Goal: Transaction & Acquisition: Obtain resource

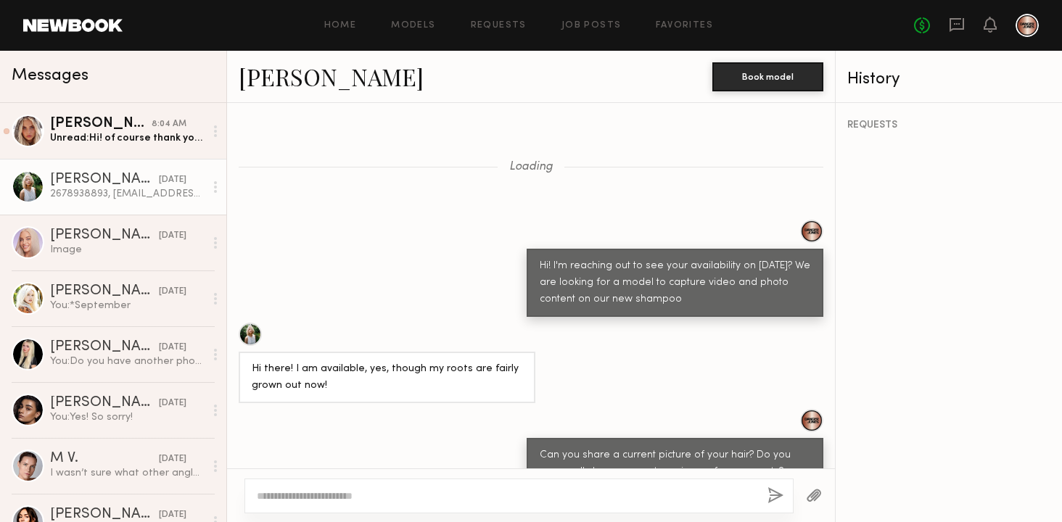
scroll to position [1238, 0]
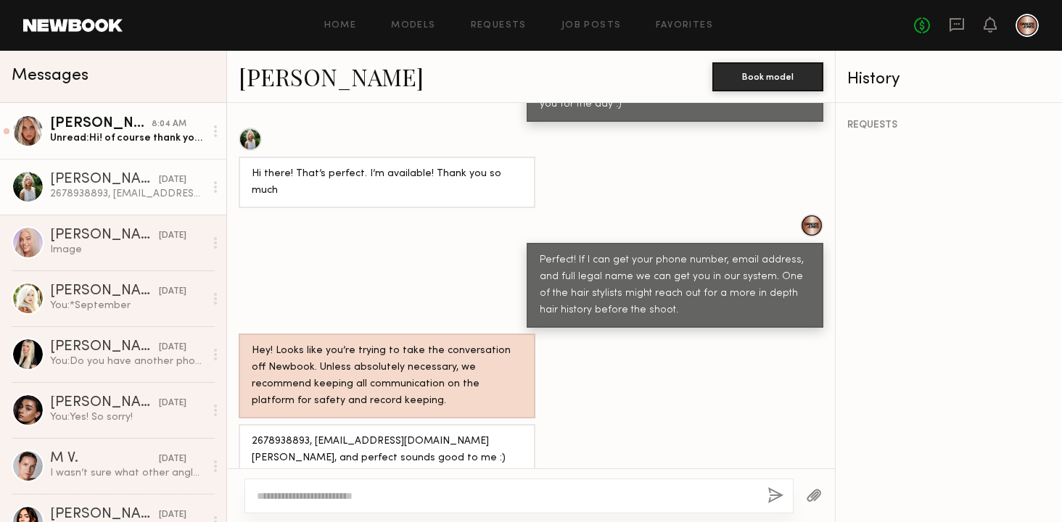
click at [149, 133] on div "Unread: Hi! of course thank you so much for getting back! I am not available on…" at bounding box center [127, 138] width 154 height 14
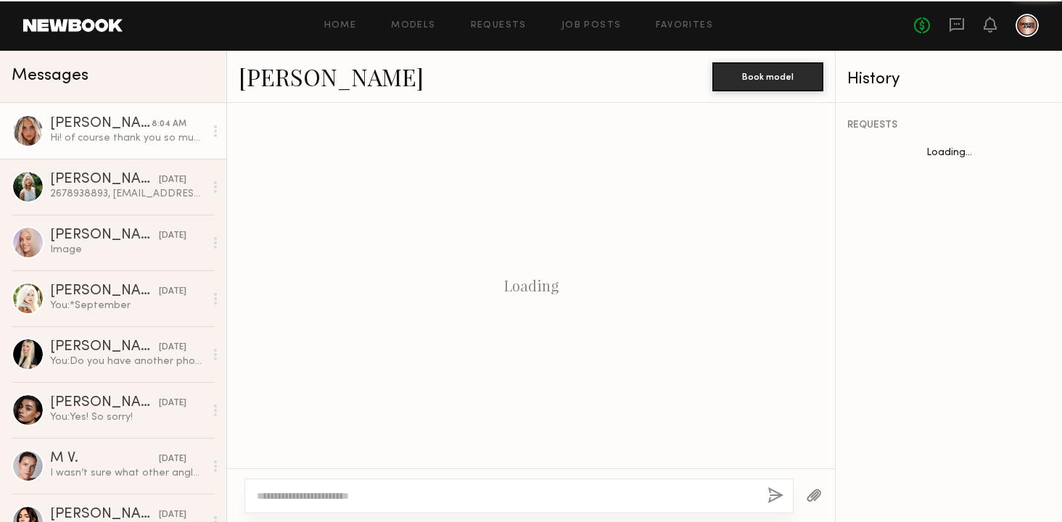
scroll to position [2738, 0]
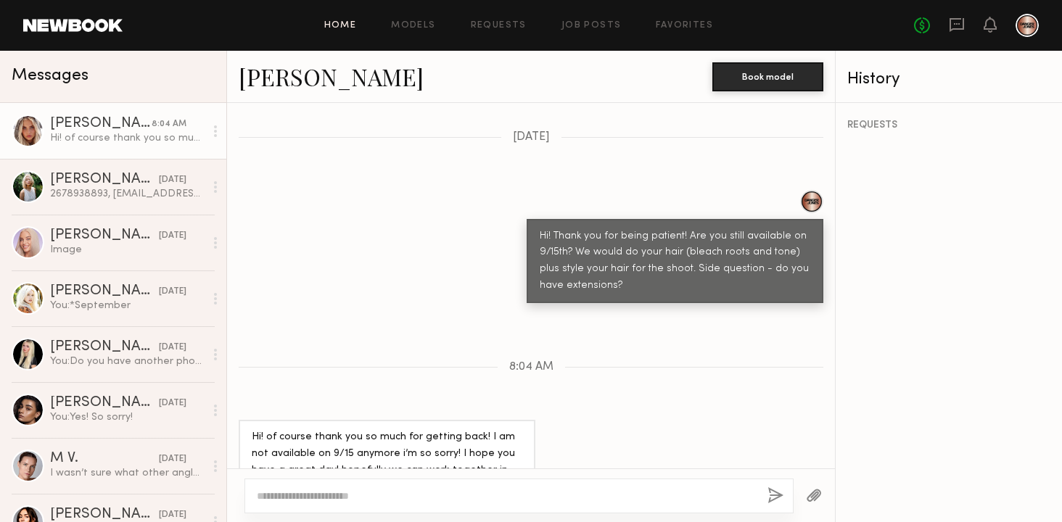
click at [344, 22] on link "Home" at bounding box center [340, 25] width 33 height 9
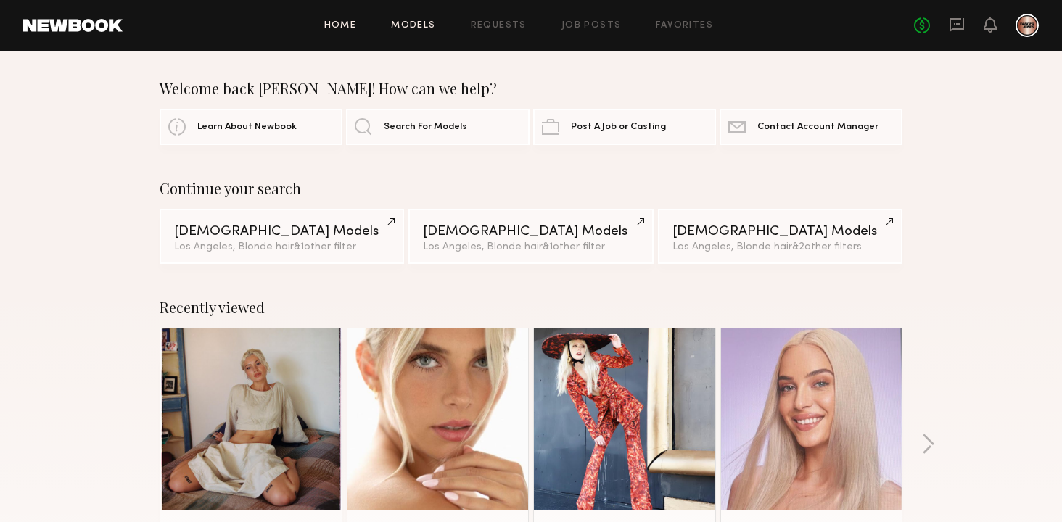
click at [401, 26] on link "Models" at bounding box center [413, 25] width 44 height 9
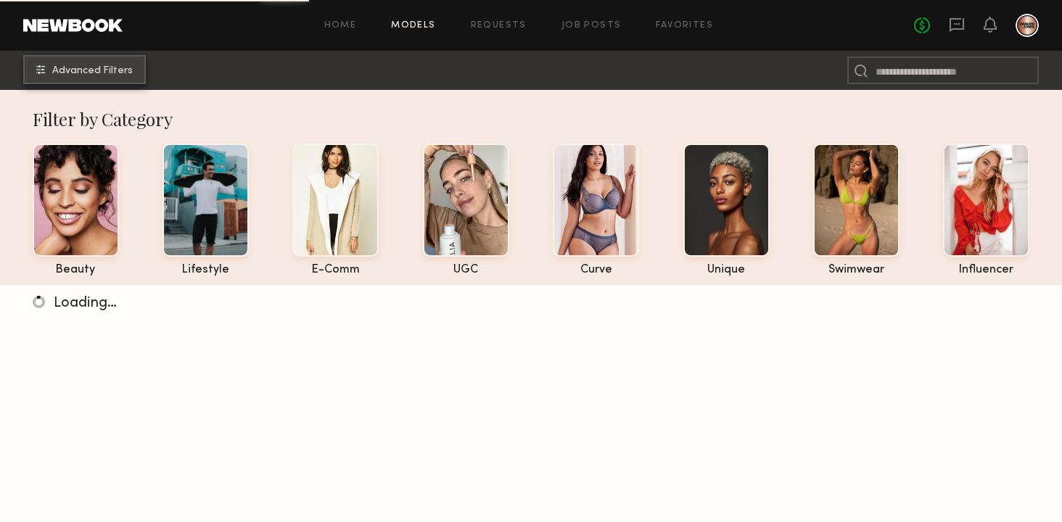
click at [94, 77] on button "Advanced Filters" at bounding box center [84, 69] width 123 height 29
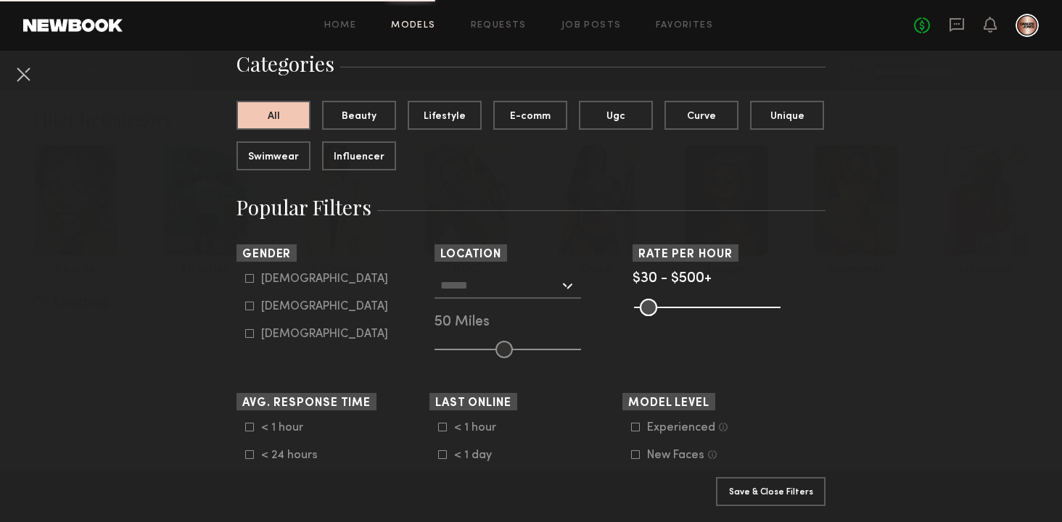
scroll to position [117, 0]
click at [568, 284] on div at bounding box center [507, 285] width 146 height 26
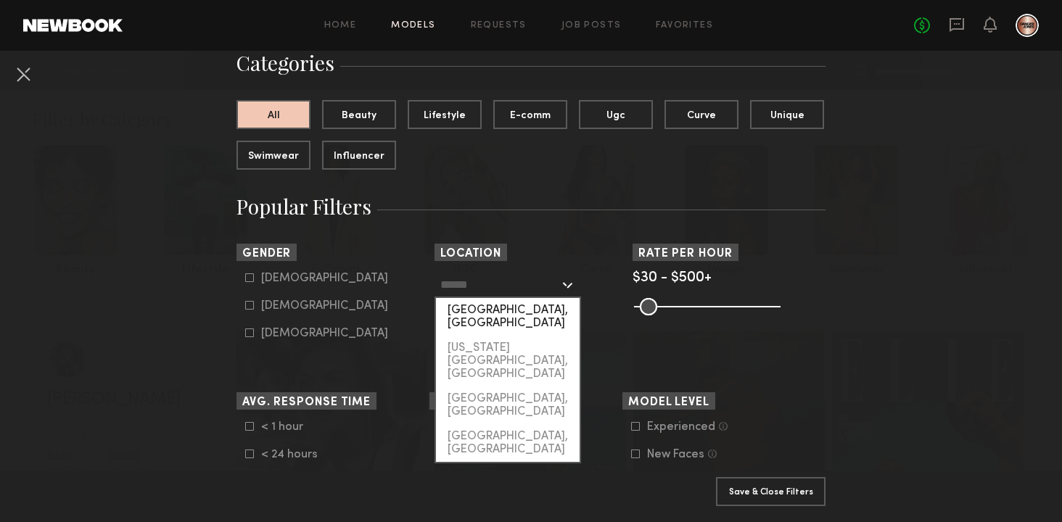
click at [529, 313] on div "[GEOGRAPHIC_DATA], [GEOGRAPHIC_DATA]" at bounding box center [508, 317] width 144 height 38
type input "**********"
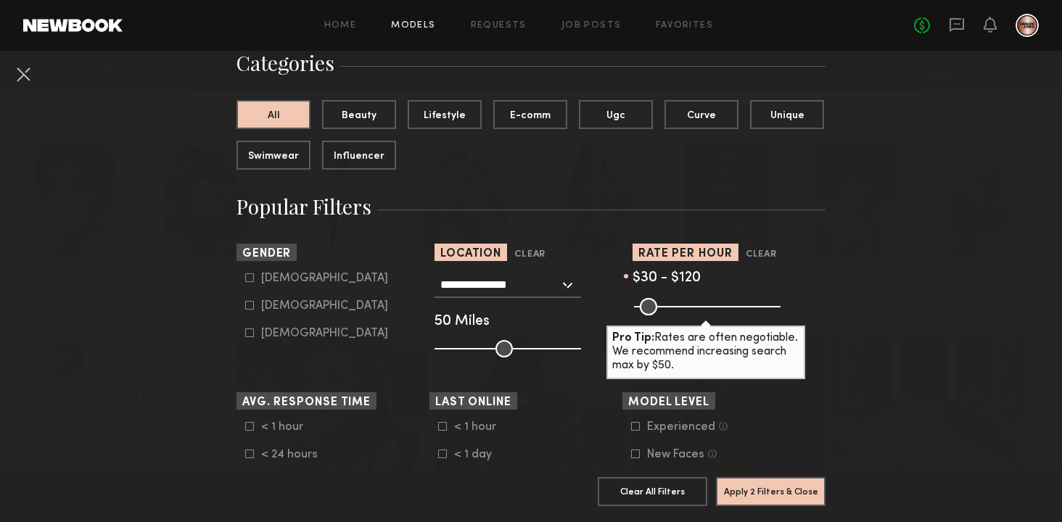
drag, startPoint x: 770, startPoint y: 307, endPoint x: 667, endPoint y: 303, distance: 103.0
type input "***"
click at [667, 303] on input "range" at bounding box center [707, 306] width 146 height 17
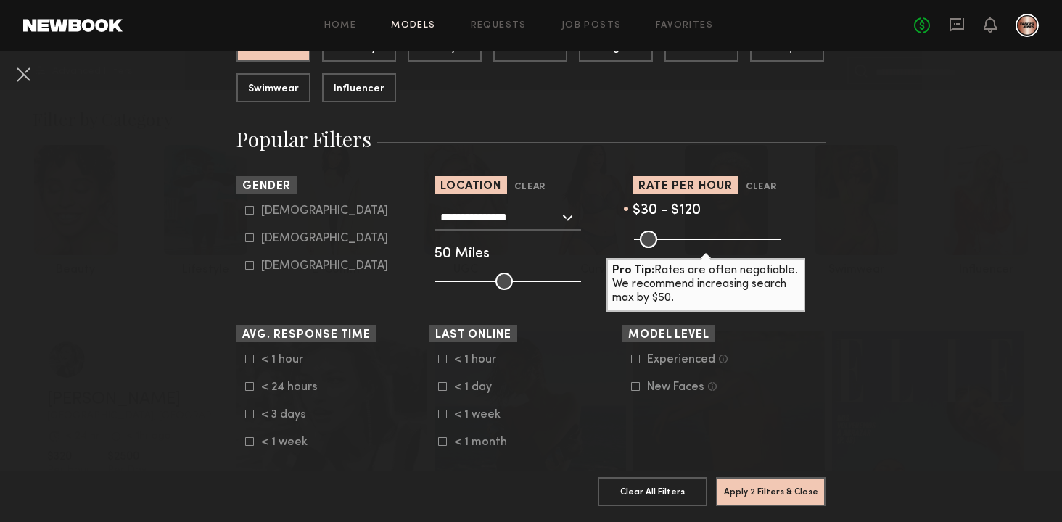
scroll to position [206, 0]
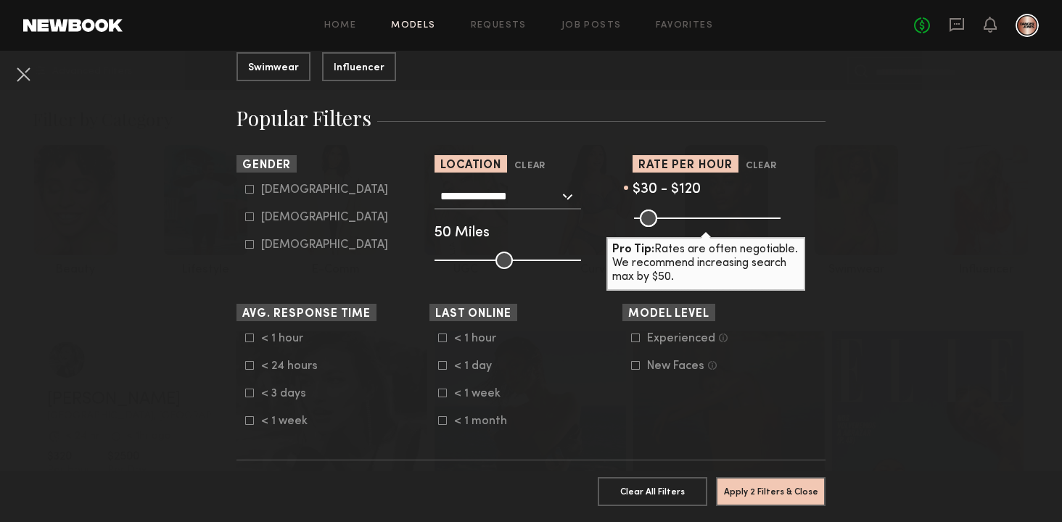
click at [247, 215] on icon at bounding box center [249, 216] width 9 height 9
type input "**"
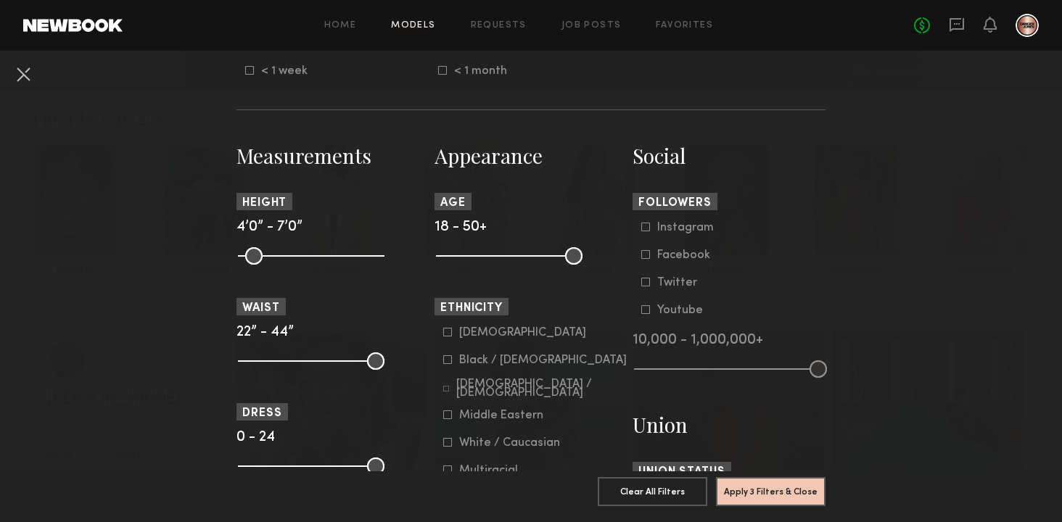
scroll to position [611, 0]
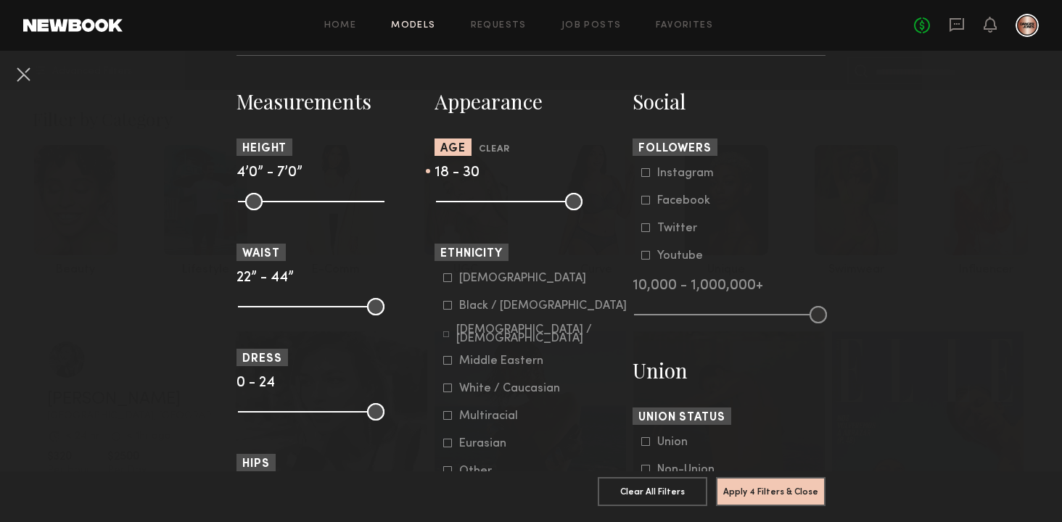
drag, startPoint x: 578, startPoint y: 202, endPoint x: 492, endPoint y: 205, distance: 86.3
type input "**"
click at [492, 205] on input "range" at bounding box center [509, 201] width 146 height 17
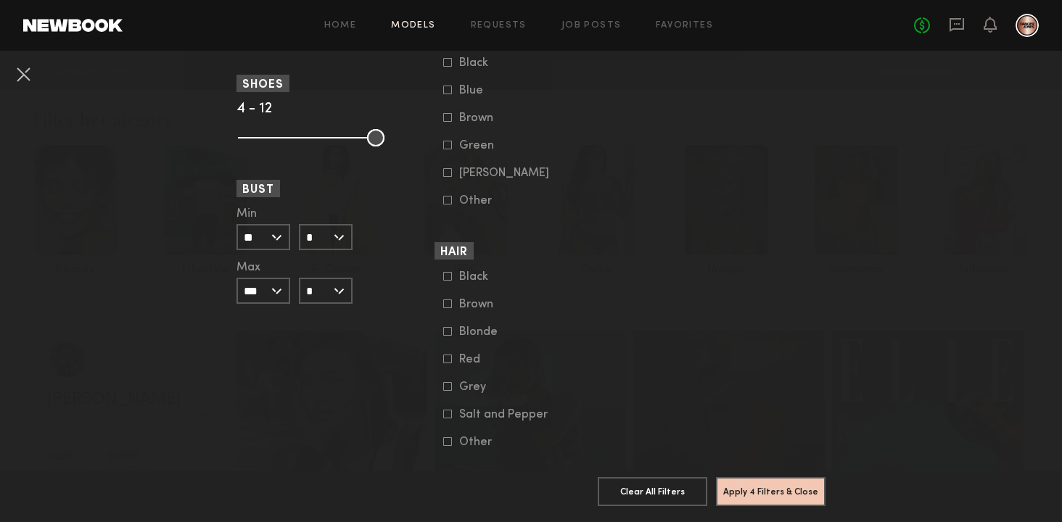
scroll to position [1104, 0]
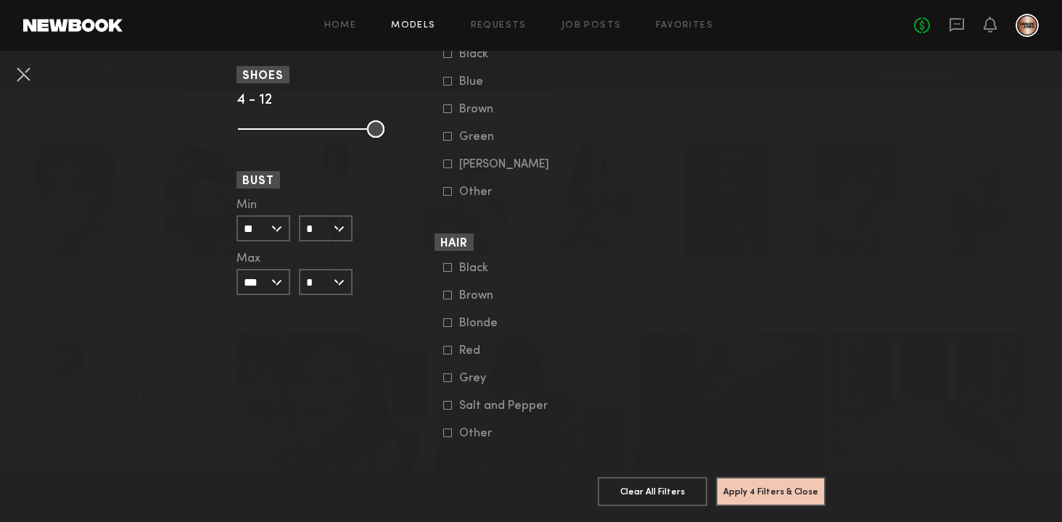
click at [447, 330] on common-framework-checkbox "Blonde" at bounding box center [535, 323] width 184 height 13
click at [447, 327] on icon at bounding box center [447, 322] width 9 height 9
click at [775, 500] on button "Apply 5 Filters & Close" at bounding box center [771, 490] width 110 height 29
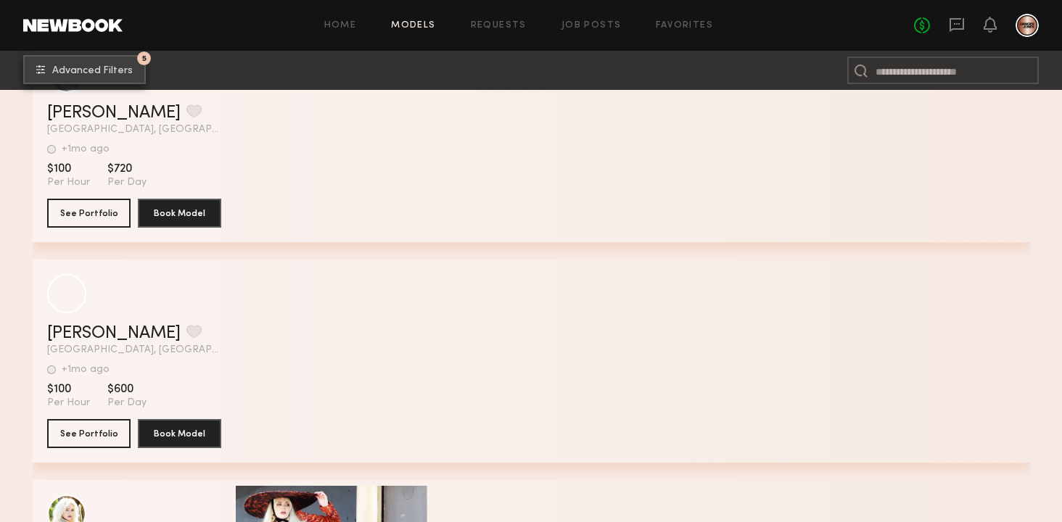
scroll to position [2730, 0]
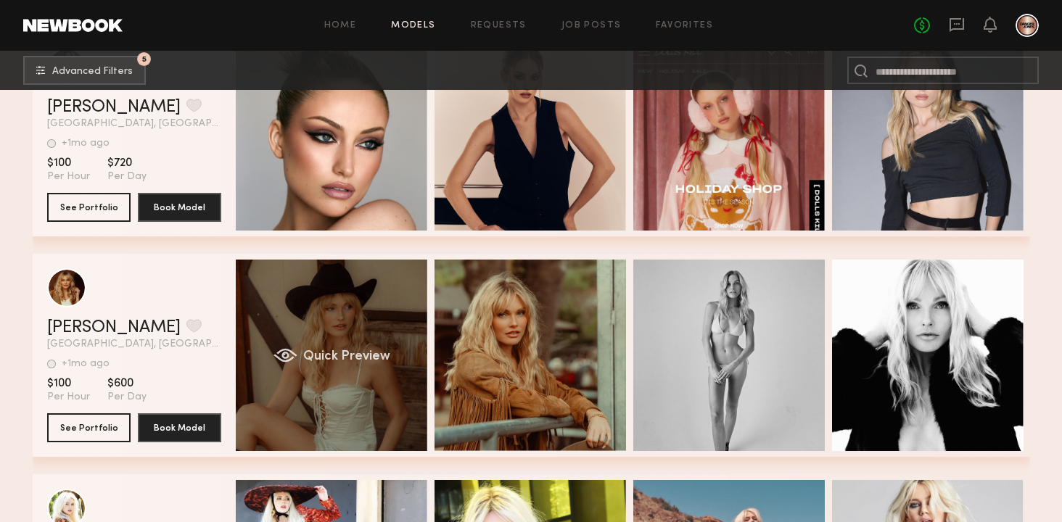
click at [335, 298] on div "Quick Preview" at bounding box center [331, 355] width 191 height 191
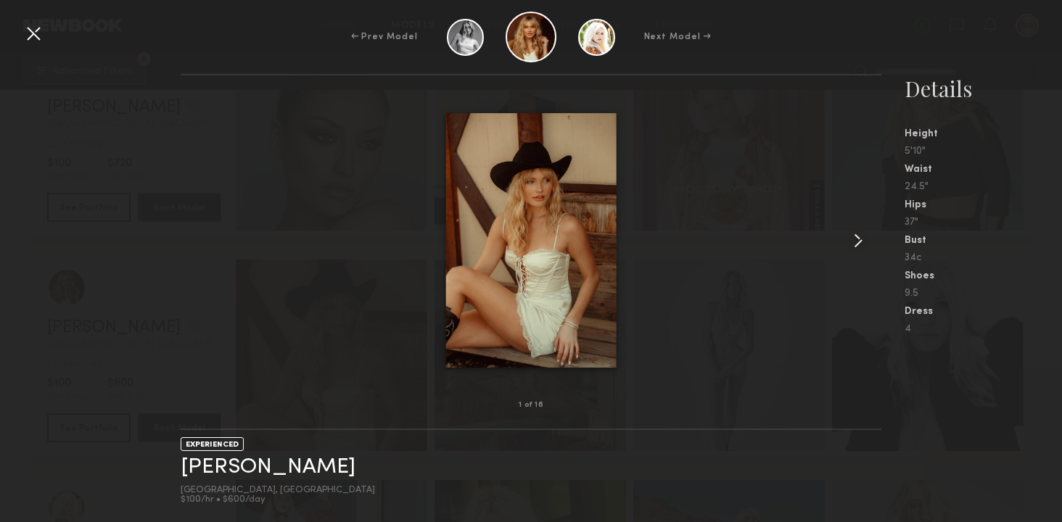
click at [858, 245] on common-icon at bounding box center [857, 240] width 23 height 23
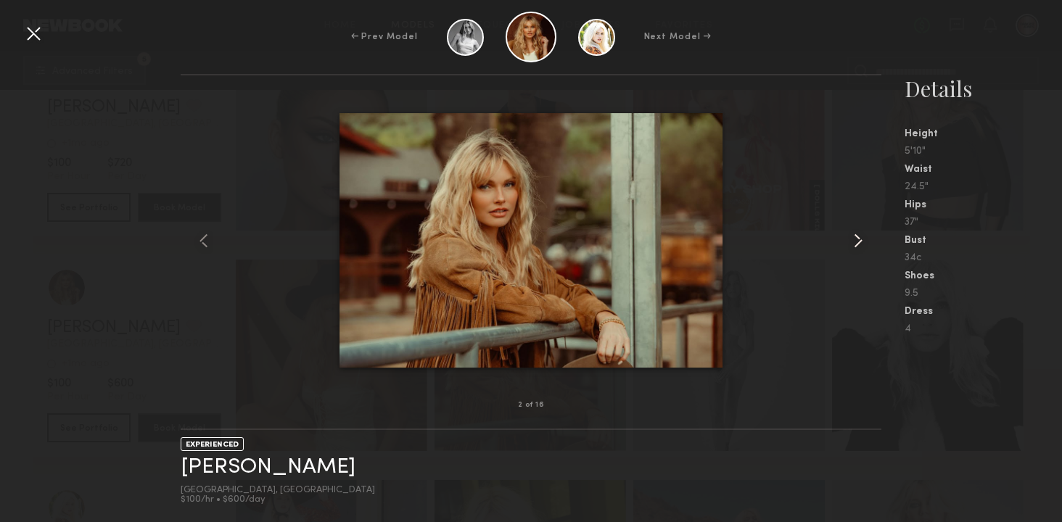
click at [858, 245] on common-icon at bounding box center [857, 240] width 23 height 23
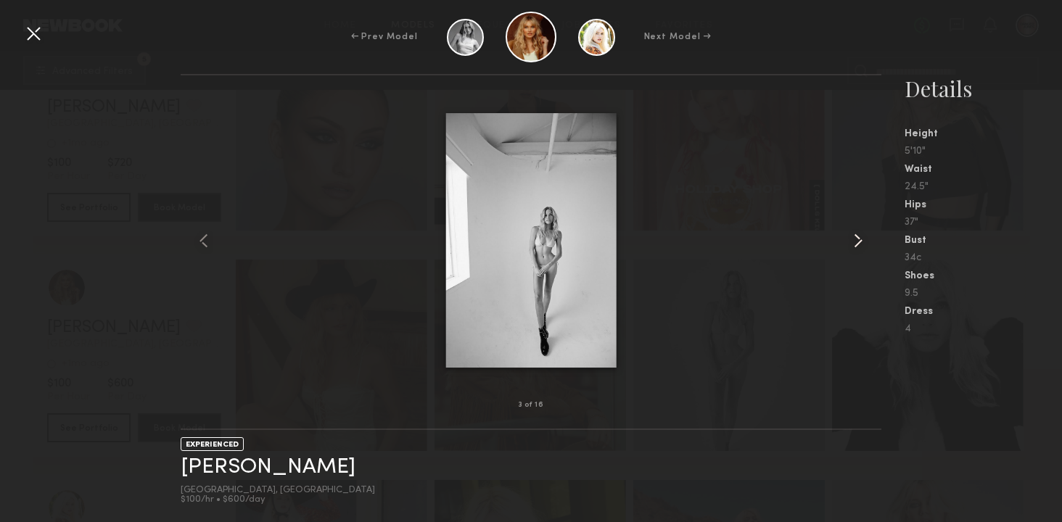
click at [858, 245] on common-icon at bounding box center [857, 240] width 23 height 23
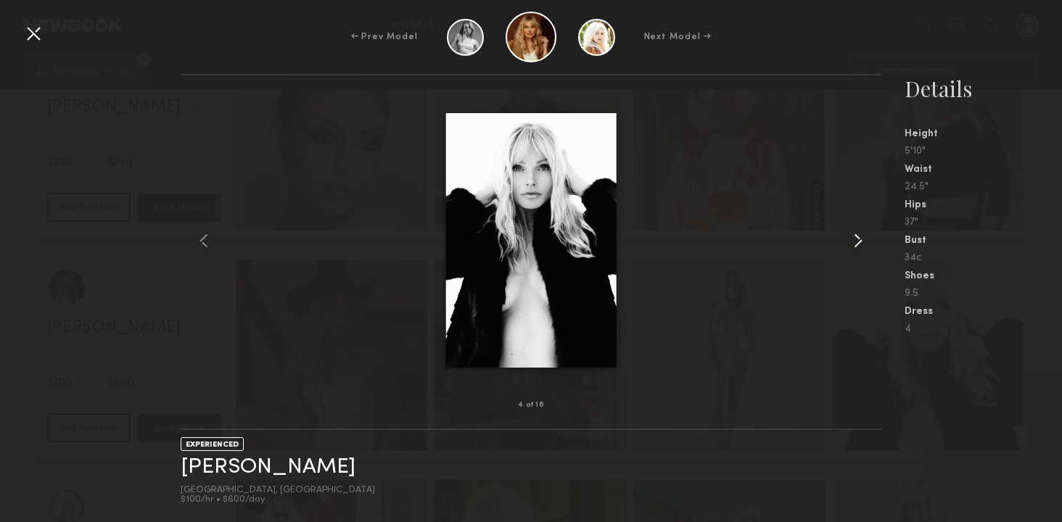
click at [858, 245] on common-icon at bounding box center [857, 240] width 23 height 23
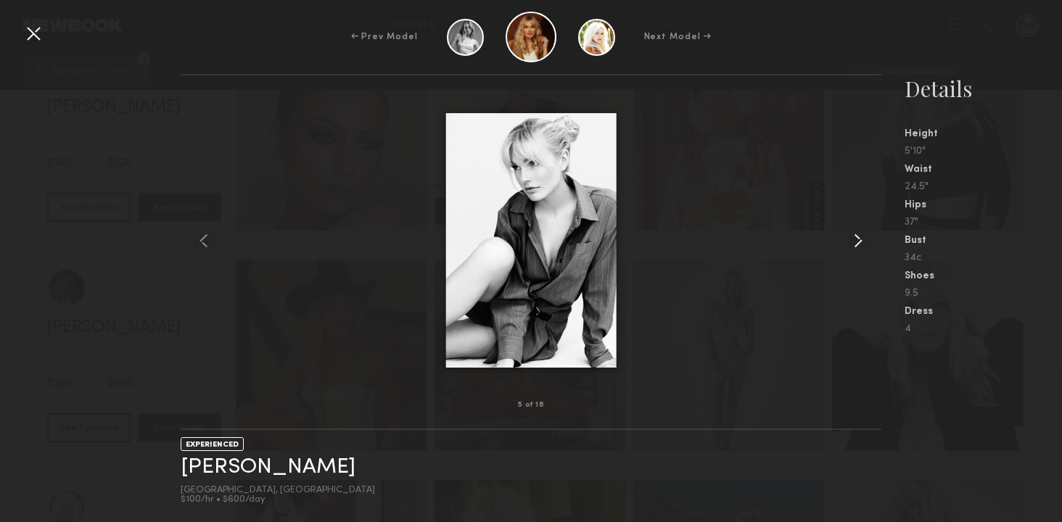
click at [858, 245] on common-icon at bounding box center [857, 240] width 23 height 23
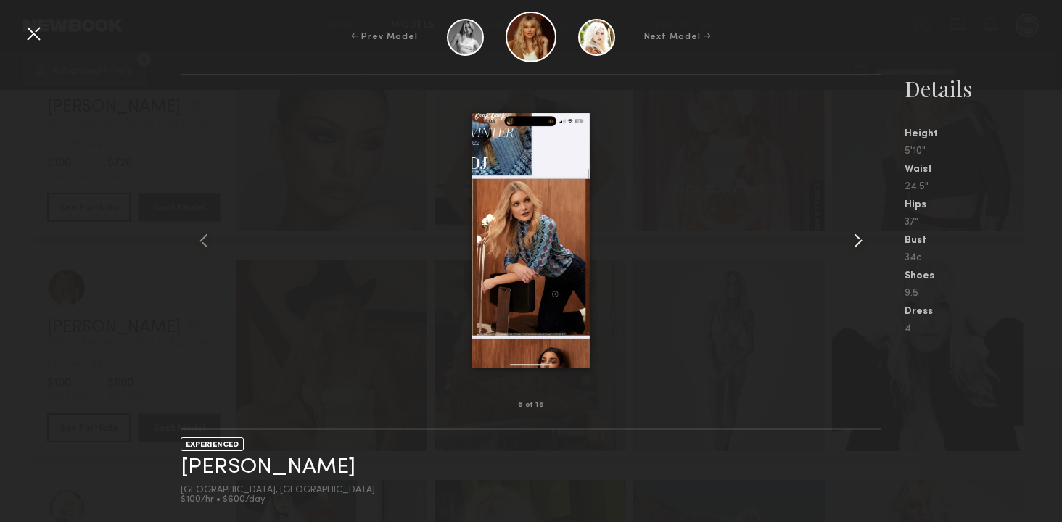
click at [858, 245] on common-icon at bounding box center [857, 240] width 23 height 23
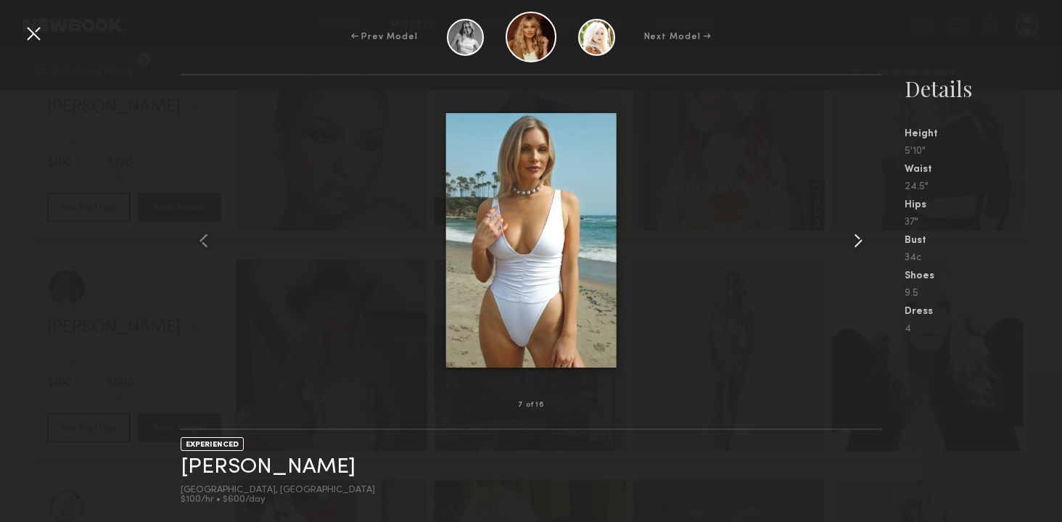
click at [858, 245] on common-icon at bounding box center [857, 240] width 23 height 23
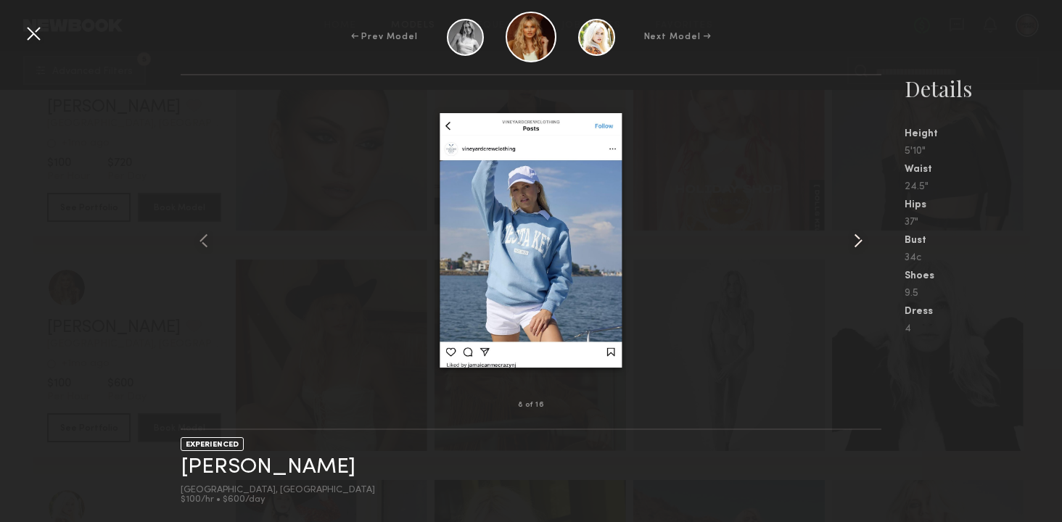
click at [858, 245] on common-icon at bounding box center [857, 240] width 23 height 23
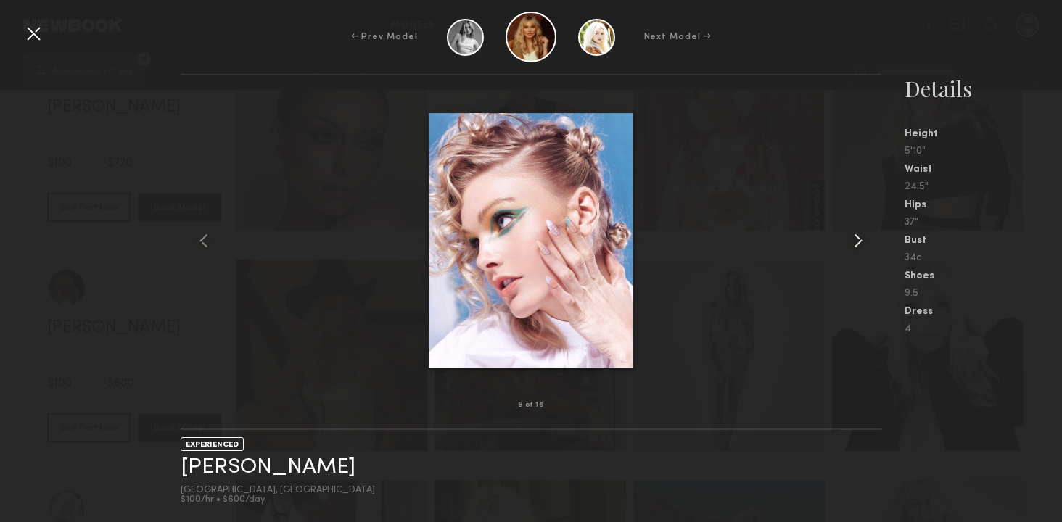
click at [858, 245] on common-icon at bounding box center [857, 240] width 23 height 23
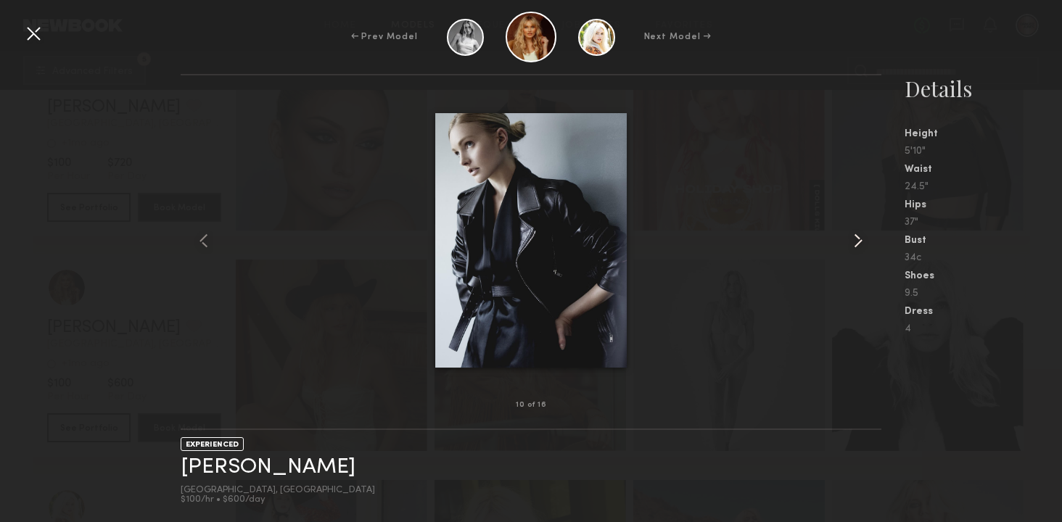
click at [858, 245] on common-icon at bounding box center [857, 240] width 23 height 23
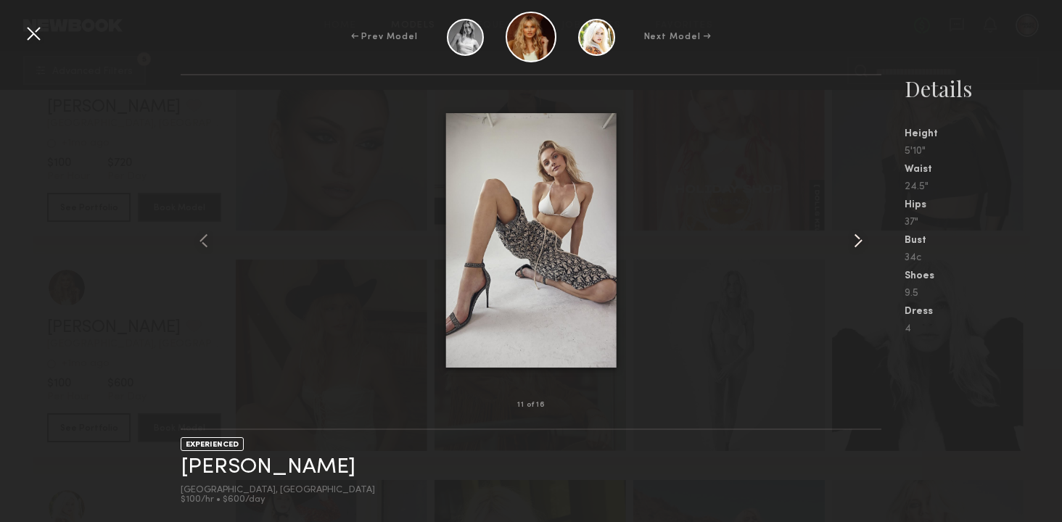
click at [858, 245] on common-icon at bounding box center [857, 240] width 23 height 23
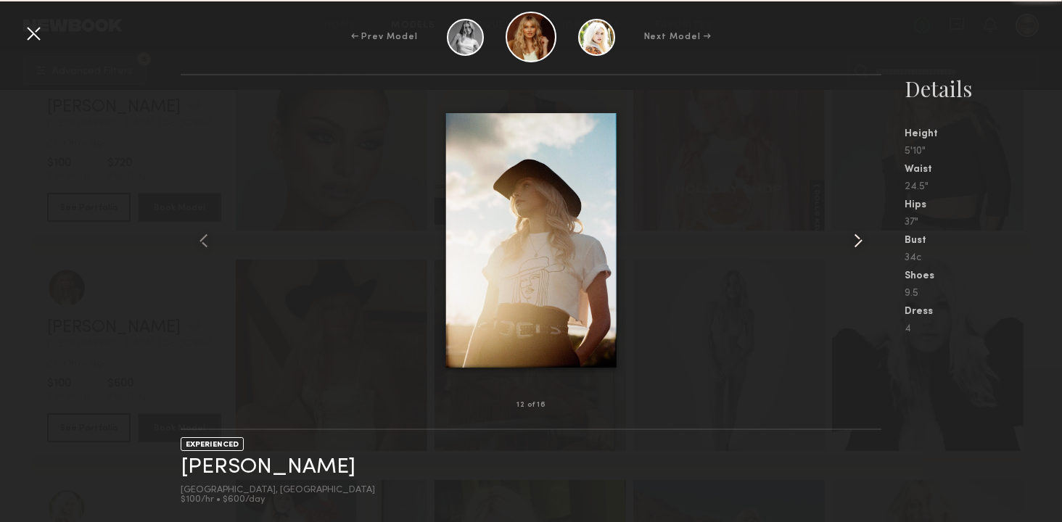
click at [858, 245] on common-icon at bounding box center [857, 240] width 23 height 23
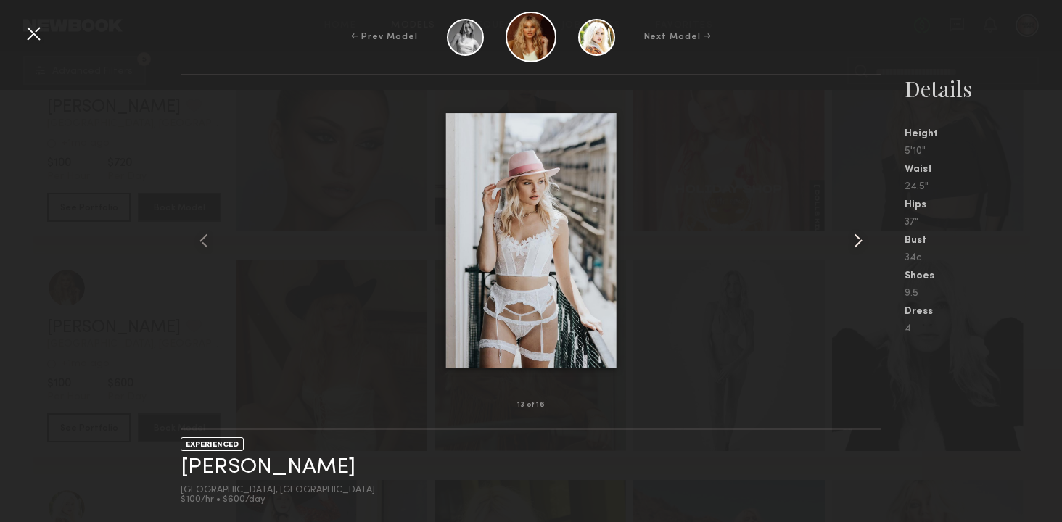
click at [858, 245] on common-icon at bounding box center [857, 240] width 23 height 23
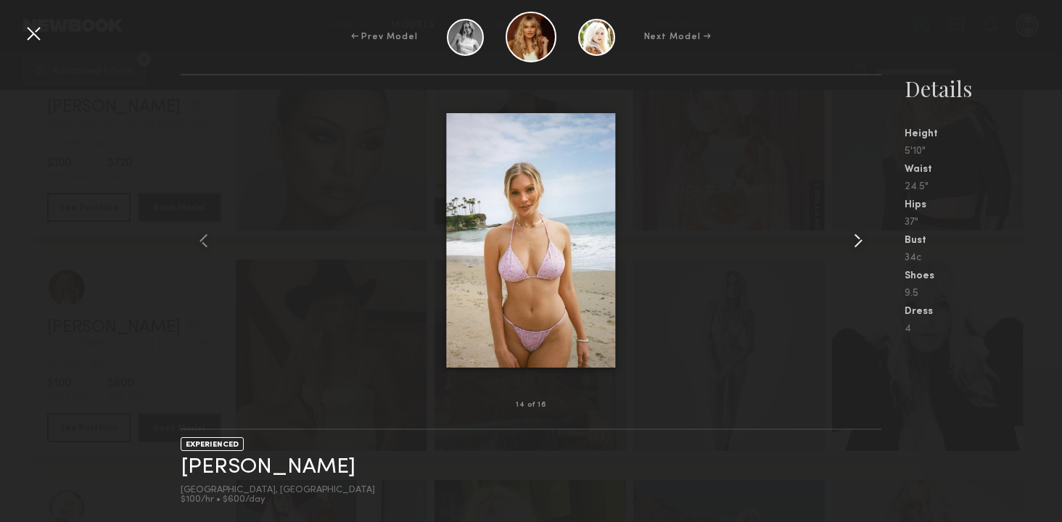
click at [858, 245] on common-icon at bounding box center [857, 240] width 23 height 23
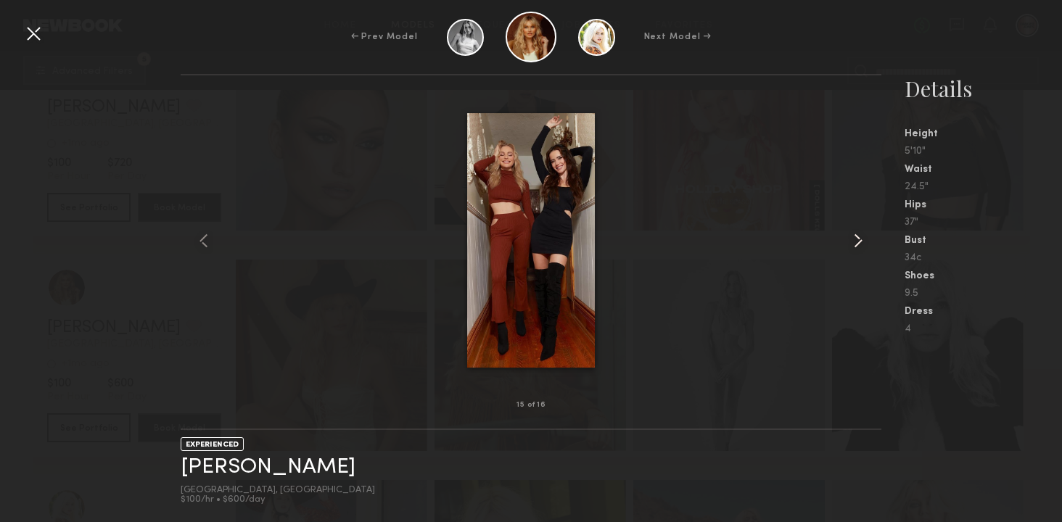
click at [858, 245] on common-icon at bounding box center [857, 240] width 23 height 23
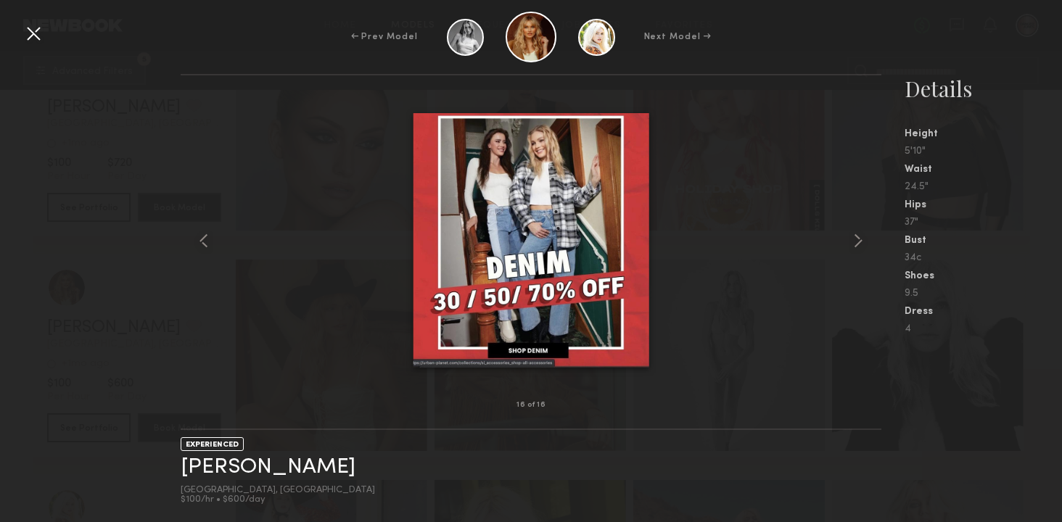
click at [35, 25] on div at bounding box center [33, 33] width 23 height 23
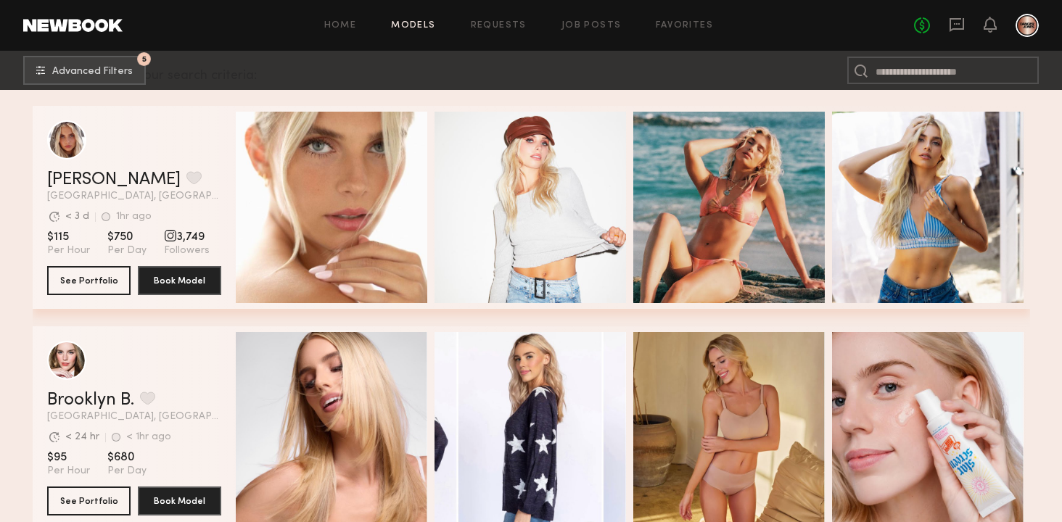
scroll to position [247, 0]
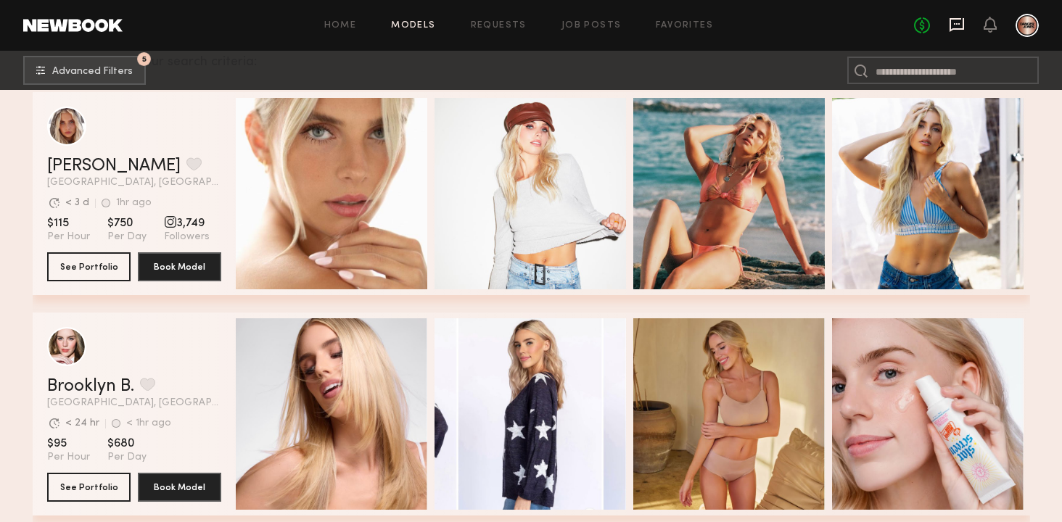
click at [955, 25] on icon at bounding box center [957, 25] width 16 height 16
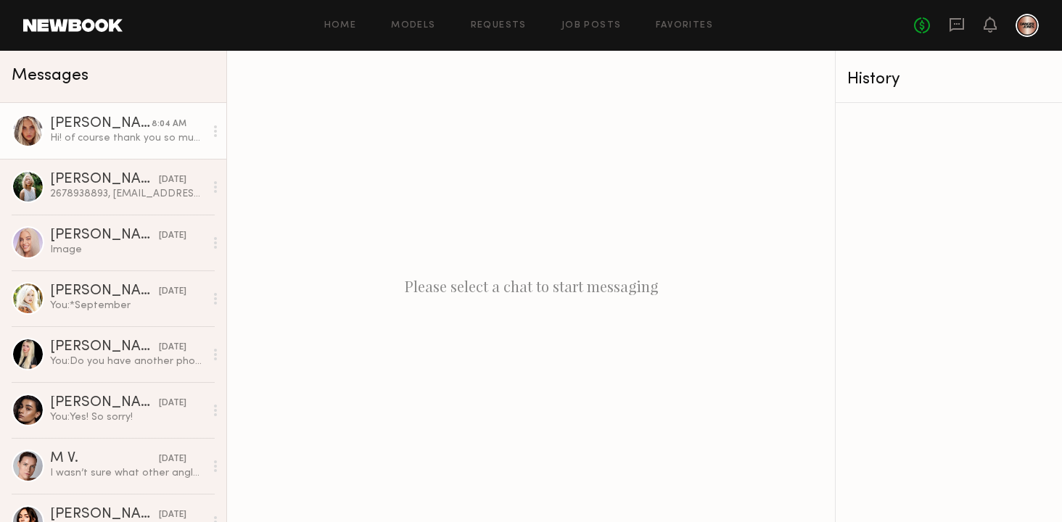
click at [117, 146] on link "[PERSON_NAME] 8:04 AM Hi! of course thank you so much for getting back! I am no…" at bounding box center [113, 131] width 226 height 56
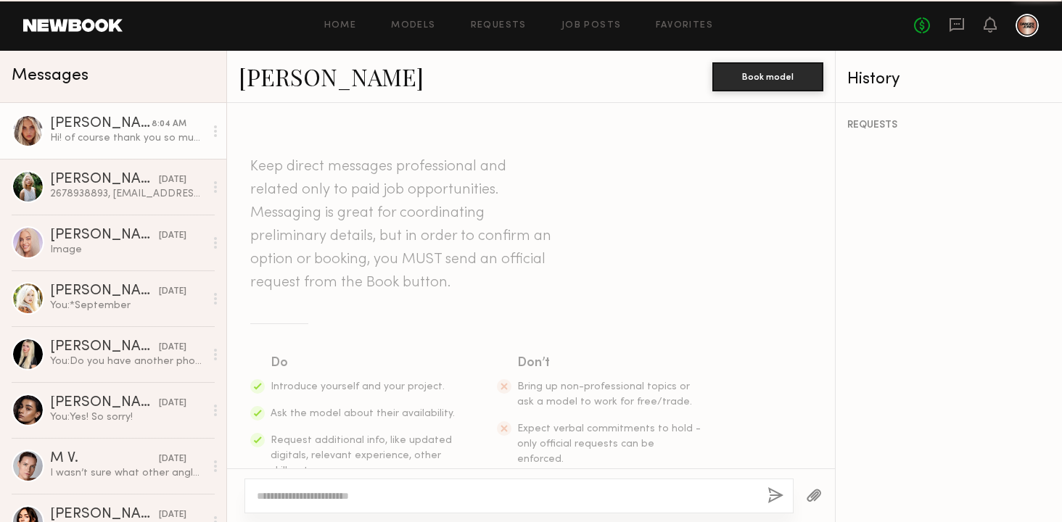
scroll to position [2738, 0]
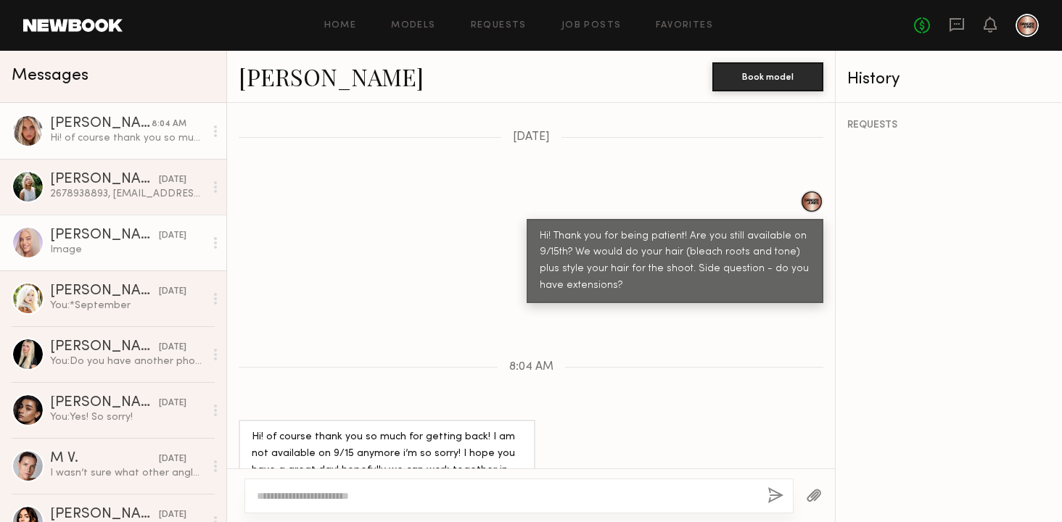
click at [106, 239] on div "[PERSON_NAME]" at bounding box center [104, 235] width 109 height 15
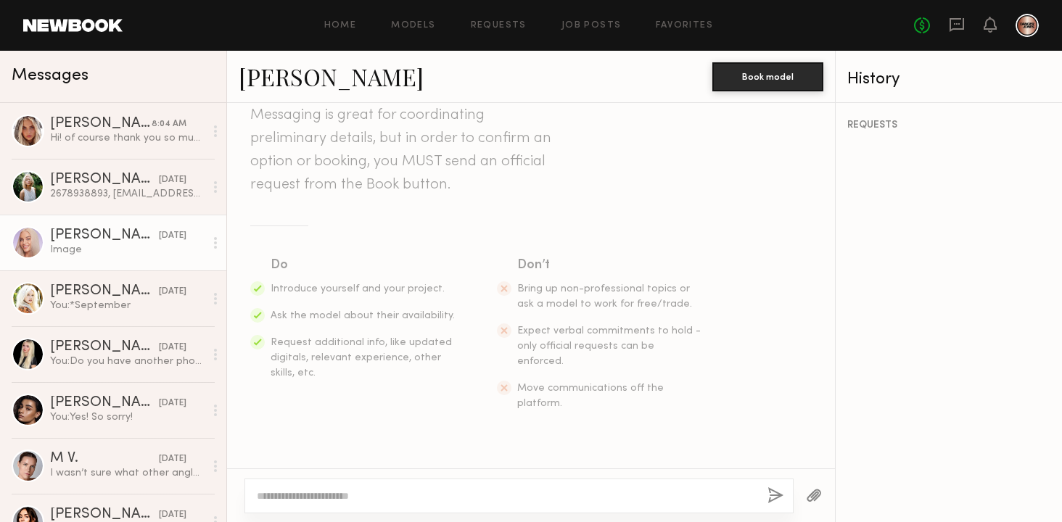
scroll to position [110, 0]
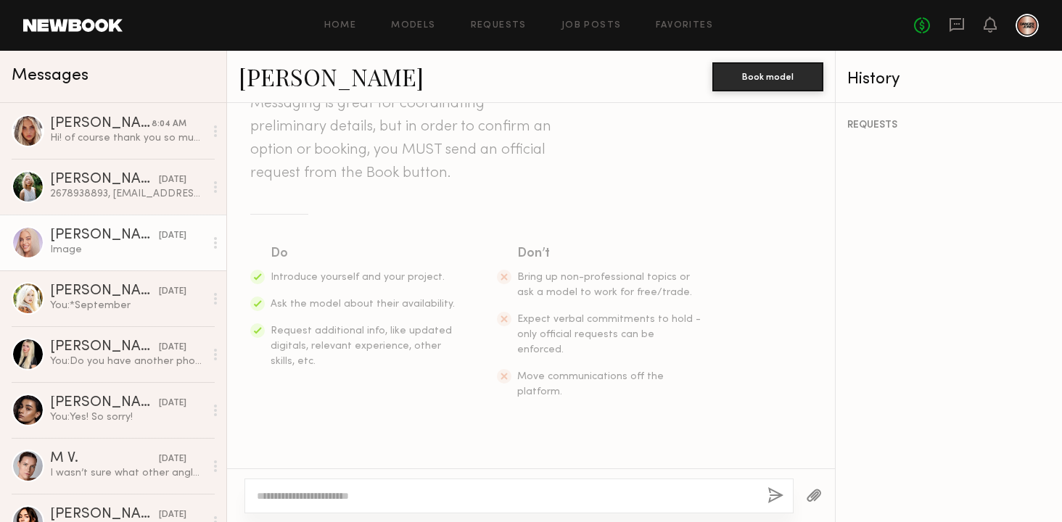
click at [276, 80] on link "[PERSON_NAME]" at bounding box center [331, 76] width 185 height 31
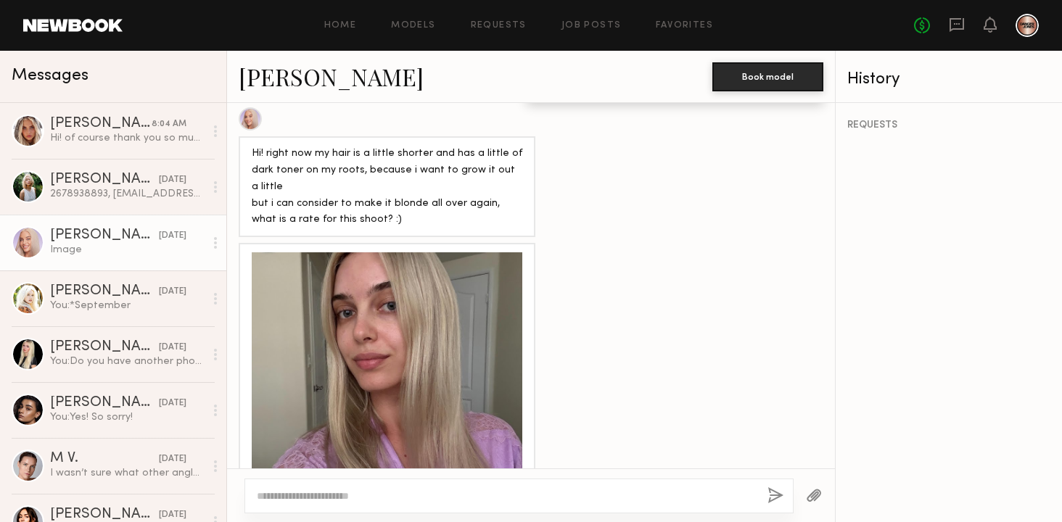
scroll to position [735, 0]
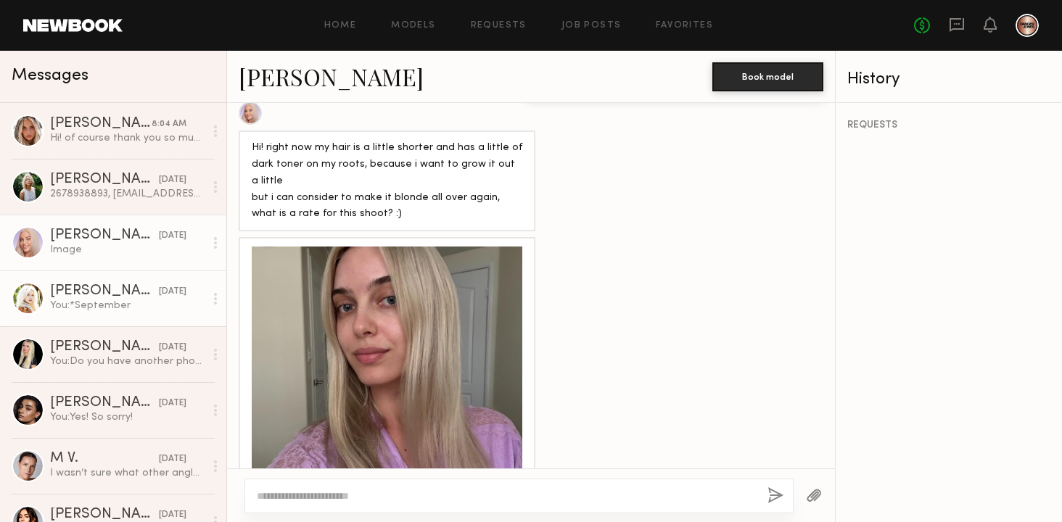
click at [131, 310] on div "You: *September" at bounding box center [127, 306] width 154 height 14
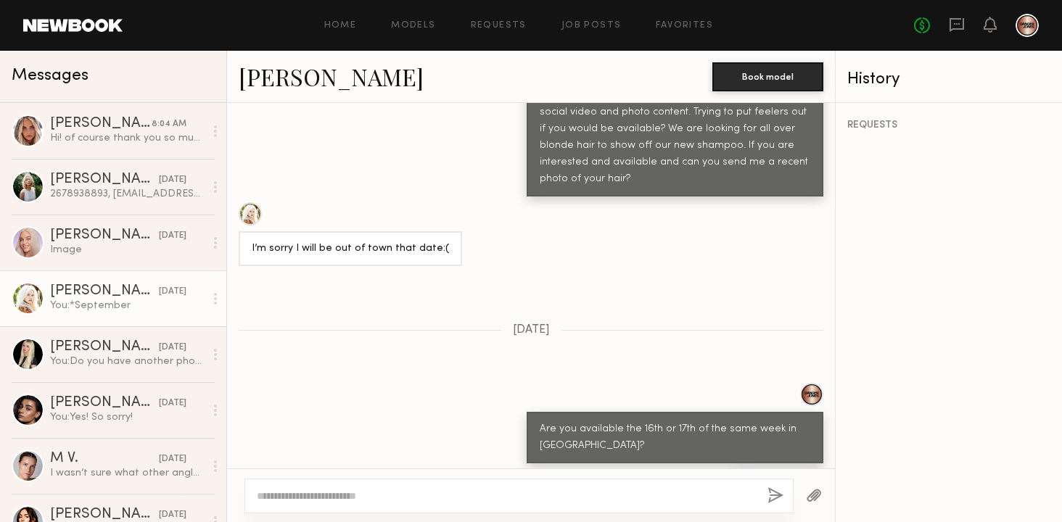
scroll to position [633, 0]
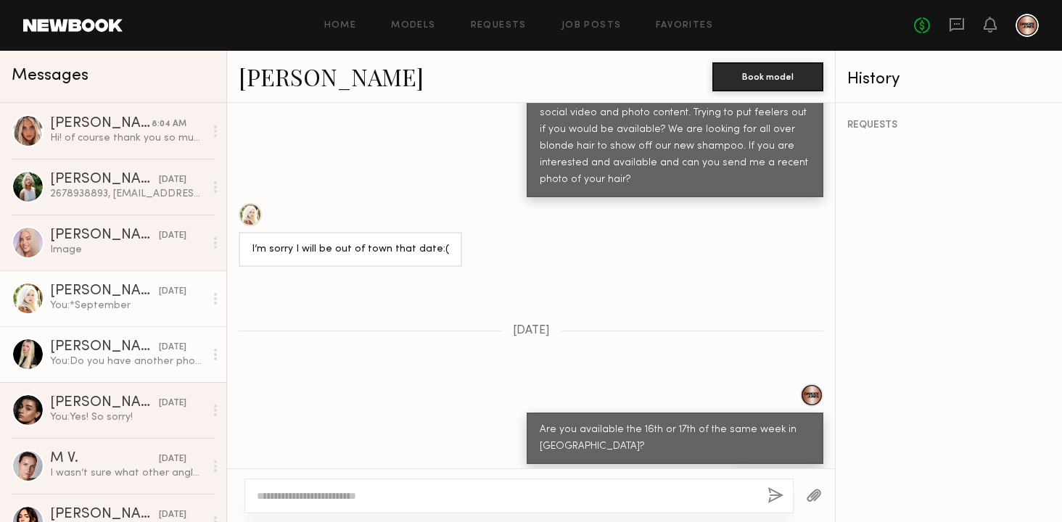
click at [143, 355] on div "You: Do you have another photo in natural light?" at bounding box center [127, 362] width 154 height 14
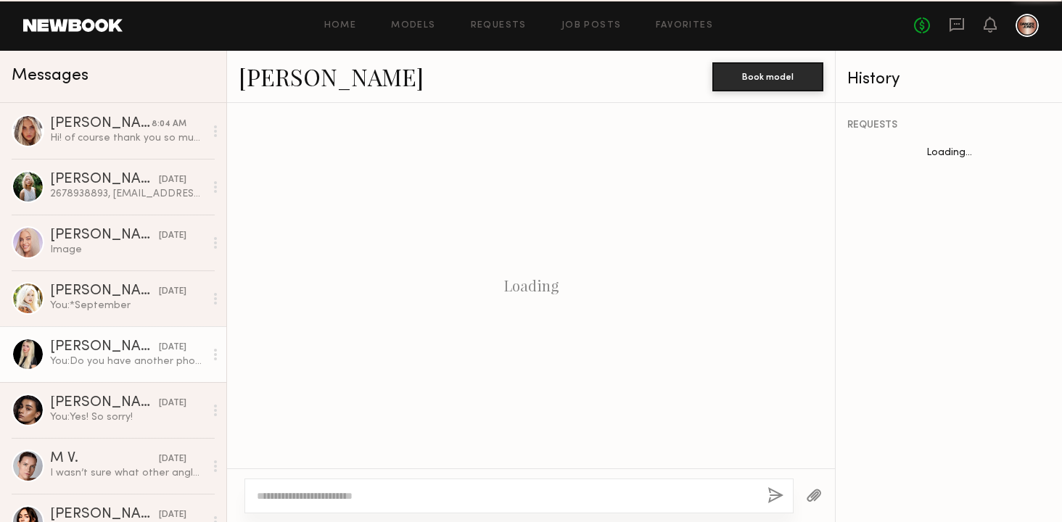
scroll to position [899, 0]
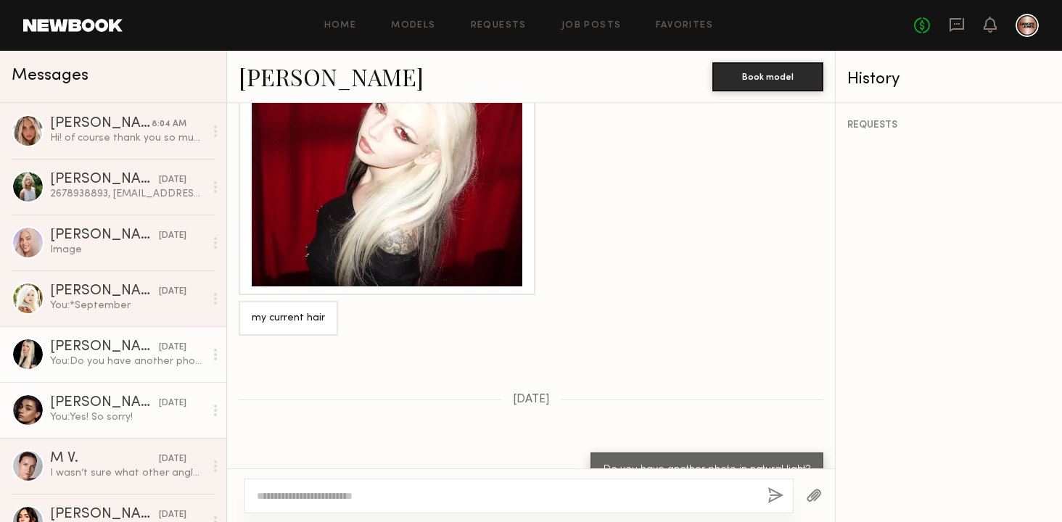
click at [100, 417] on div "You: Yes! So sorry!" at bounding box center [127, 417] width 154 height 14
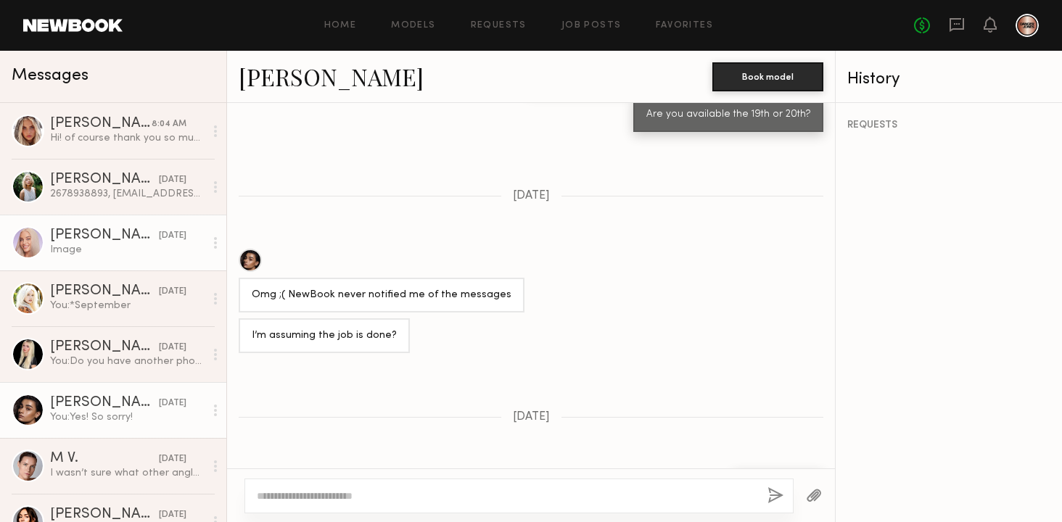
click at [136, 247] on div "Image" at bounding box center [127, 250] width 154 height 14
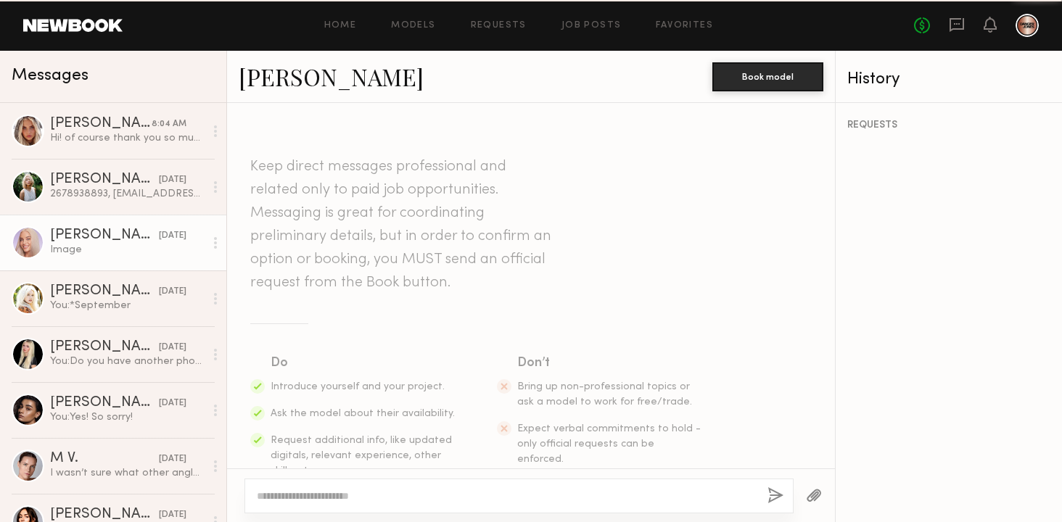
scroll to position [775, 0]
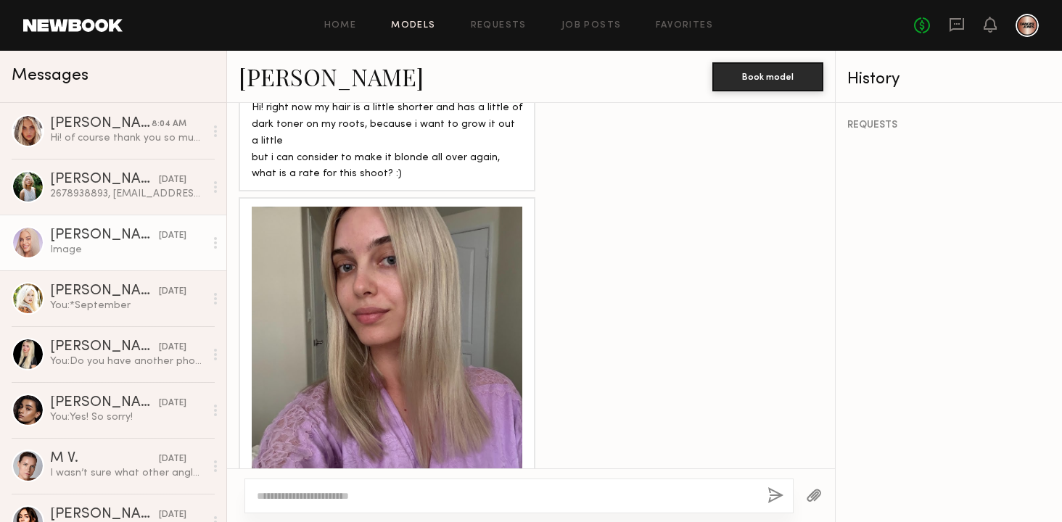
click at [418, 21] on link "Models" at bounding box center [413, 25] width 44 height 9
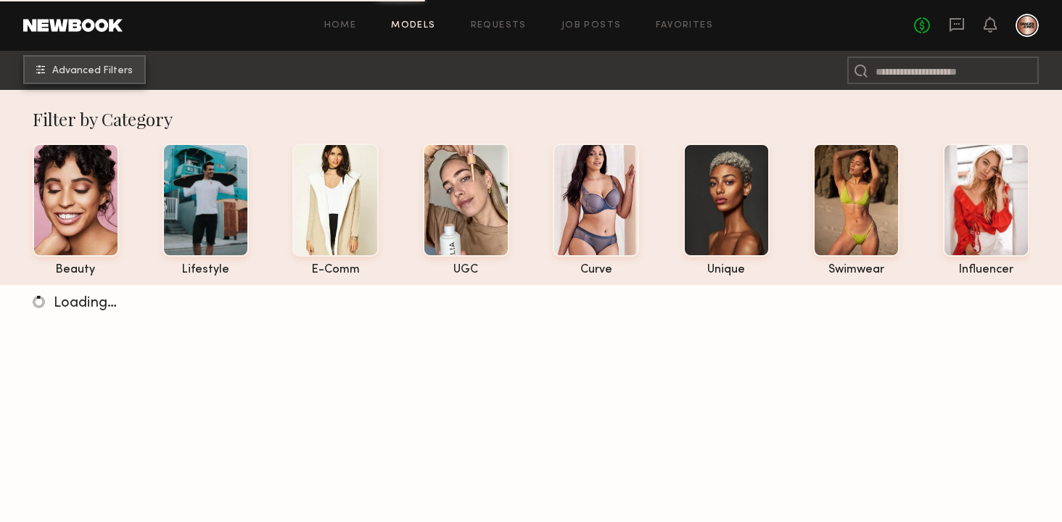
click at [91, 73] on span "Advanced Filters" at bounding box center [92, 71] width 80 height 10
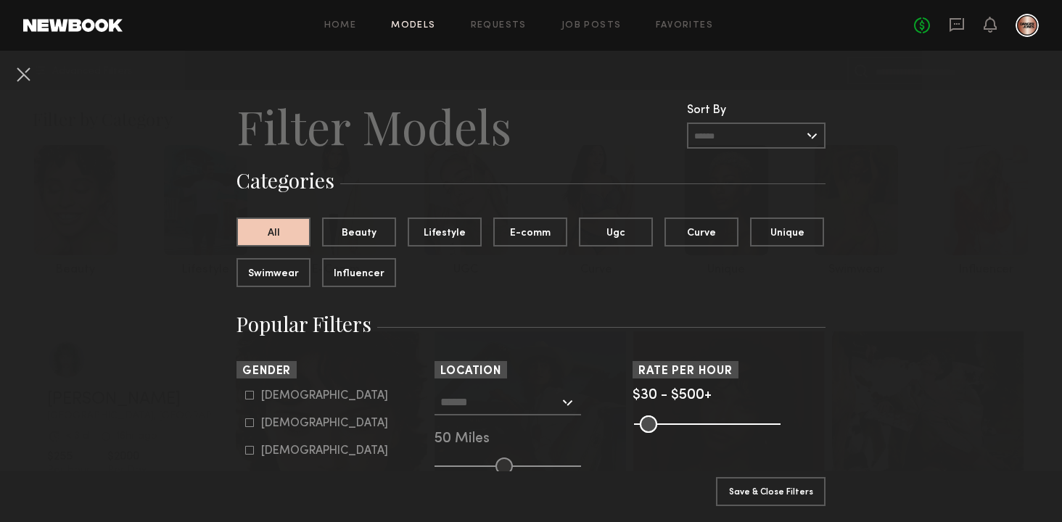
click at [566, 395] on div at bounding box center [507, 402] width 146 height 26
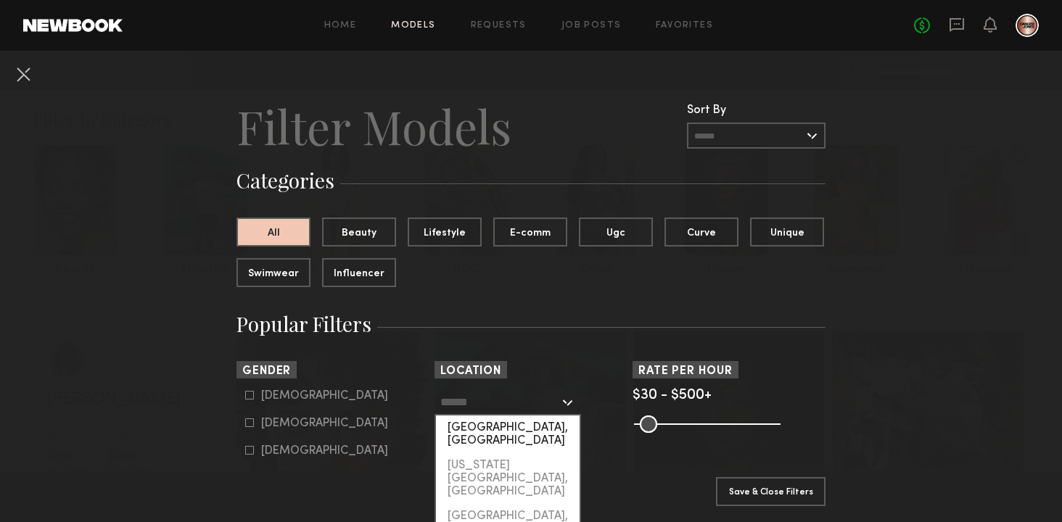
click at [523, 432] on div "[GEOGRAPHIC_DATA], [GEOGRAPHIC_DATA]" at bounding box center [508, 435] width 144 height 38
type input "**********"
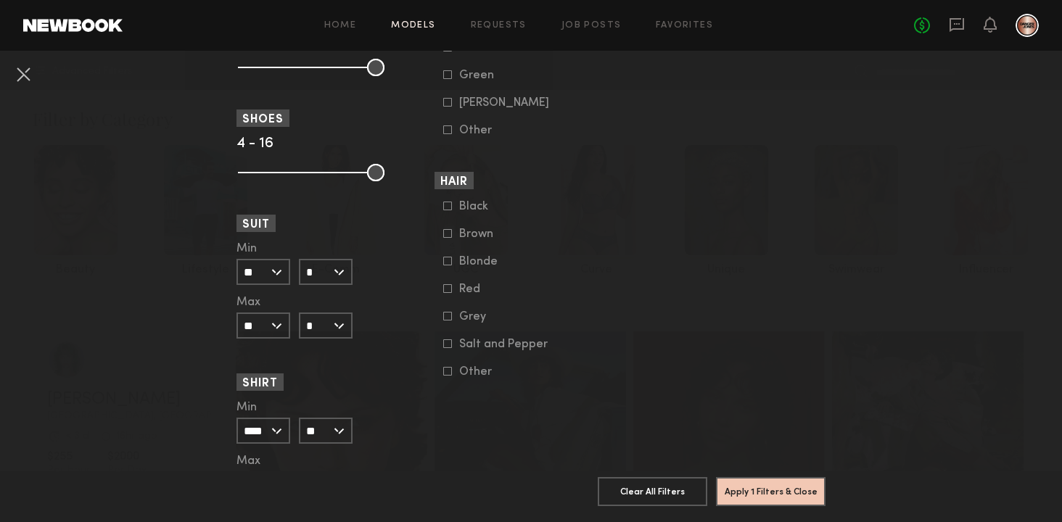
scroll to position [1166, 0]
click at [446, 268] on common-framework-checkbox "Blonde" at bounding box center [535, 261] width 184 height 13
click at [447, 265] on icon at bounding box center [448, 261] width 8 height 8
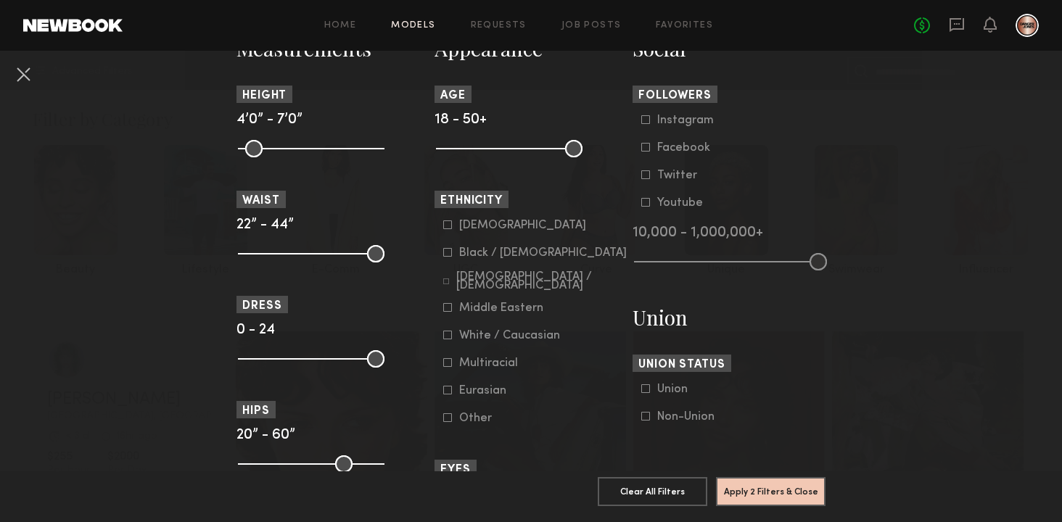
scroll to position [635, 0]
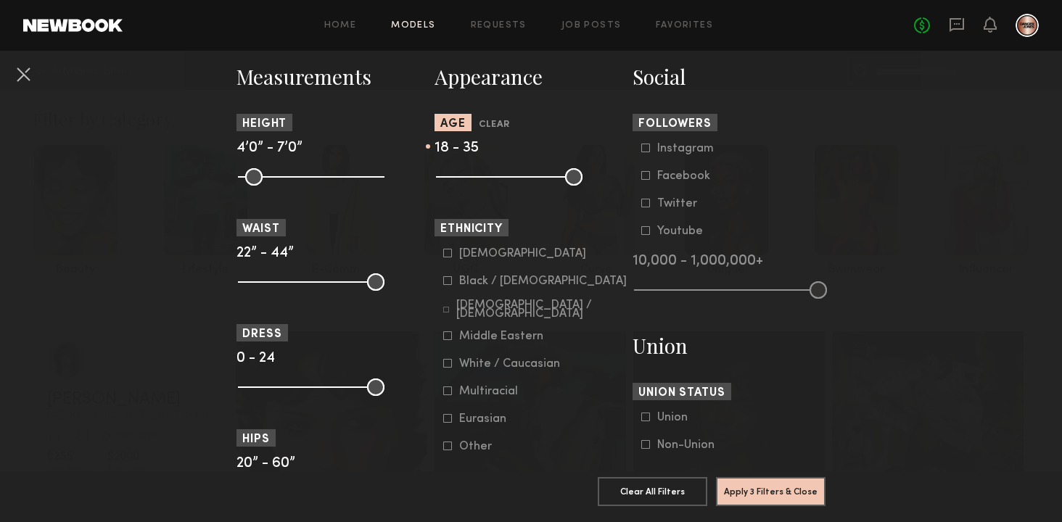
drag, startPoint x: 577, startPoint y: 177, endPoint x: 513, endPoint y: 185, distance: 63.6
type input "**"
click at [513, 185] on input "range" at bounding box center [509, 176] width 146 height 17
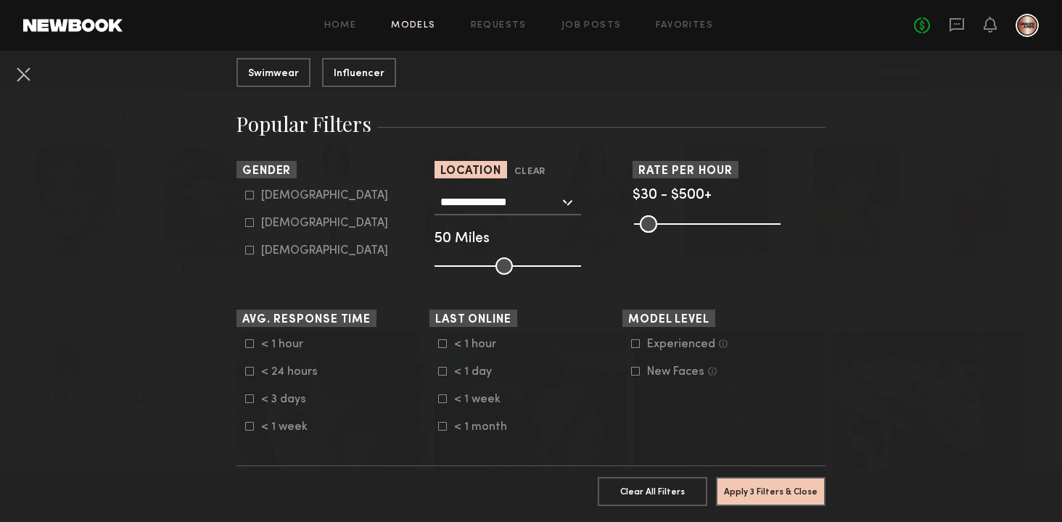
scroll to position [195, 0]
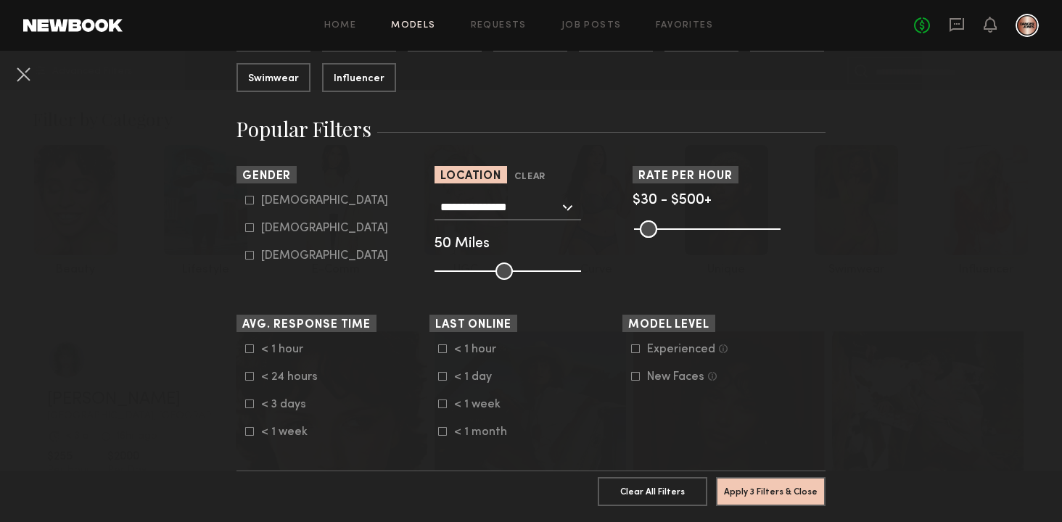
click at [250, 228] on icon at bounding box center [249, 227] width 9 height 9
type input "**"
click at [754, 494] on button "Apply 4 Filters & Close" at bounding box center [771, 490] width 110 height 29
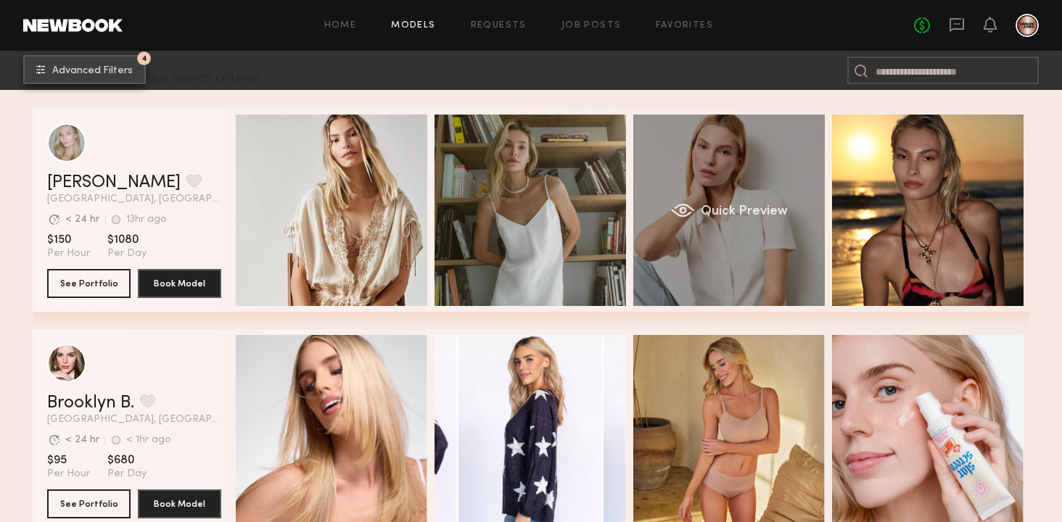
scroll to position [236, 0]
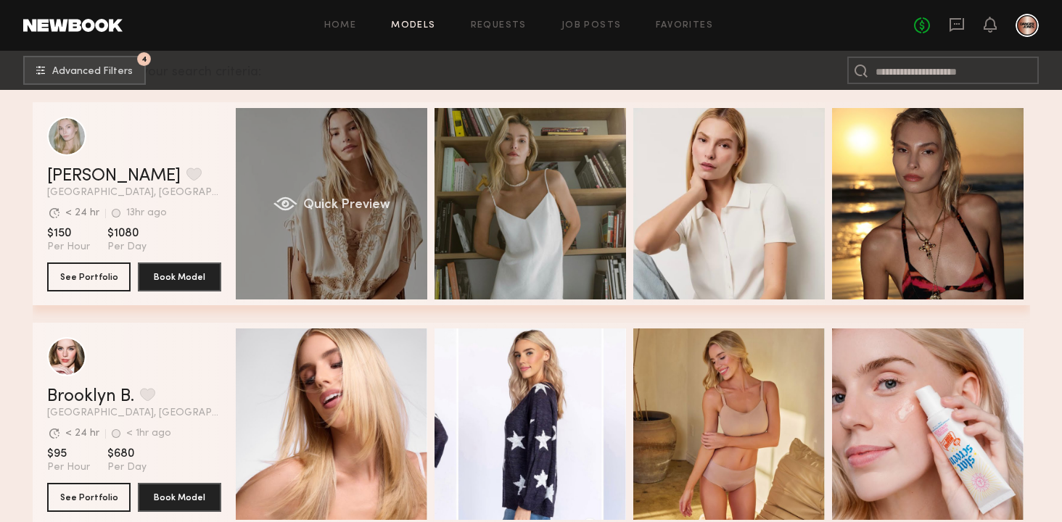
click at [286, 173] on div "Quick Preview" at bounding box center [331, 203] width 191 height 191
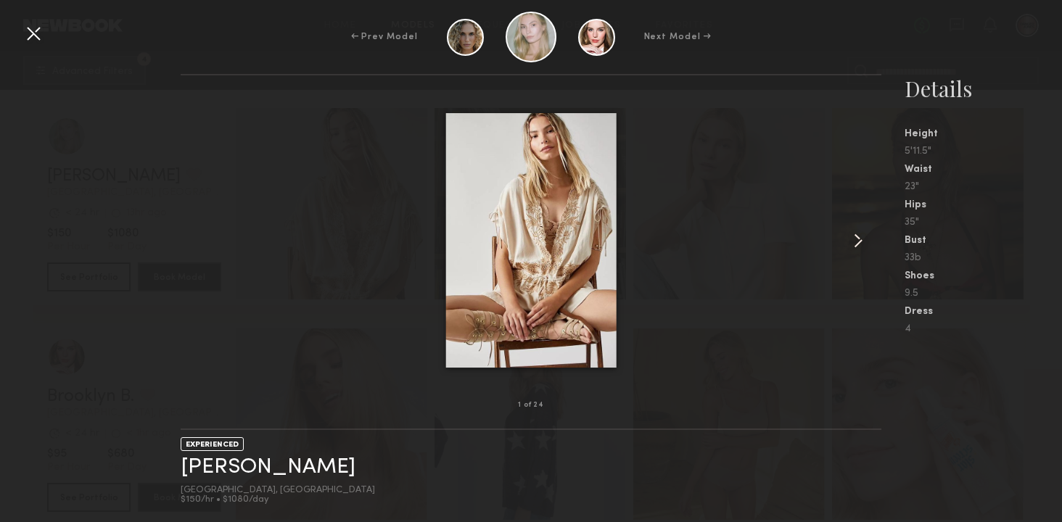
click at [856, 242] on common-icon at bounding box center [857, 240] width 23 height 23
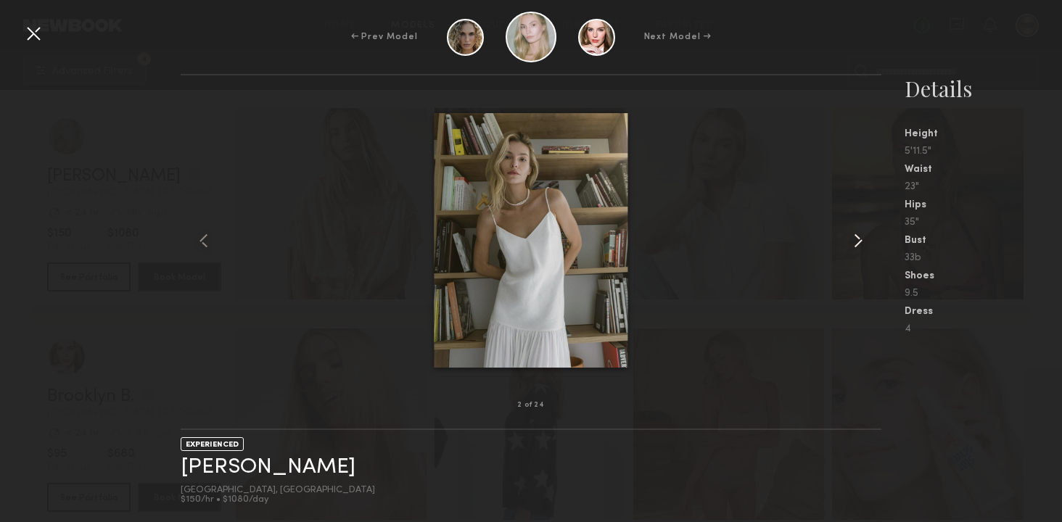
click at [856, 242] on common-icon at bounding box center [857, 240] width 23 height 23
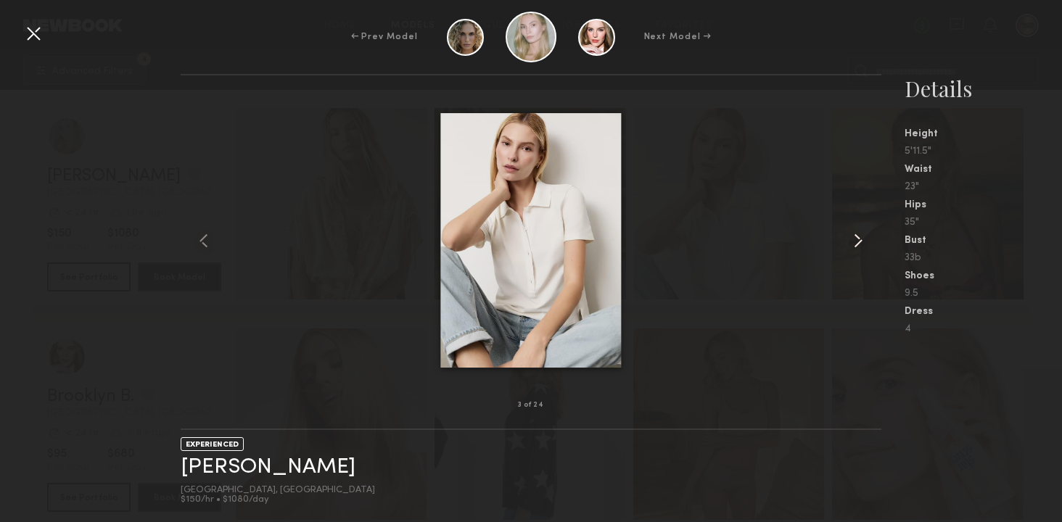
click at [856, 242] on common-icon at bounding box center [857, 240] width 23 height 23
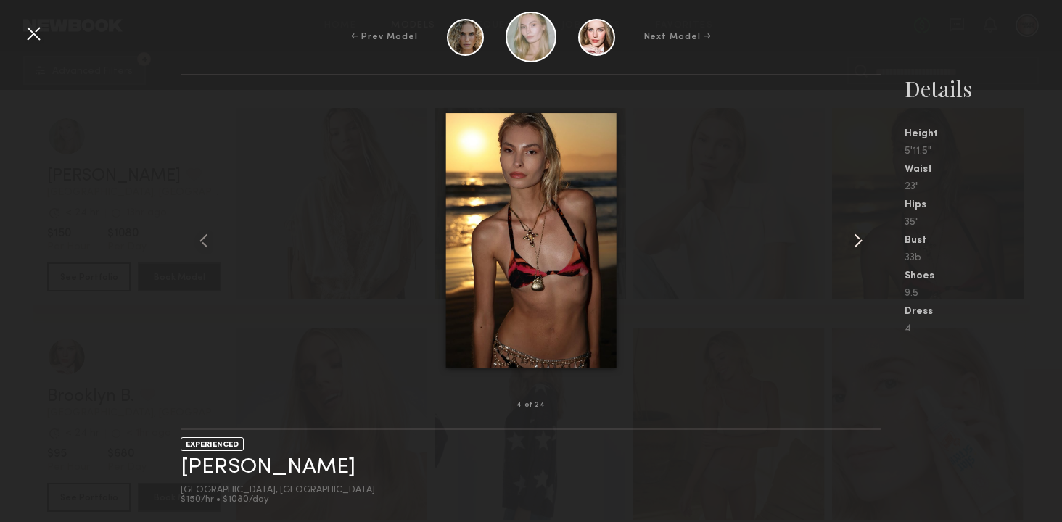
click at [856, 242] on common-icon at bounding box center [857, 240] width 23 height 23
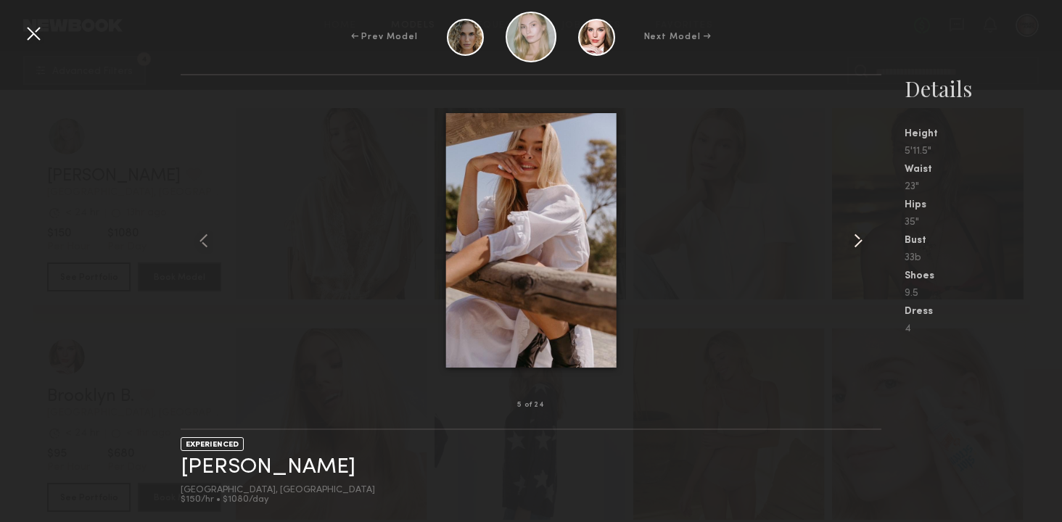
click at [856, 242] on common-icon at bounding box center [857, 240] width 23 height 23
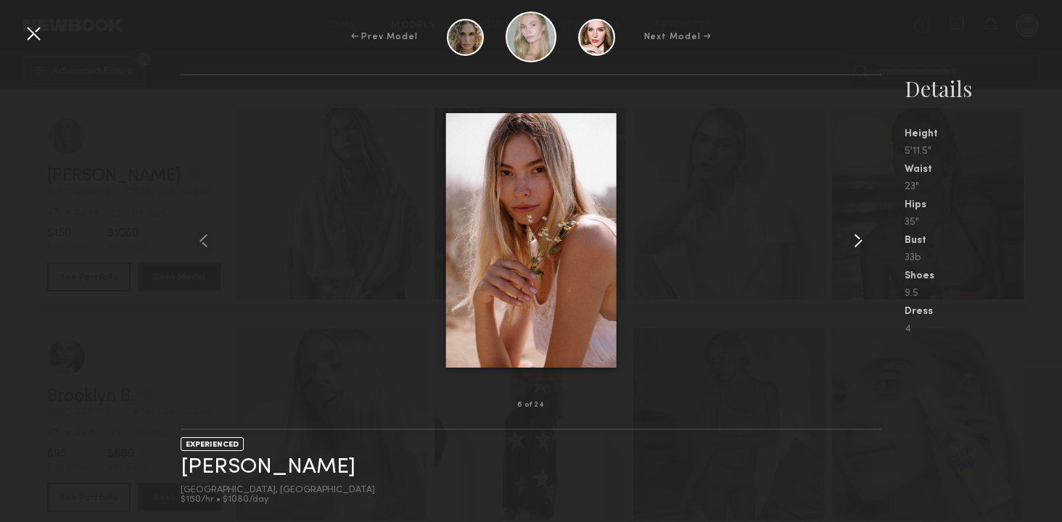
click at [856, 242] on common-icon at bounding box center [857, 240] width 23 height 23
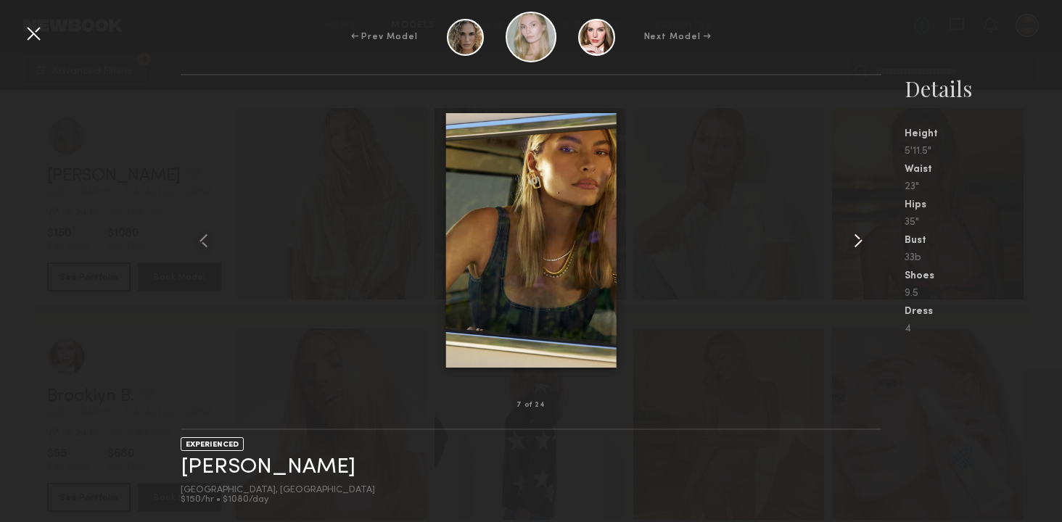
click at [856, 242] on common-icon at bounding box center [857, 240] width 23 height 23
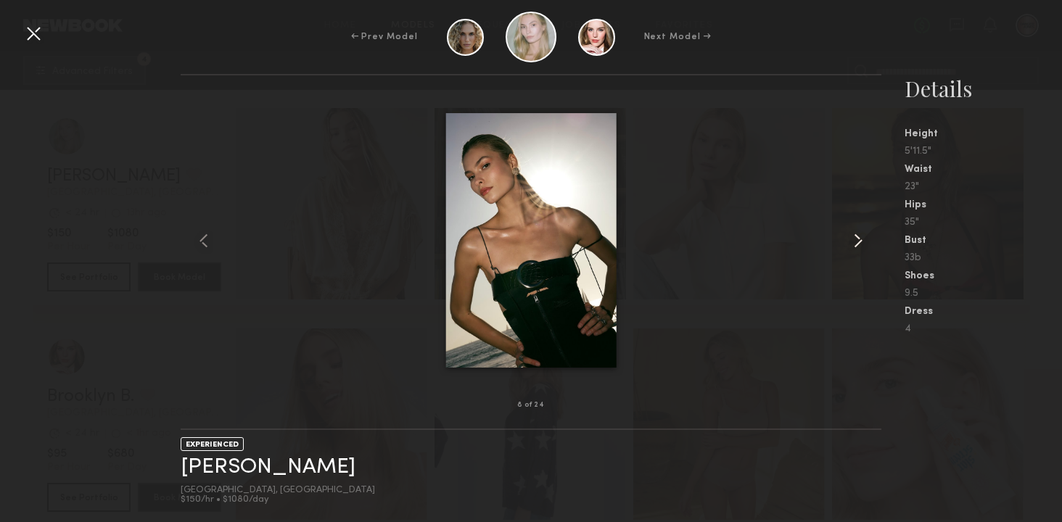
click at [856, 242] on common-icon at bounding box center [857, 240] width 23 height 23
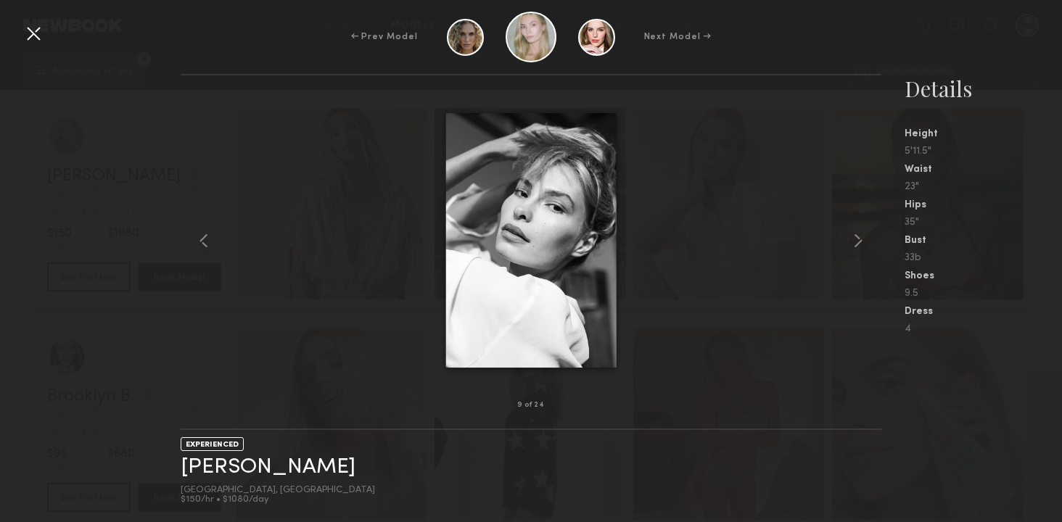
click at [46, 36] on div "← Prev Model Next Model →" at bounding box center [531, 37] width 1062 height 51
click at [39, 22] on div at bounding box center [33, 33] width 23 height 23
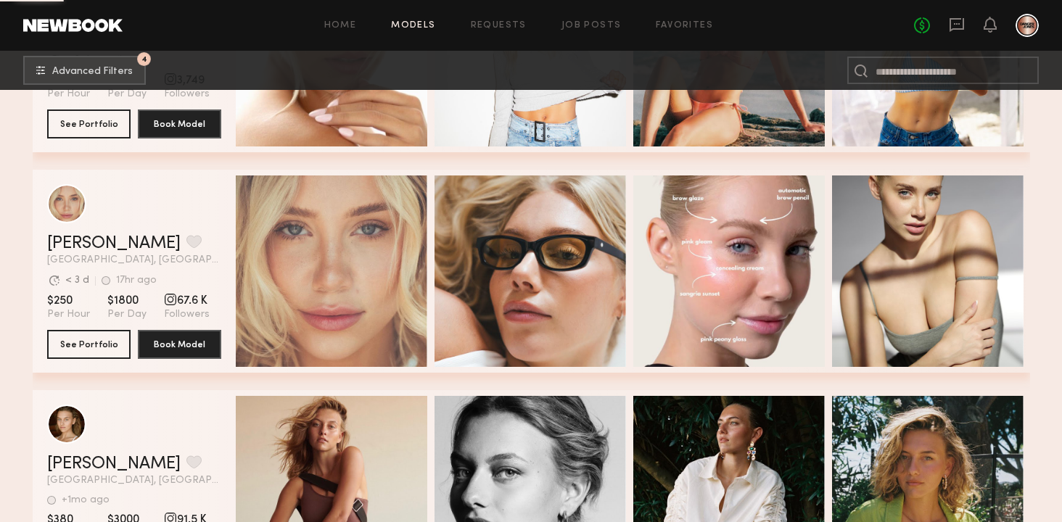
scroll to position [1937, 0]
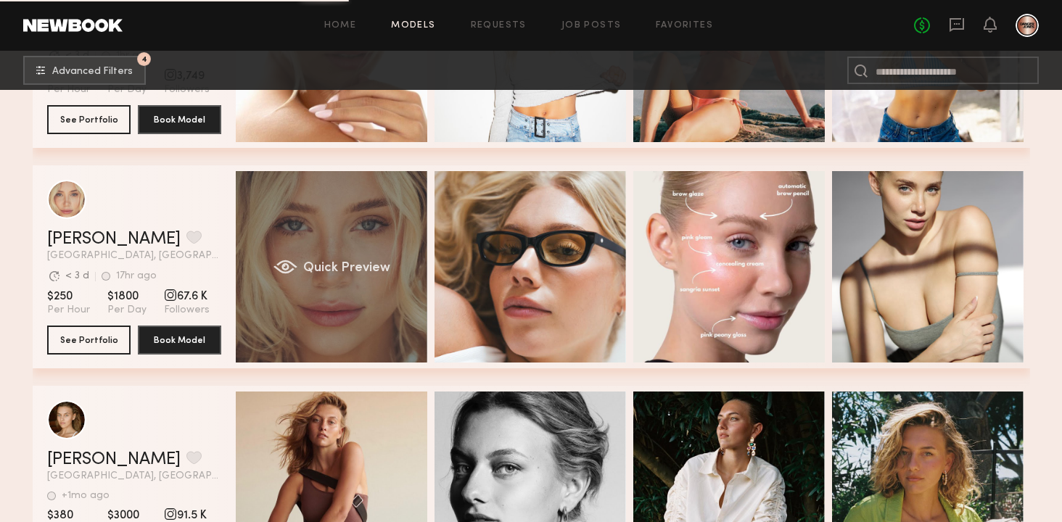
click at [333, 288] on div "Quick Preview" at bounding box center [331, 266] width 191 height 191
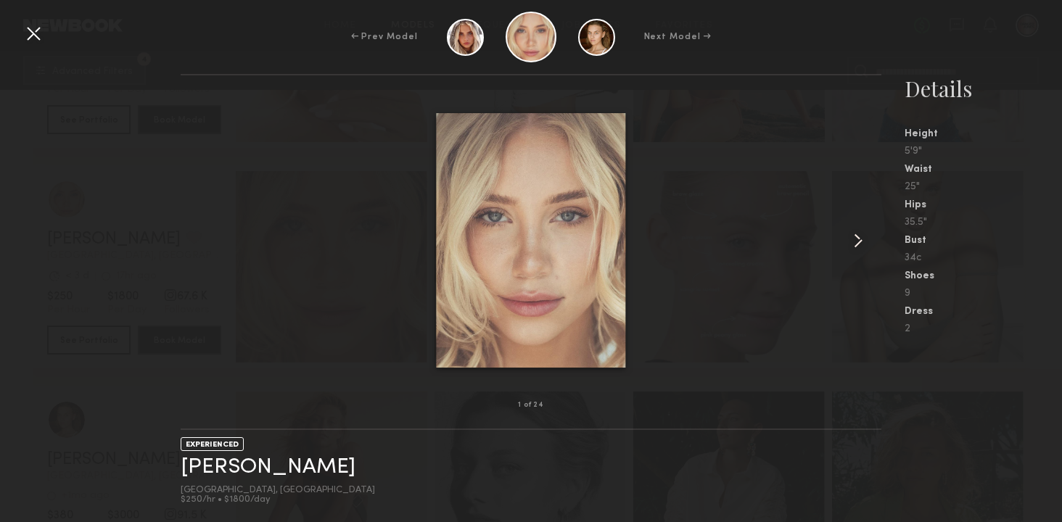
click at [864, 242] on common-icon at bounding box center [857, 240] width 23 height 23
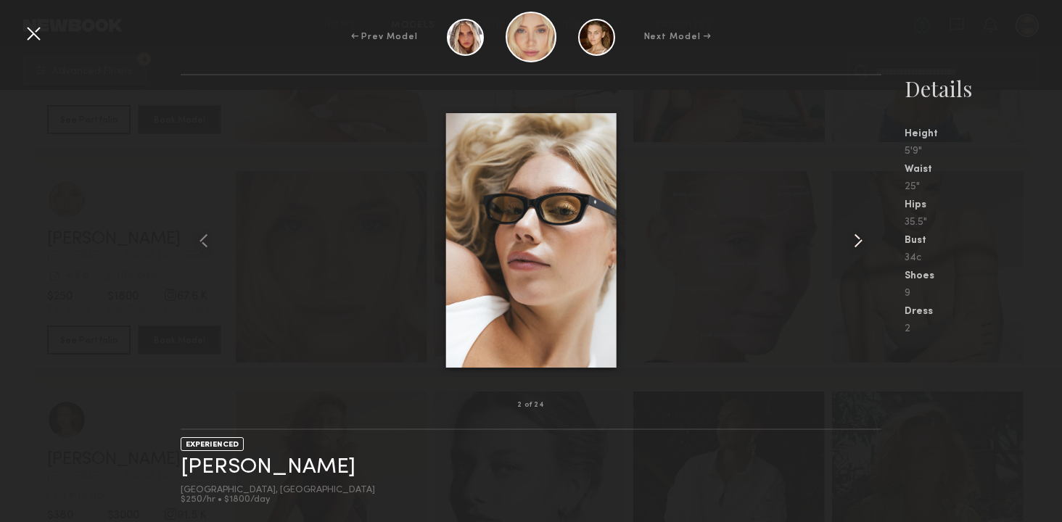
click at [864, 242] on common-icon at bounding box center [857, 240] width 23 height 23
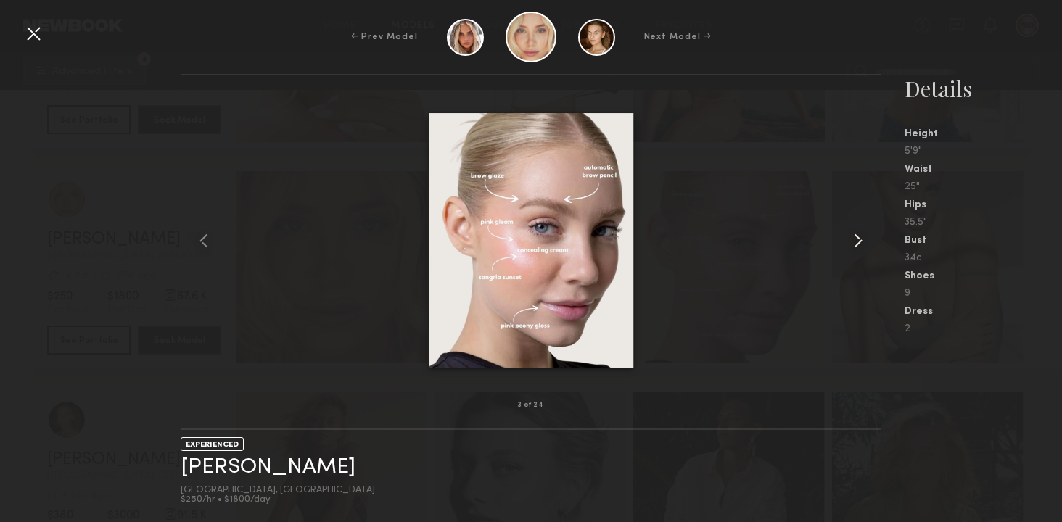
click at [864, 242] on common-icon at bounding box center [857, 240] width 23 height 23
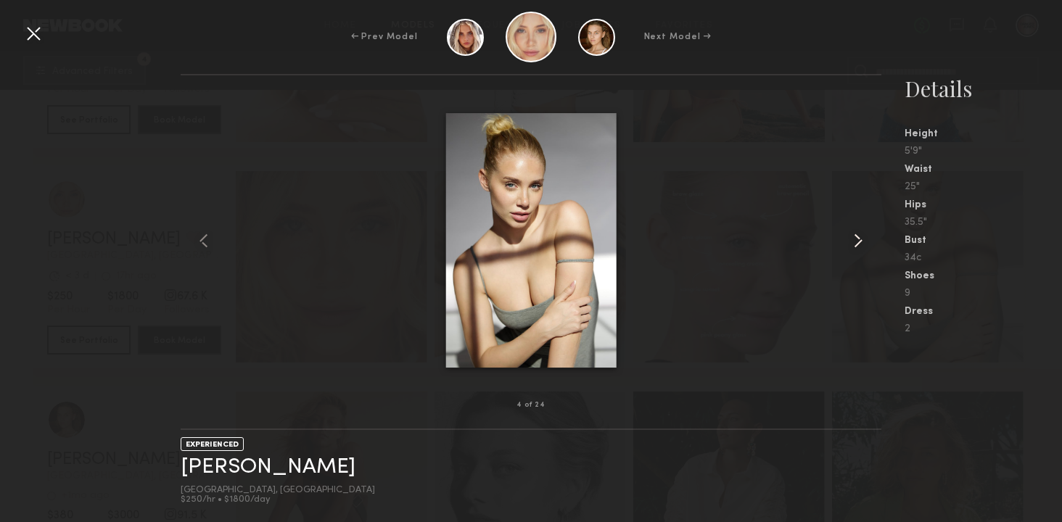
click at [864, 242] on common-icon at bounding box center [857, 240] width 23 height 23
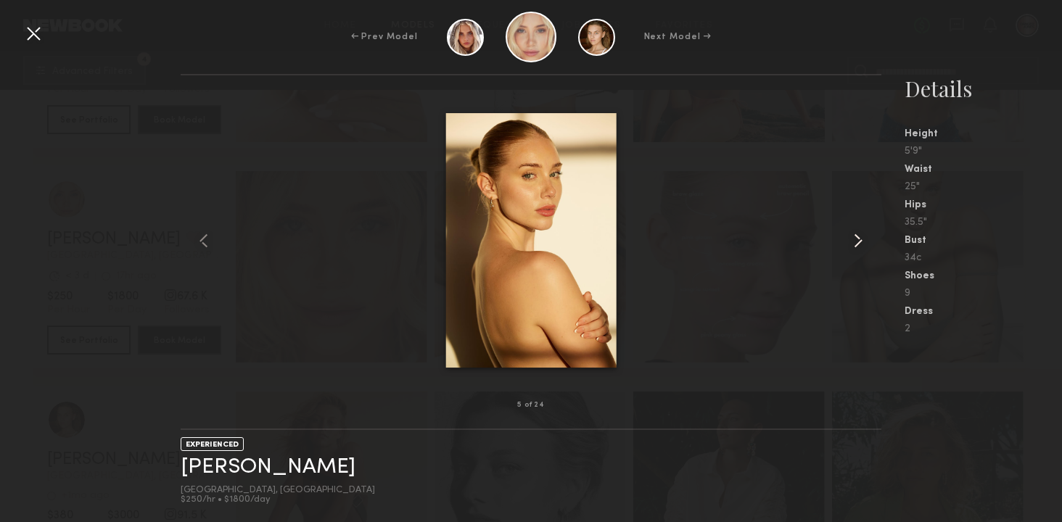
click at [864, 242] on common-icon at bounding box center [857, 240] width 23 height 23
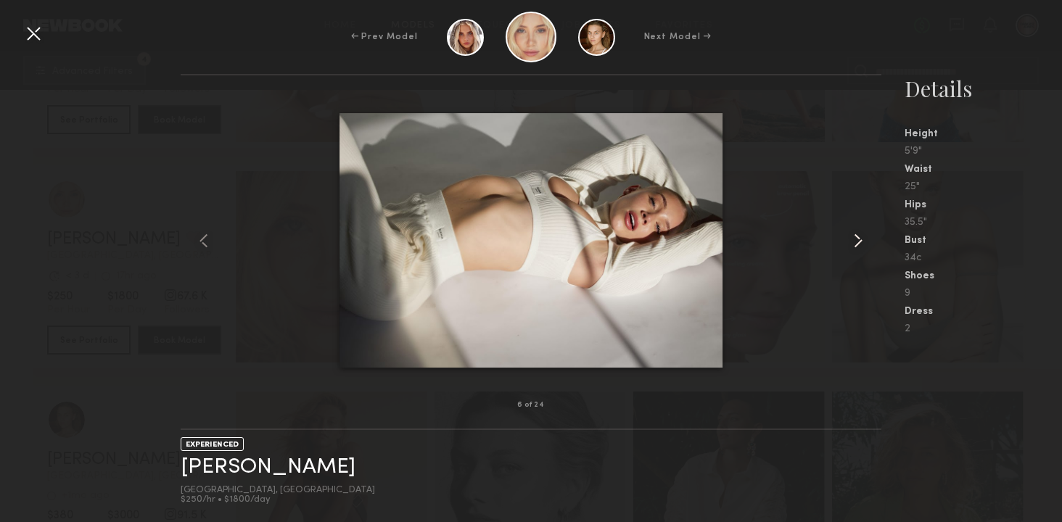
click at [864, 242] on common-icon at bounding box center [857, 240] width 23 height 23
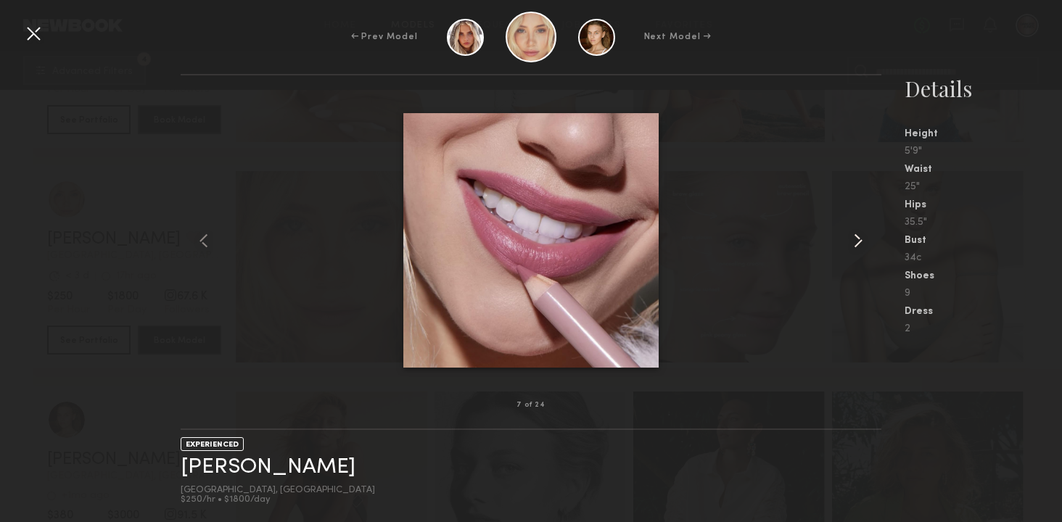
click at [864, 242] on common-icon at bounding box center [857, 240] width 23 height 23
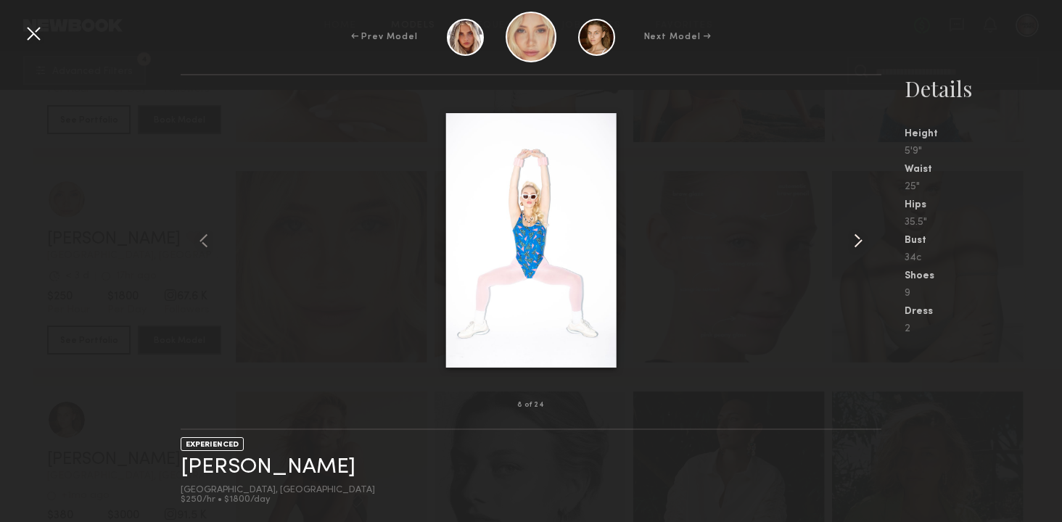
click at [864, 242] on common-icon at bounding box center [857, 240] width 23 height 23
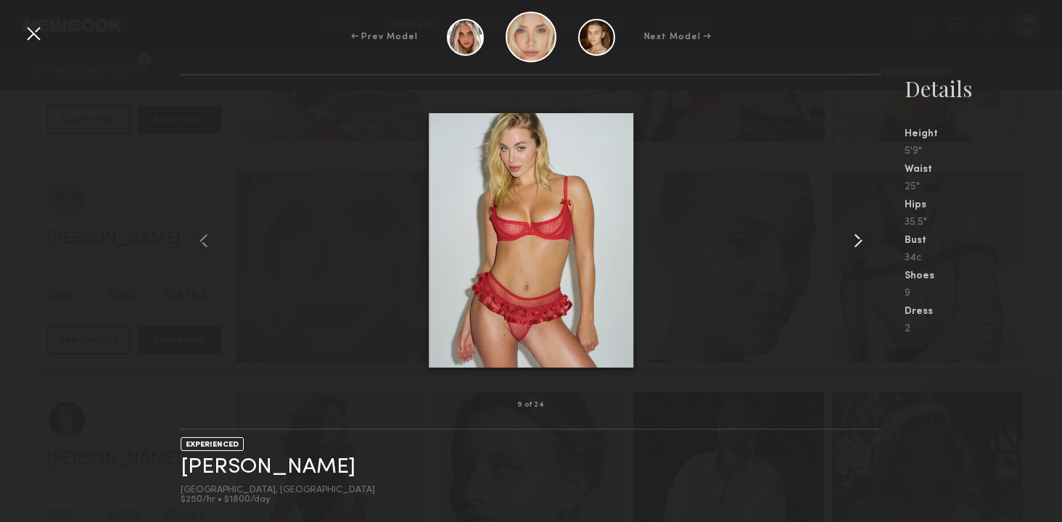
click at [864, 242] on common-icon at bounding box center [857, 240] width 23 height 23
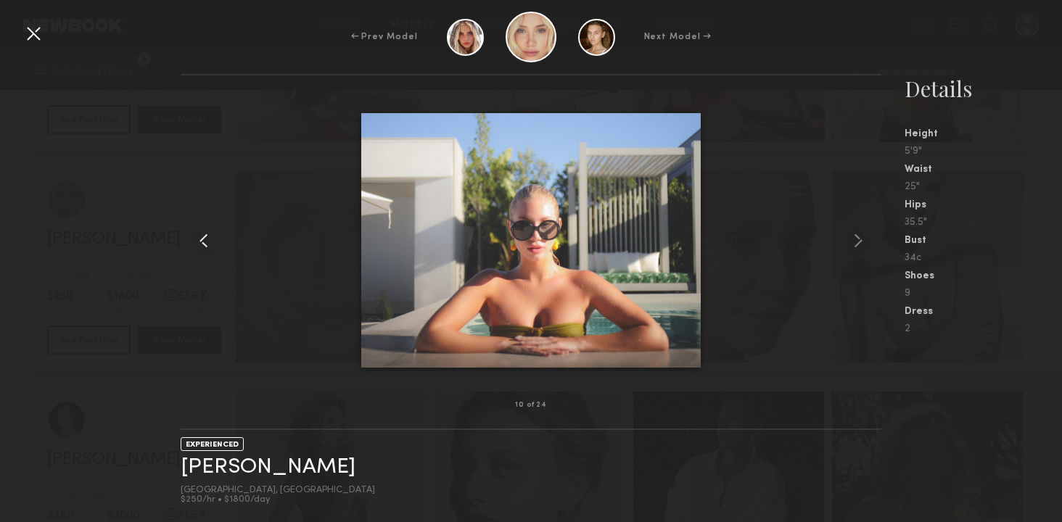
click at [206, 229] on common-icon at bounding box center [203, 240] width 23 height 23
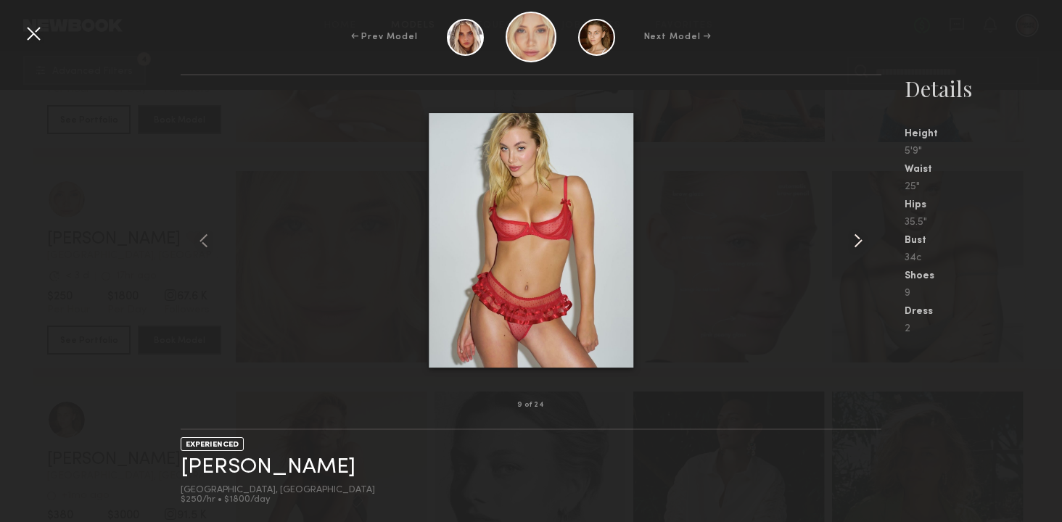
click at [862, 230] on common-icon at bounding box center [857, 240] width 23 height 23
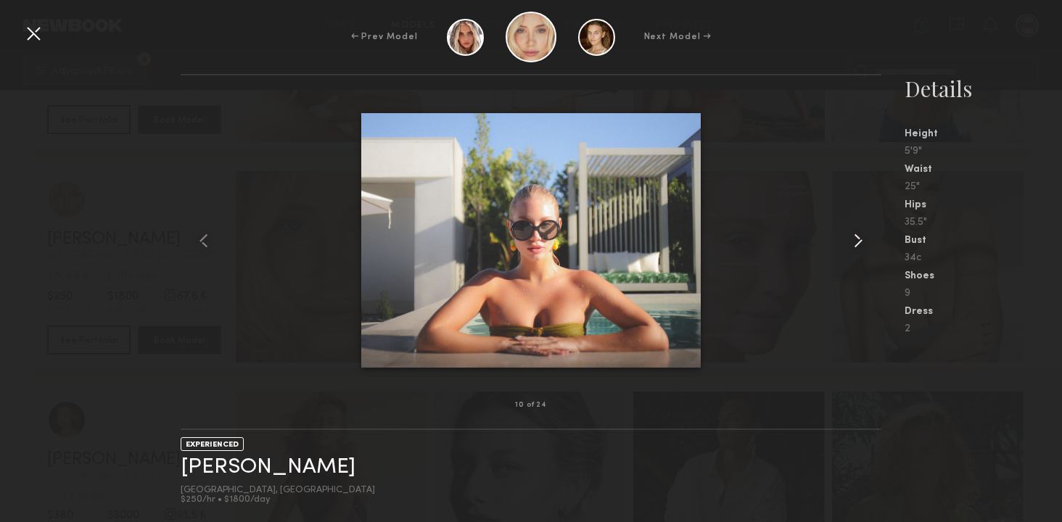
click at [862, 231] on common-icon at bounding box center [857, 240] width 23 height 23
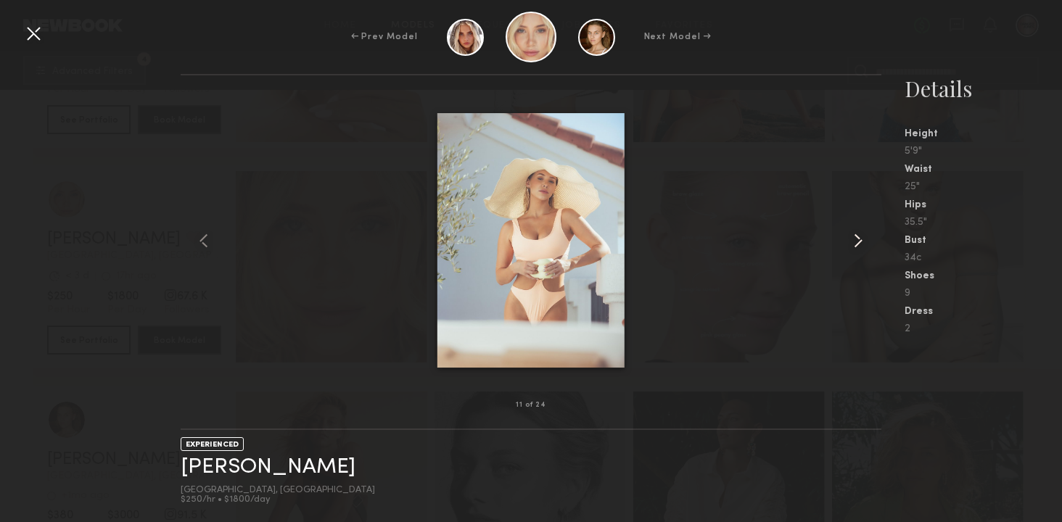
click at [862, 231] on common-icon at bounding box center [857, 240] width 23 height 23
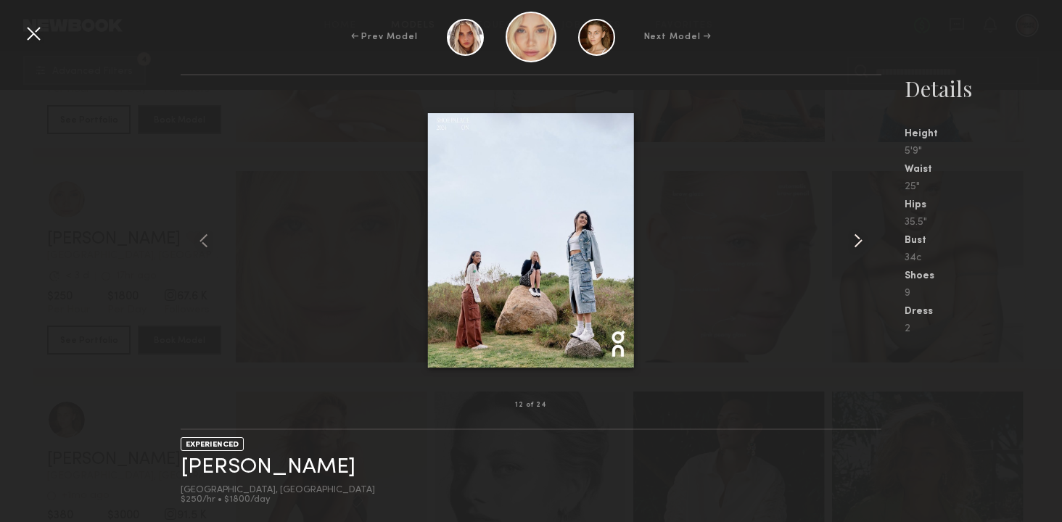
click at [862, 231] on common-icon at bounding box center [857, 240] width 23 height 23
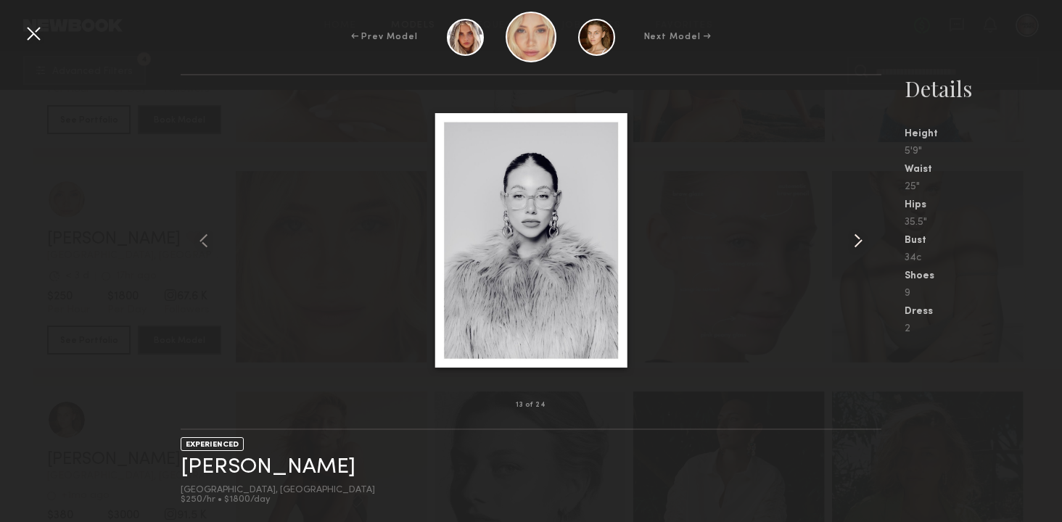
click at [862, 231] on common-icon at bounding box center [857, 240] width 23 height 23
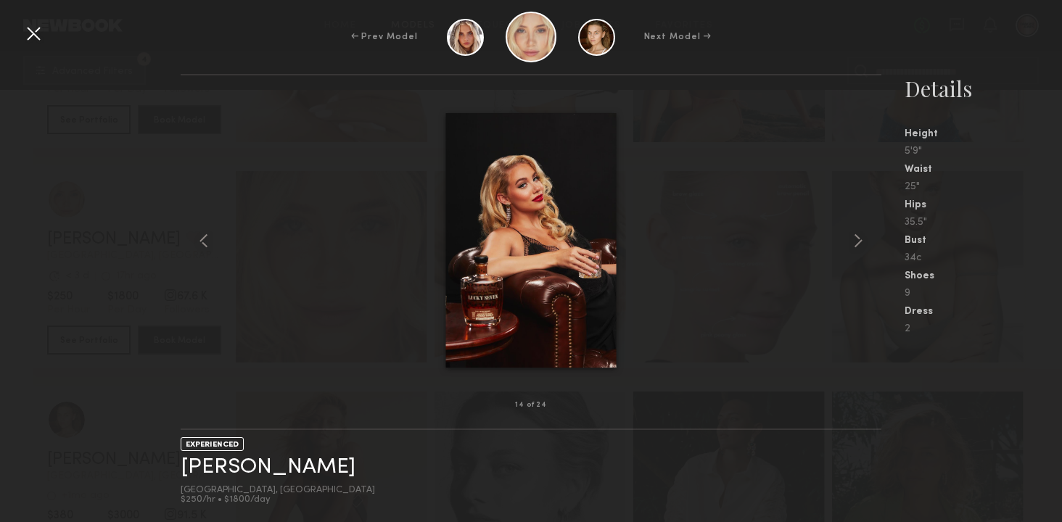
click at [787, 188] on div at bounding box center [531, 241] width 701 height 284
click at [25, 33] on div at bounding box center [33, 33] width 23 height 23
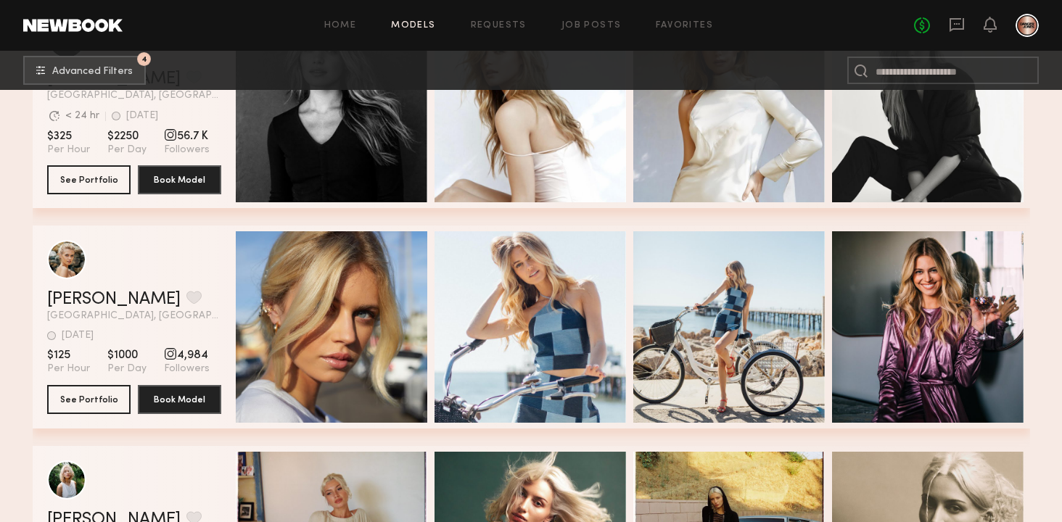
scroll to position [3472, 0]
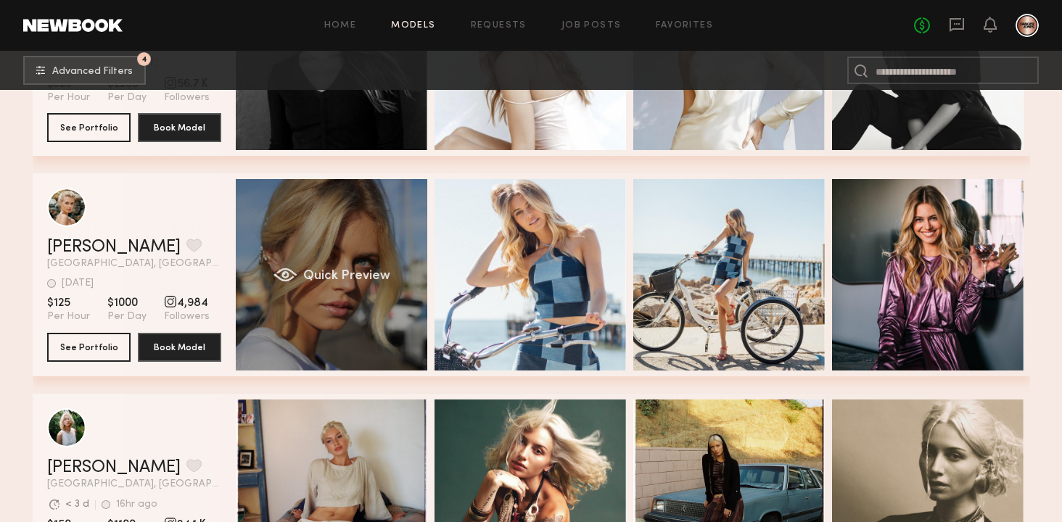
click at [373, 231] on div "Quick Preview" at bounding box center [331, 274] width 191 height 191
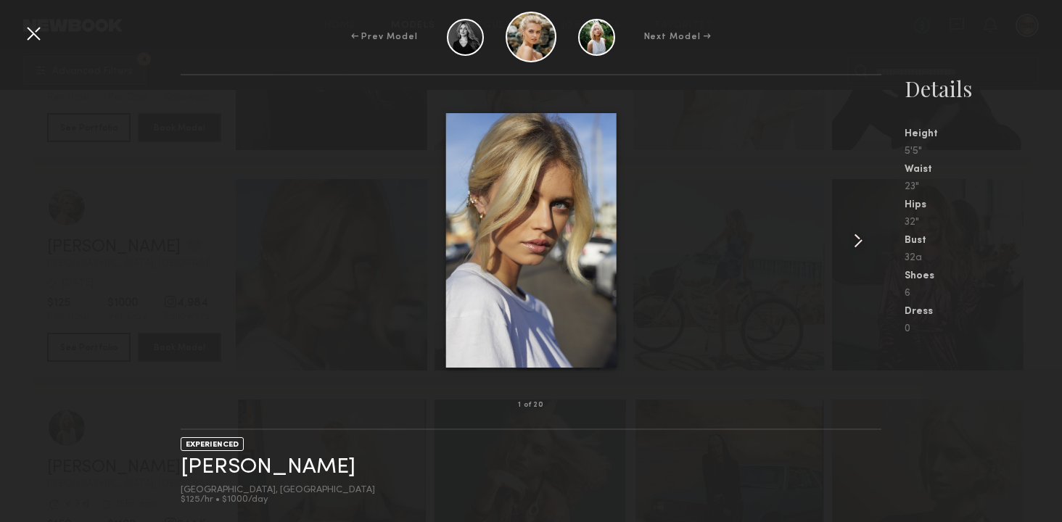
click at [864, 236] on common-icon at bounding box center [857, 240] width 23 height 23
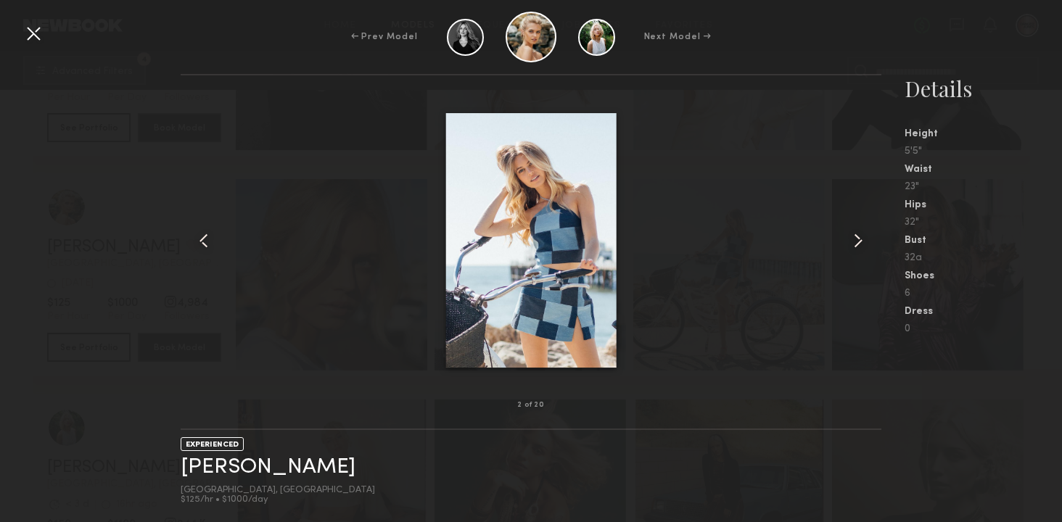
click at [864, 236] on common-icon at bounding box center [857, 240] width 23 height 23
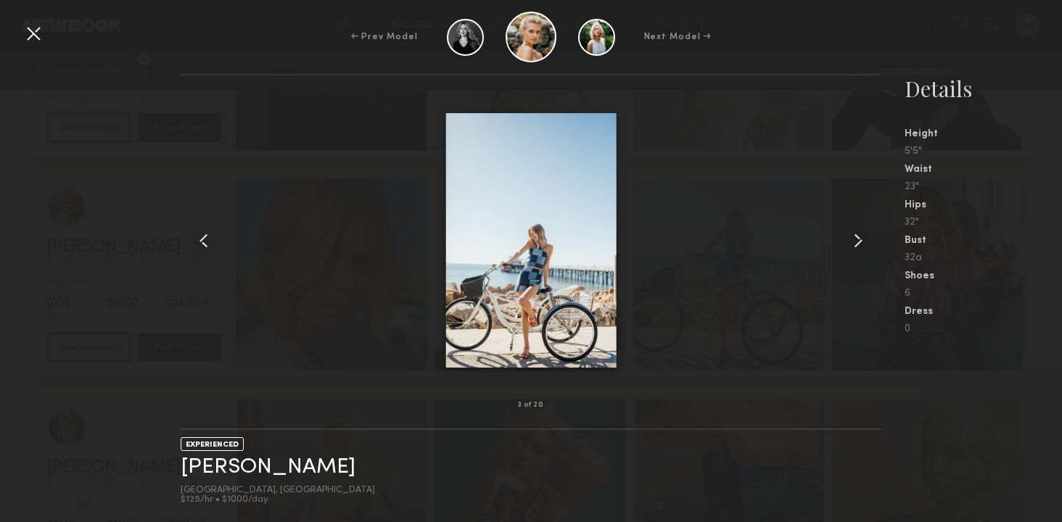
click at [864, 236] on common-icon at bounding box center [857, 240] width 23 height 23
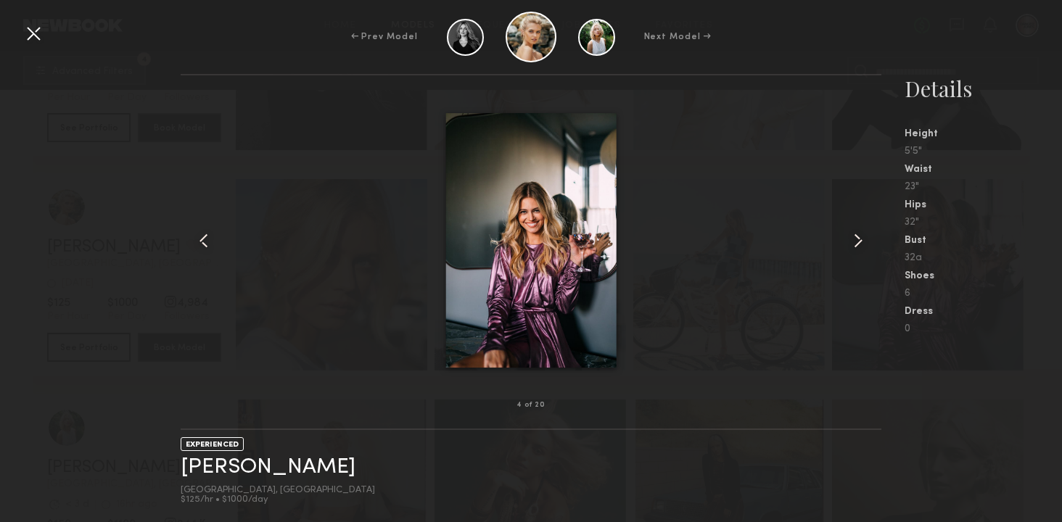
click at [864, 236] on common-icon at bounding box center [857, 240] width 23 height 23
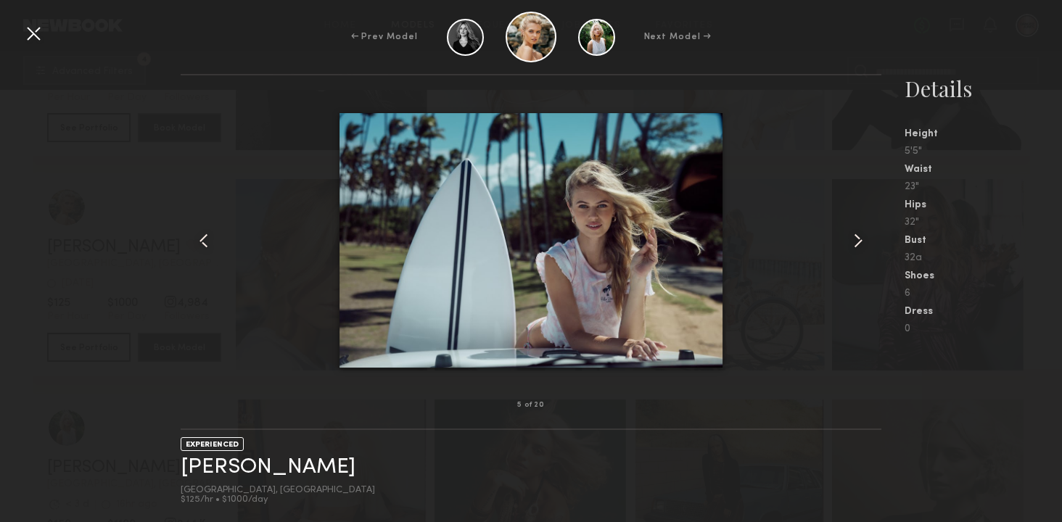
click at [864, 236] on common-icon at bounding box center [857, 240] width 23 height 23
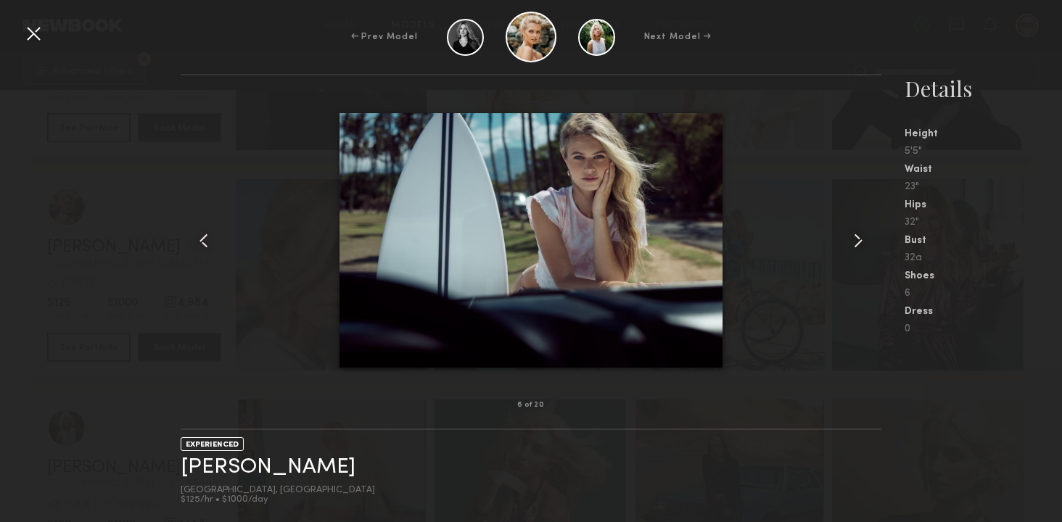
click at [864, 236] on common-icon at bounding box center [857, 240] width 23 height 23
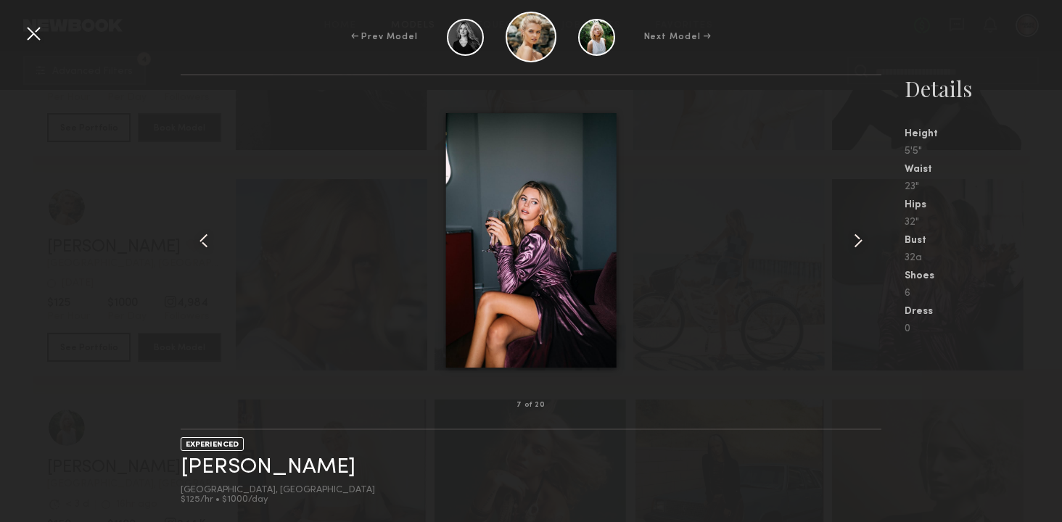
click at [864, 236] on common-icon at bounding box center [857, 240] width 23 height 23
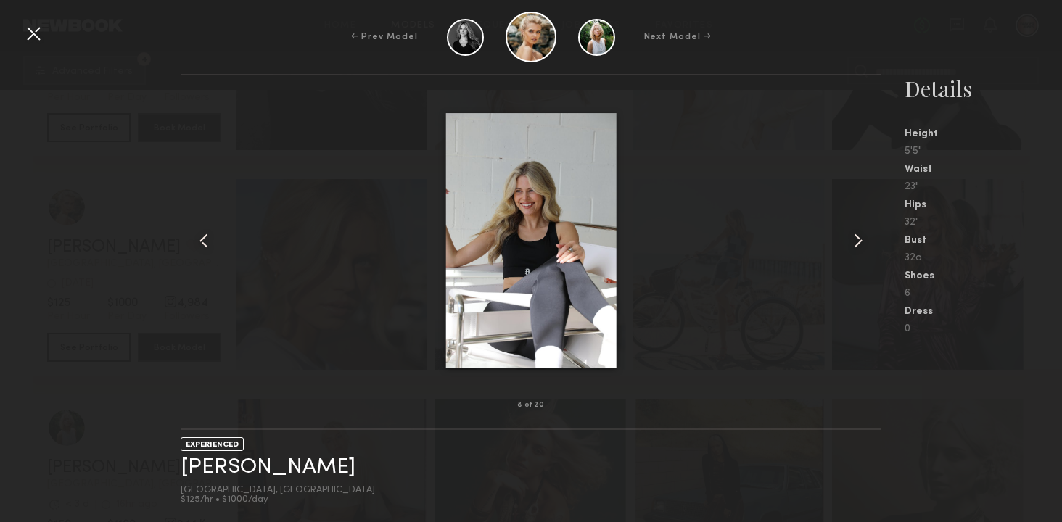
click at [864, 236] on common-icon at bounding box center [857, 240] width 23 height 23
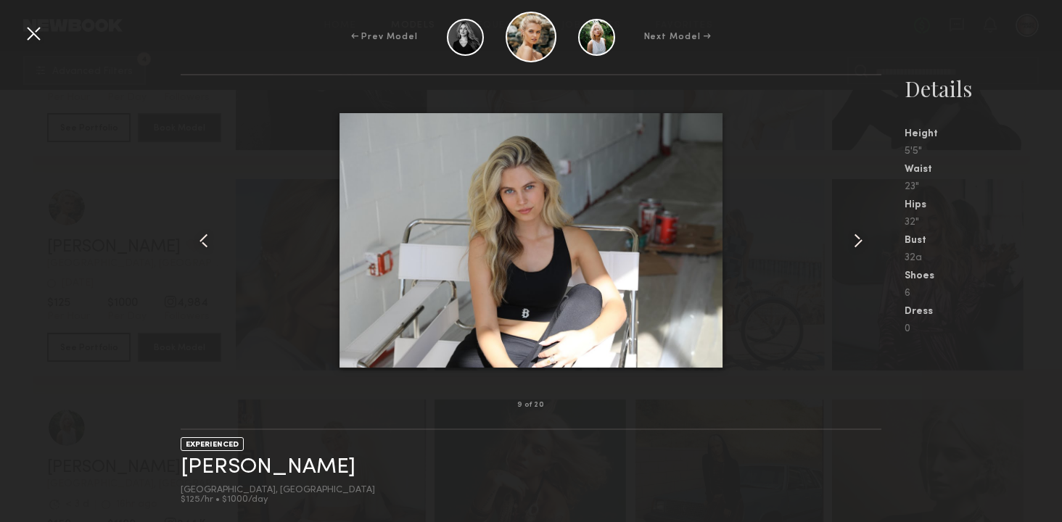
click at [864, 236] on common-icon at bounding box center [857, 240] width 23 height 23
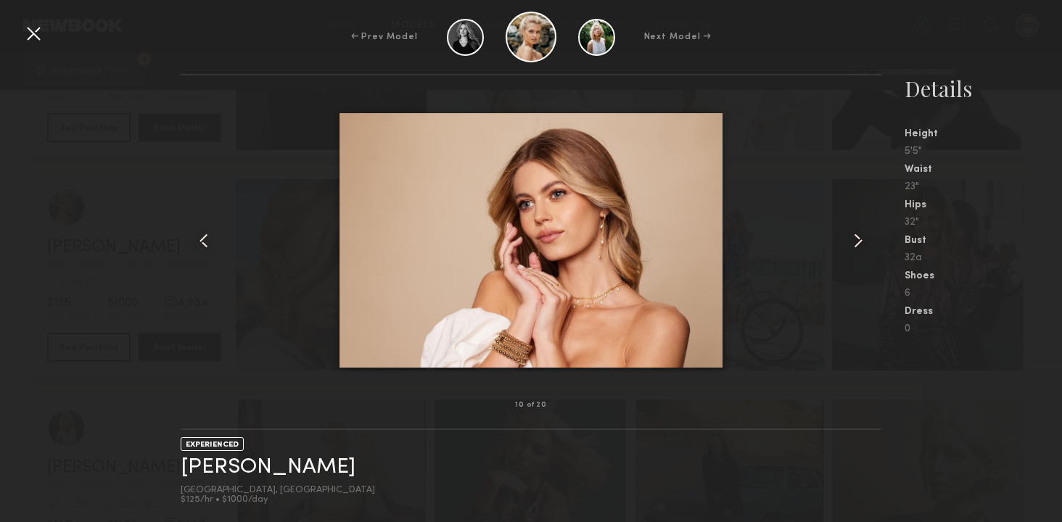
click at [864, 236] on common-icon at bounding box center [857, 240] width 23 height 23
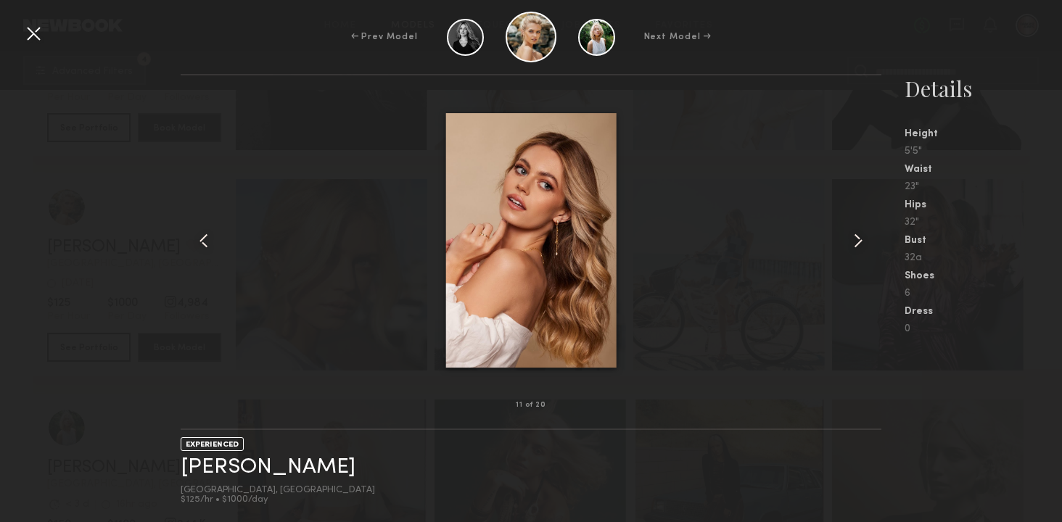
click at [864, 236] on common-icon at bounding box center [857, 240] width 23 height 23
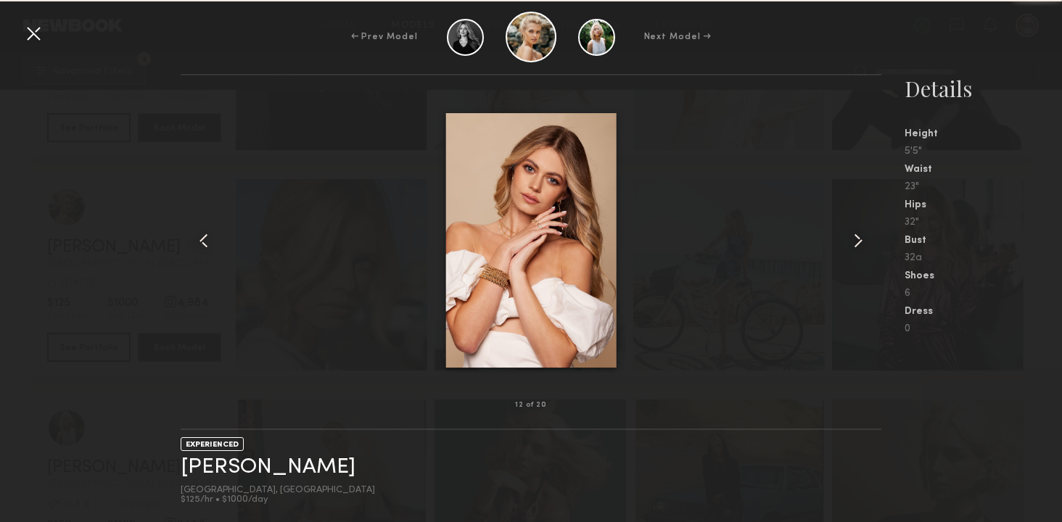
click at [864, 236] on common-icon at bounding box center [857, 240] width 23 height 23
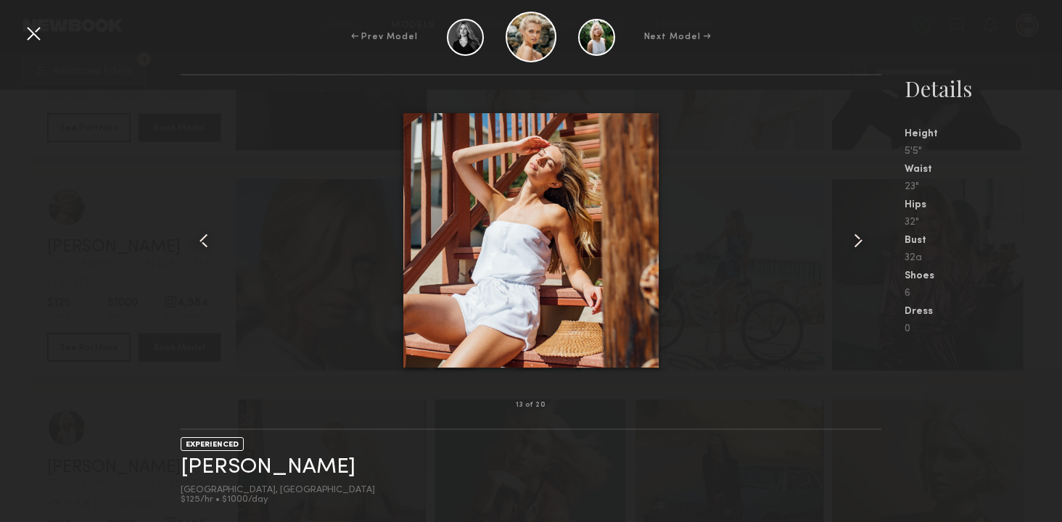
click at [864, 236] on common-icon at bounding box center [857, 240] width 23 height 23
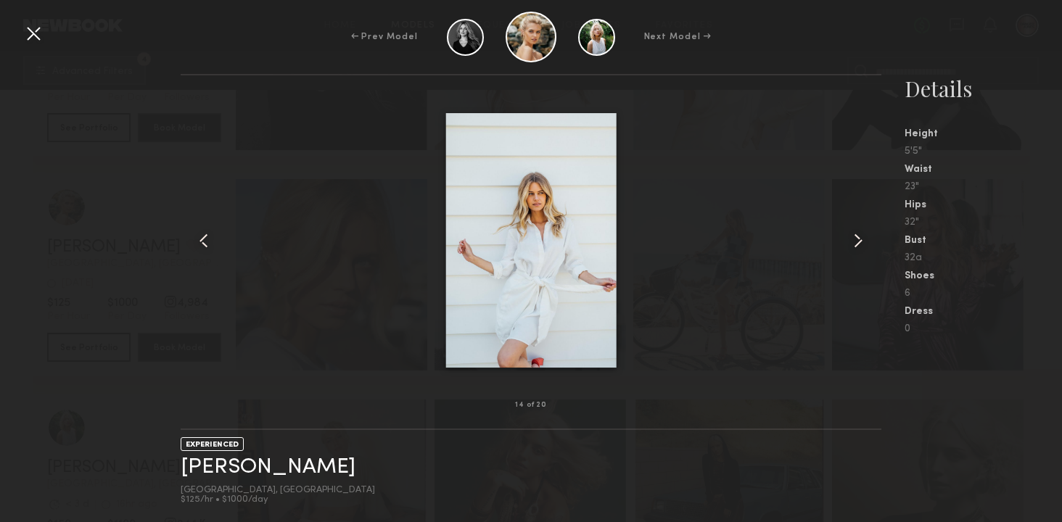
click at [28, 34] on div at bounding box center [33, 33] width 23 height 23
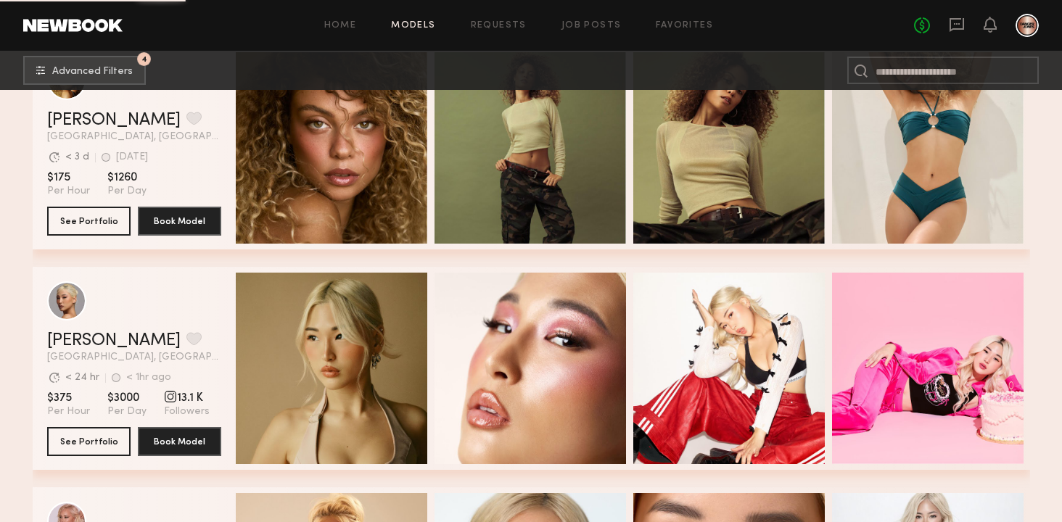
scroll to position [7382, 0]
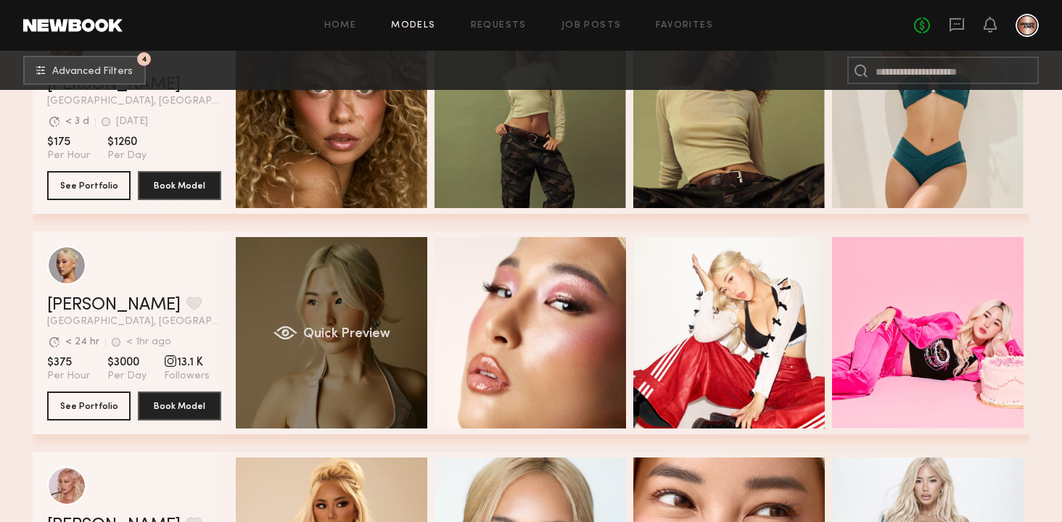
click at [354, 371] on div "Quick Preview" at bounding box center [331, 332] width 191 height 191
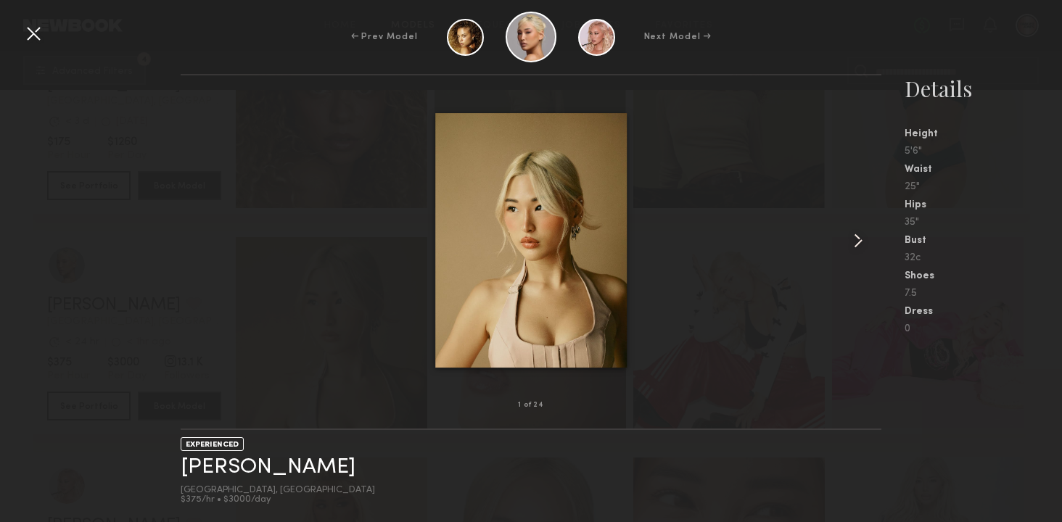
click at [859, 237] on common-icon at bounding box center [857, 240] width 23 height 23
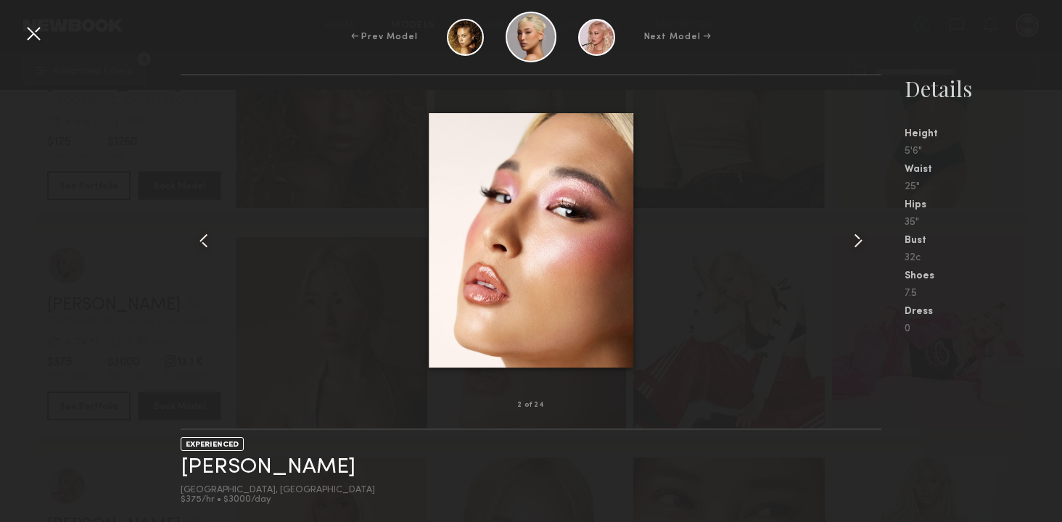
click at [859, 237] on common-icon at bounding box center [857, 240] width 23 height 23
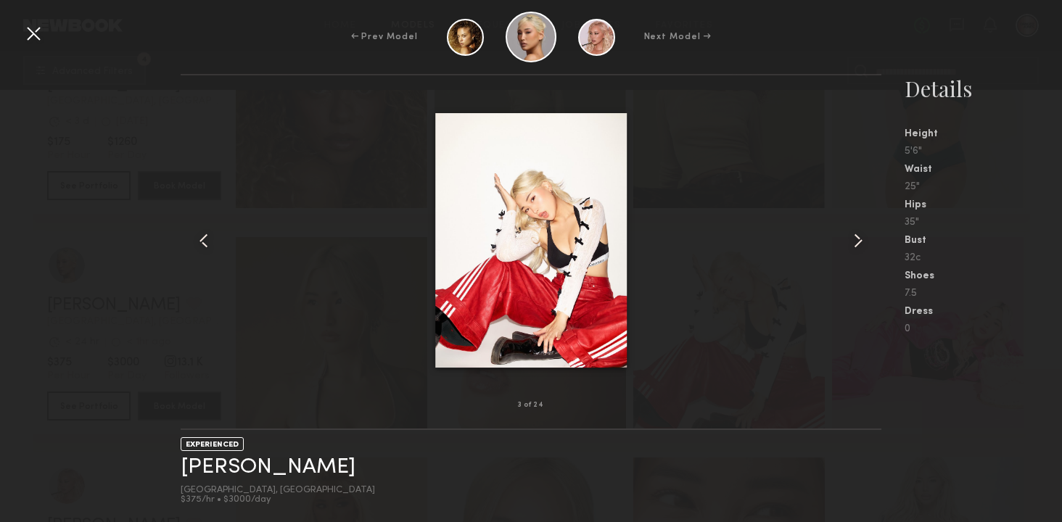
click at [859, 237] on common-icon at bounding box center [857, 240] width 23 height 23
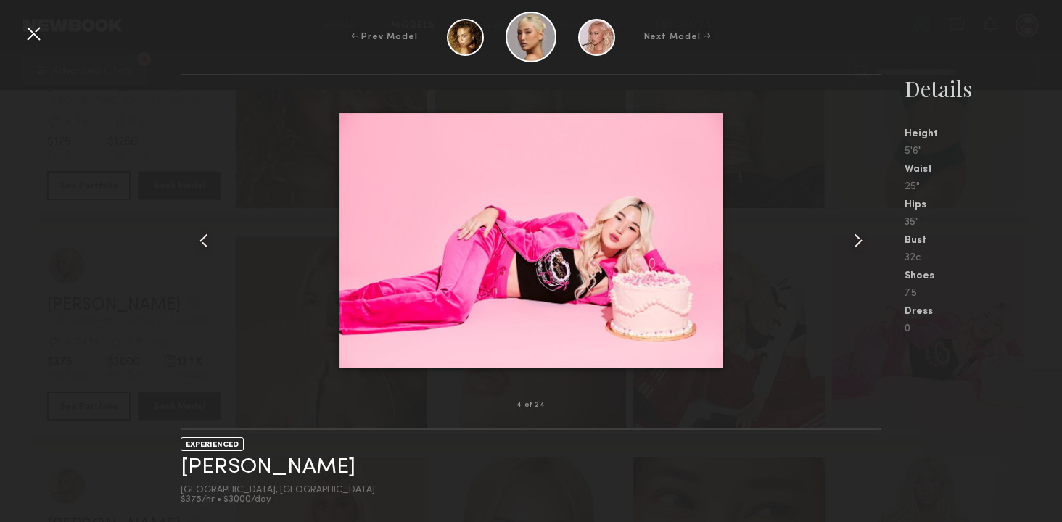
click at [859, 237] on common-icon at bounding box center [857, 240] width 23 height 23
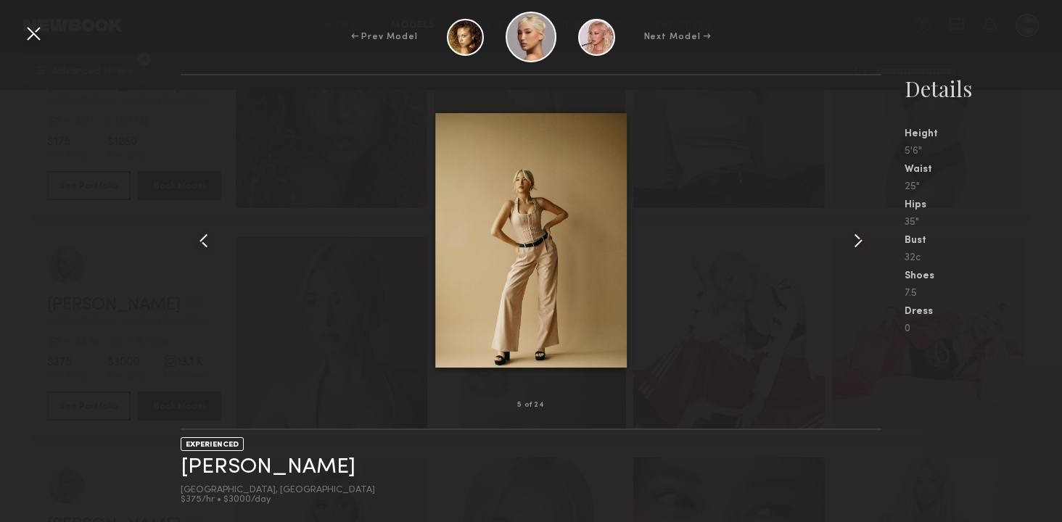
click at [859, 237] on common-icon at bounding box center [857, 240] width 23 height 23
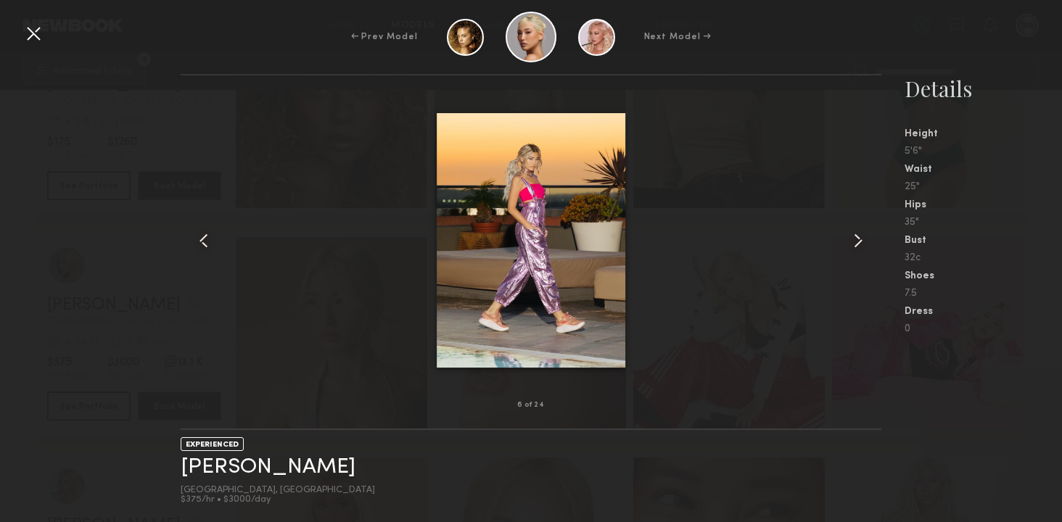
click at [859, 237] on common-icon at bounding box center [857, 240] width 23 height 23
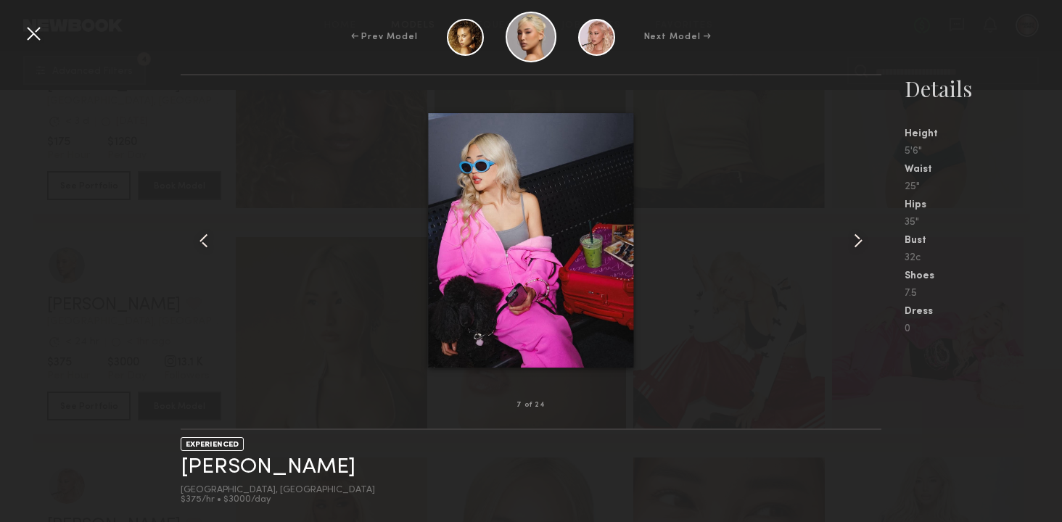
click at [859, 237] on common-icon at bounding box center [857, 240] width 23 height 23
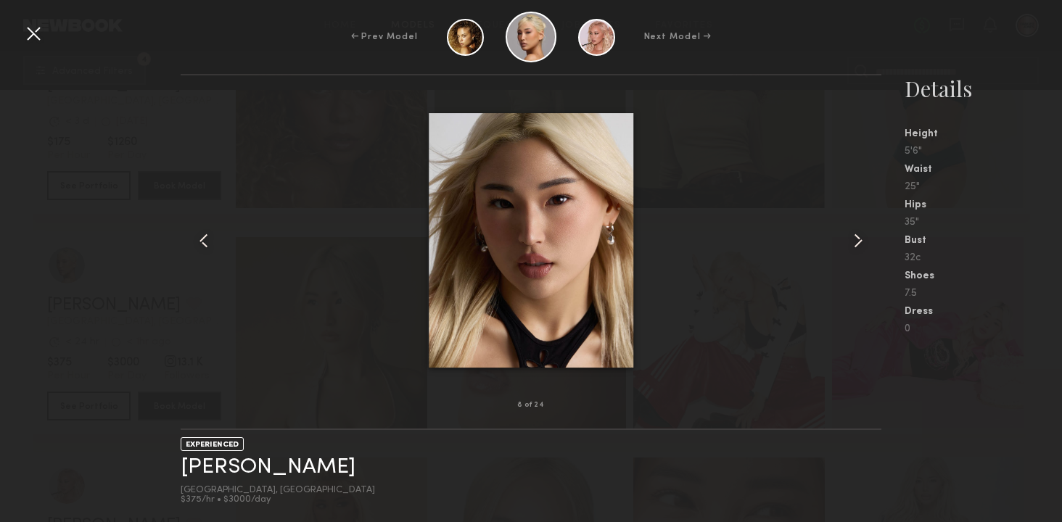
click at [859, 238] on common-icon at bounding box center [857, 240] width 23 height 23
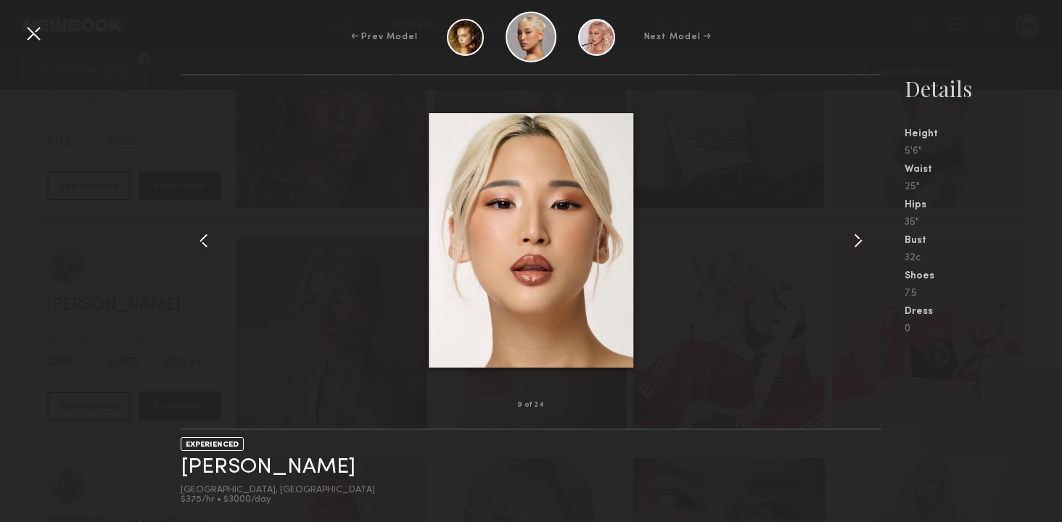
click at [859, 238] on common-icon at bounding box center [857, 240] width 23 height 23
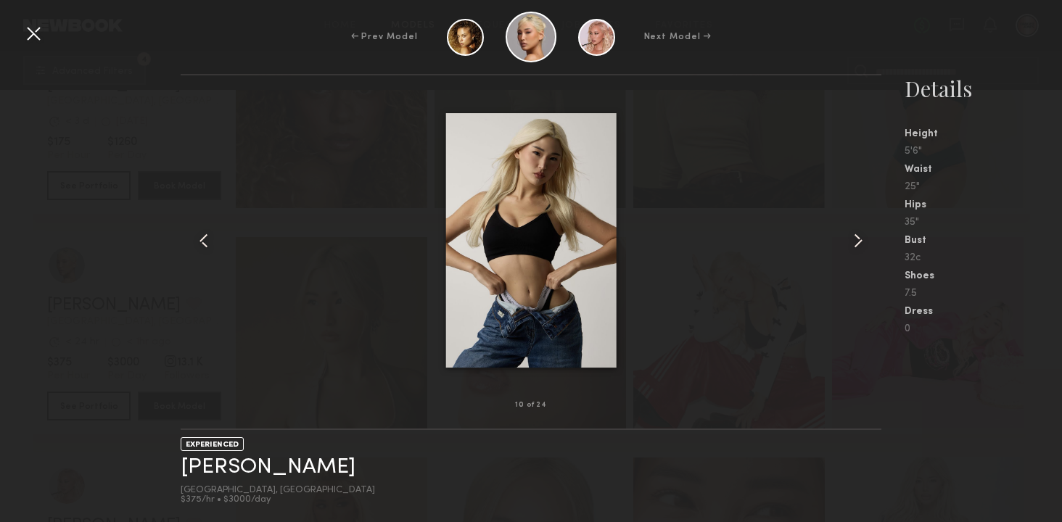
click at [859, 238] on common-icon at bounding box center [857, 240] width 23 height 23
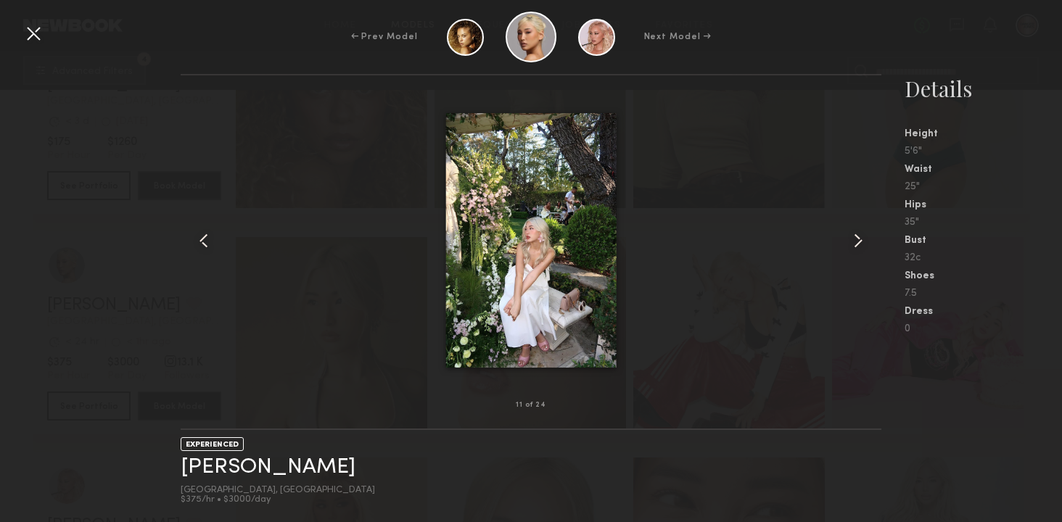
click at [859, 238] on common-icon at bounding box center [857, 240] width 23 height 23
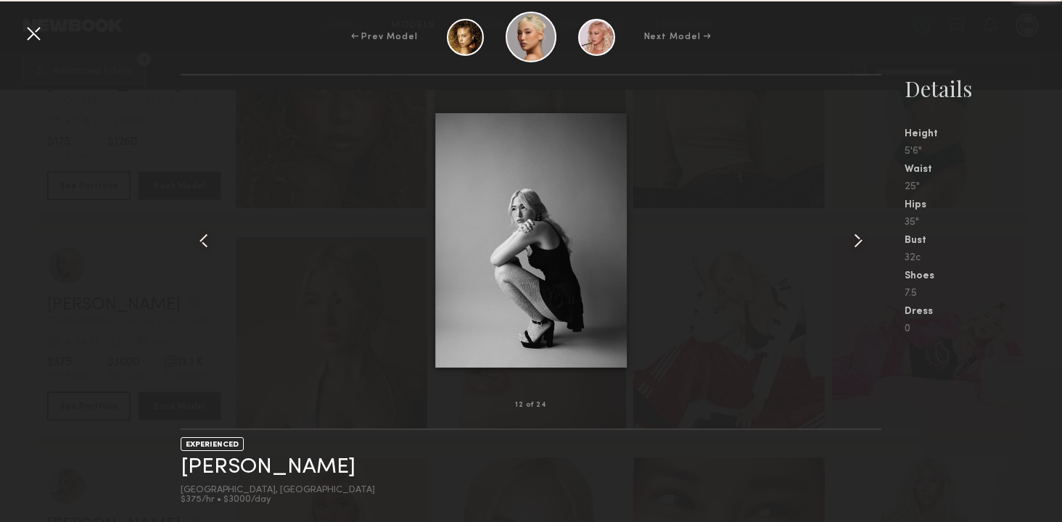
click at [859, 238] on common-icon at bounding box center [857, 240] width 23 height 23
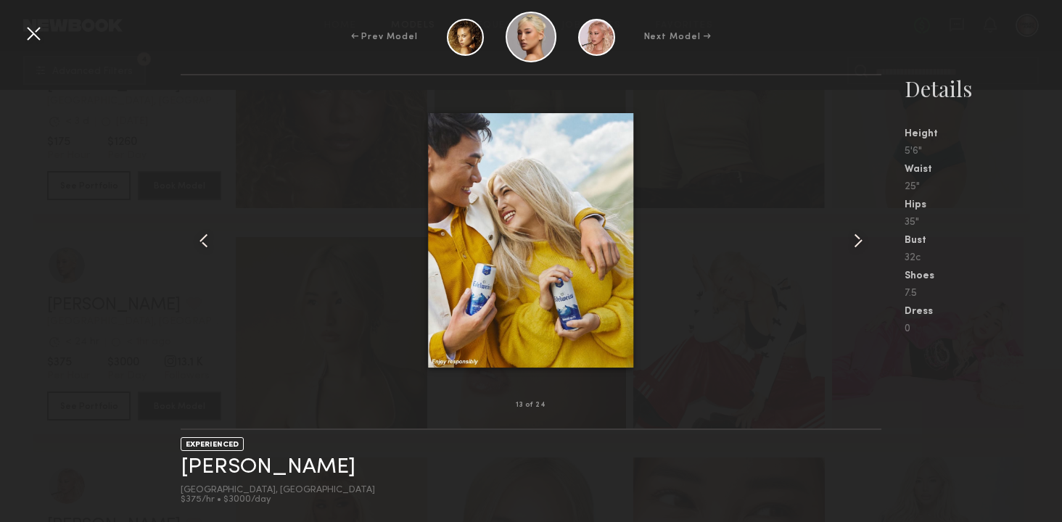
click at [859, 238] on common-icon at bounding box center [857, 240] width 23 height 23
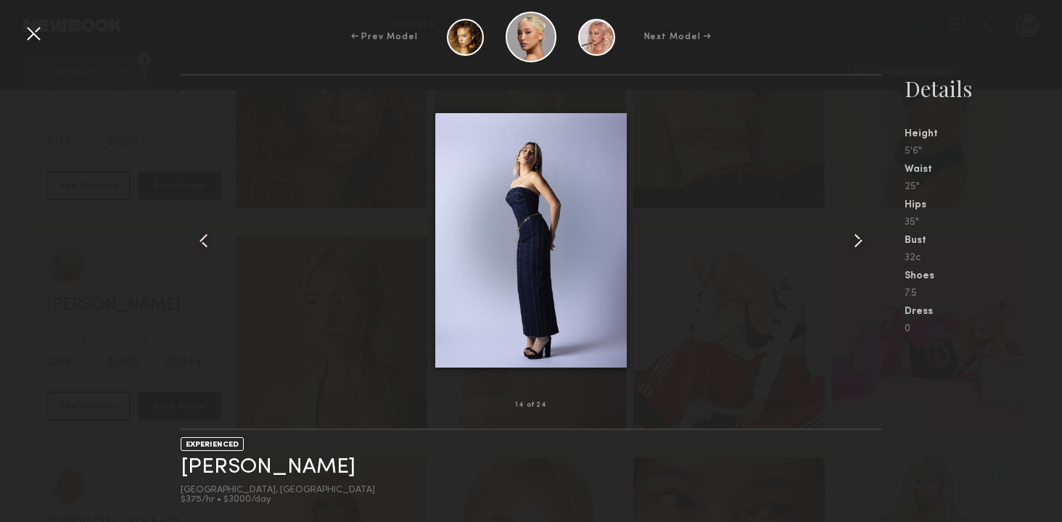
click at [41, 34] on div at bounding box center [33, 33] width 23 height 23
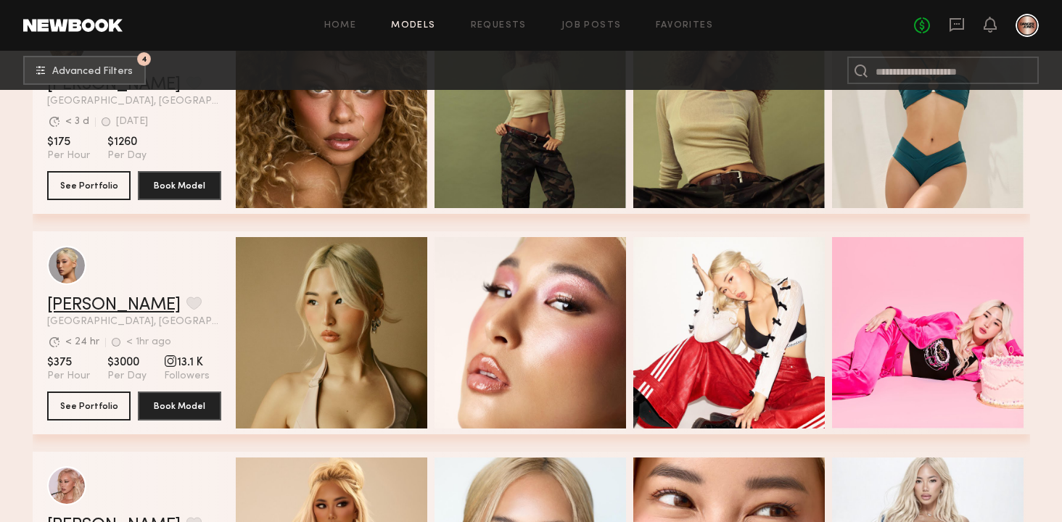
click at [76, 303] on link "[PERSON_NAME]" at bounding box center [113, 305] width 133 height 17
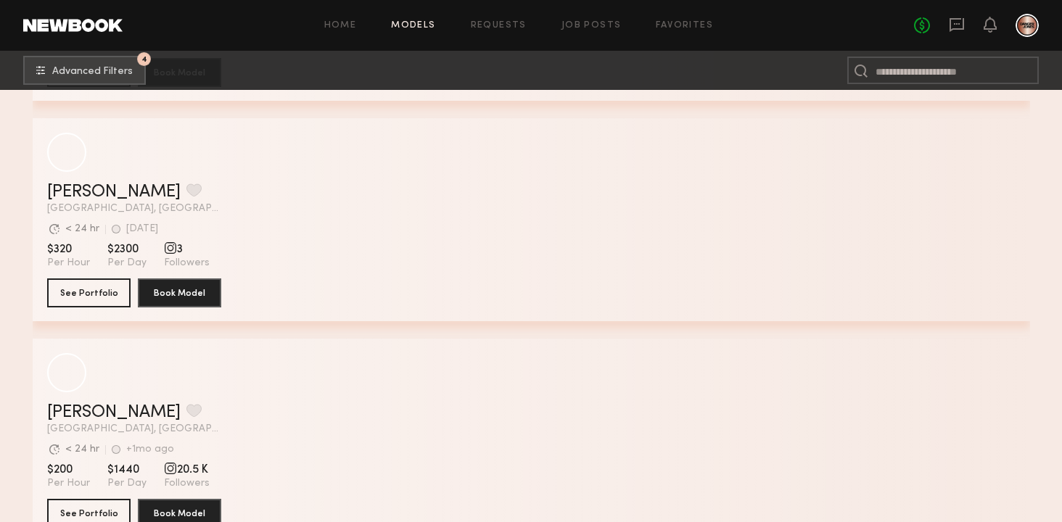
scroll to position [19635, 0]
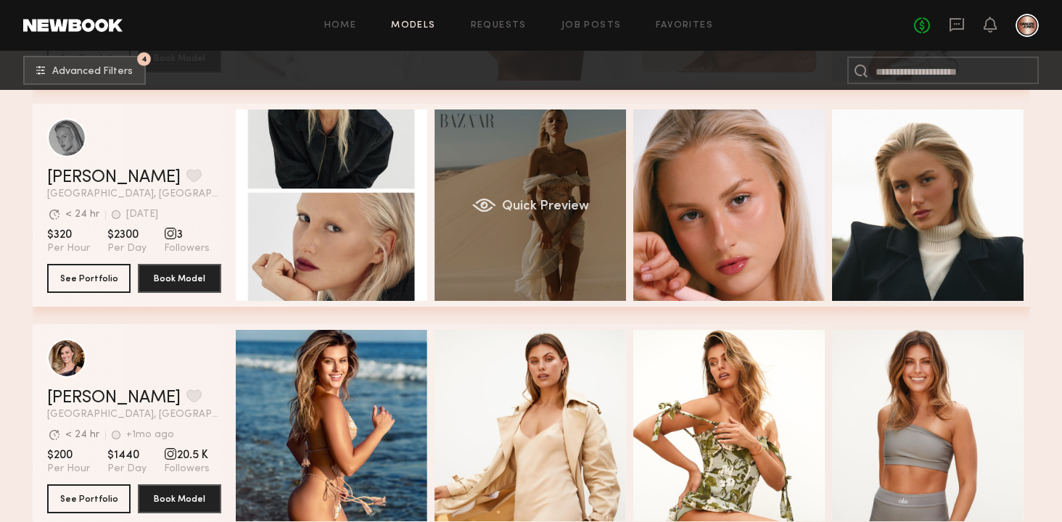
click at [558, 231] on div "Quick Preview" at bounding box center [529, 205] width 191 height 191
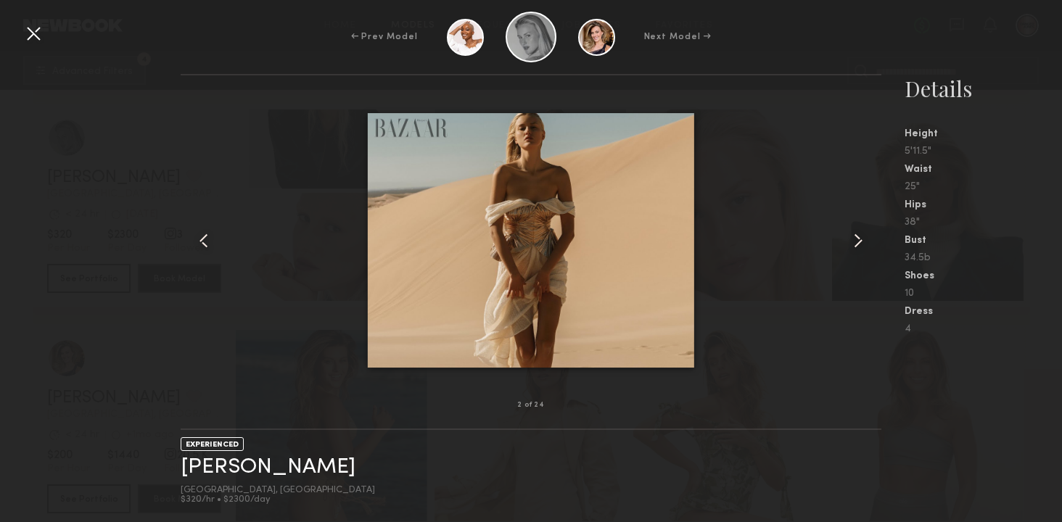
click at [865, 231] on common-icon at bounding box center [857, 240] width 23 height 23
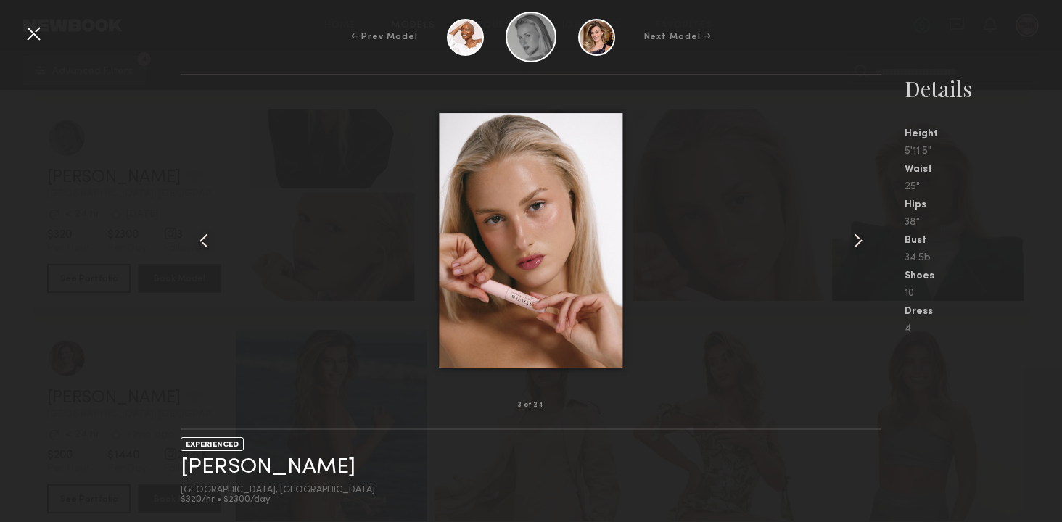
click at [865, 231] on common-icon at bounding box center [857, 240] width 23 height 23
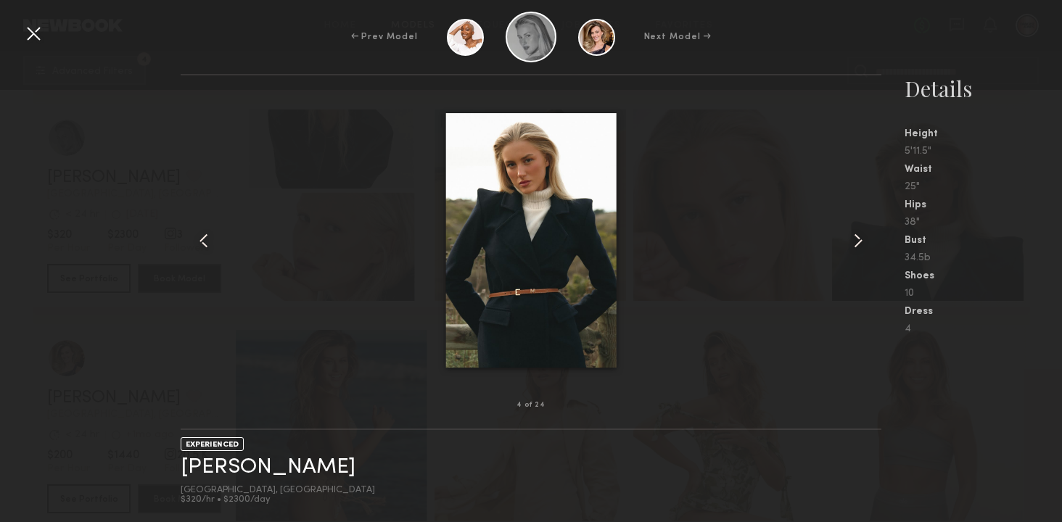
click at [865, 231] on common-icon at bounding box center [857, 240] width 23 height 23
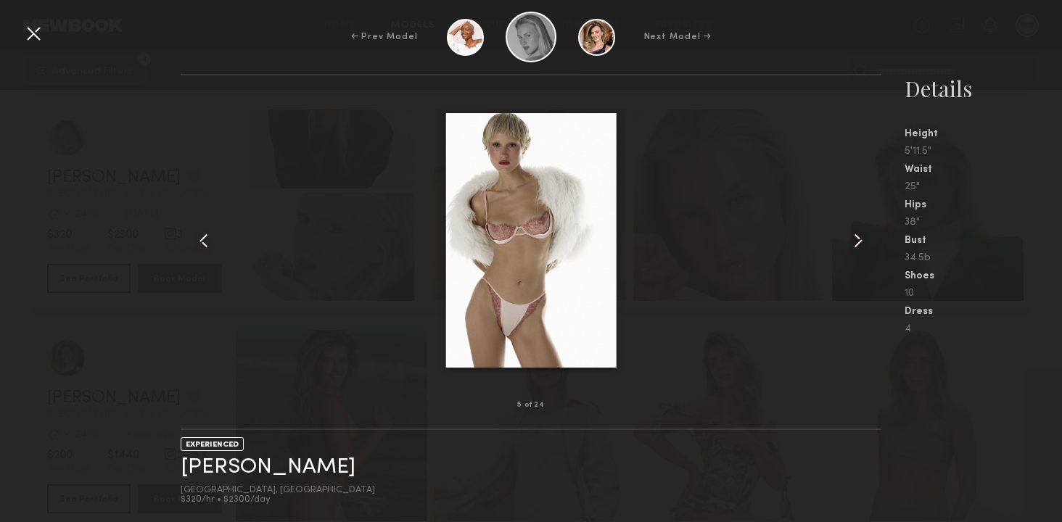
click at [865, 231] on common-icon at bounding box center [857, 240] width 23 height 23
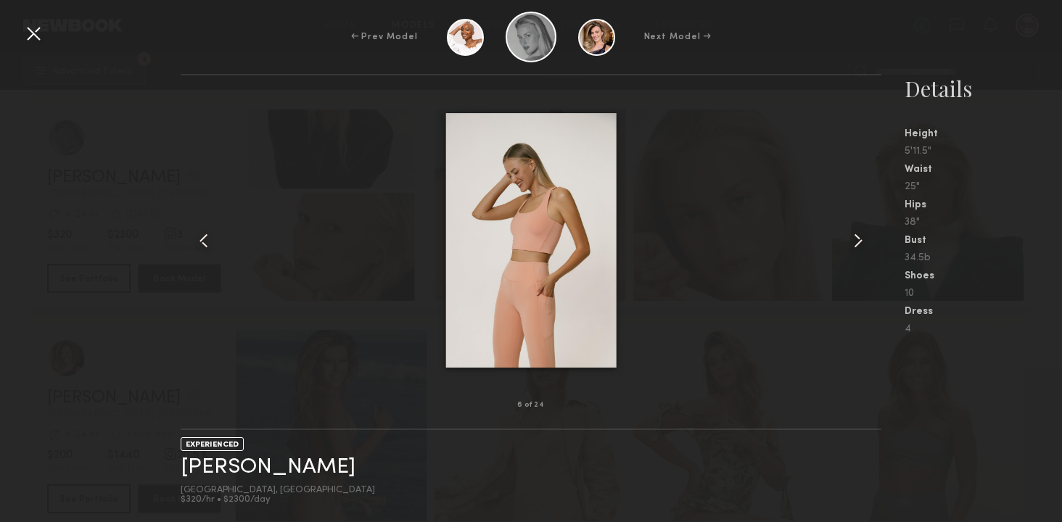
click at [865, 231] on common-icon at bounding box center [857, 240] width 23 height 23
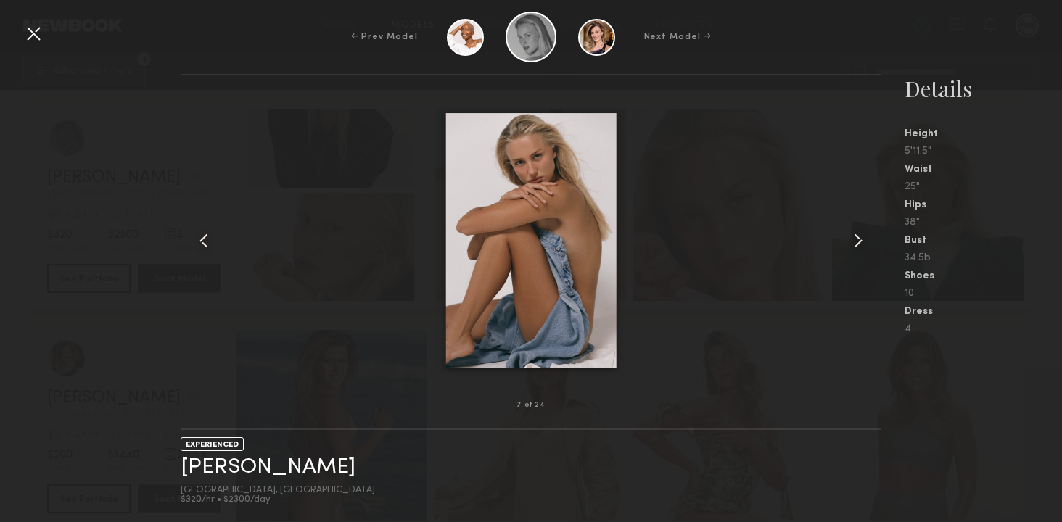
click at [865, 231] on common-icon at bounding box center [857, 240] width 23 height 23
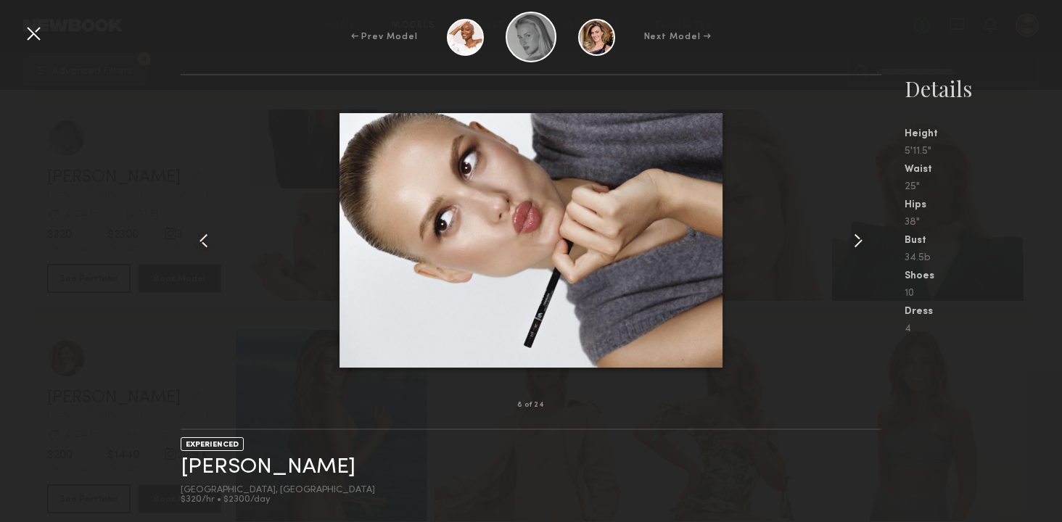
click at [865, 231] on common-icon at bounding box center [857, 240] width 23 height 23
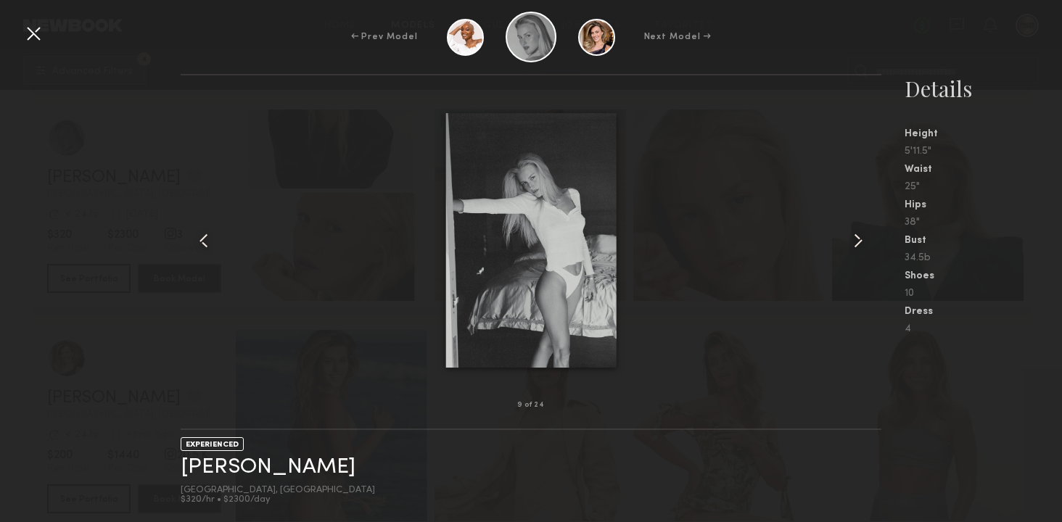
click at [865, 231] on common-icon at bounding box center [857, 240] width 23 height 23
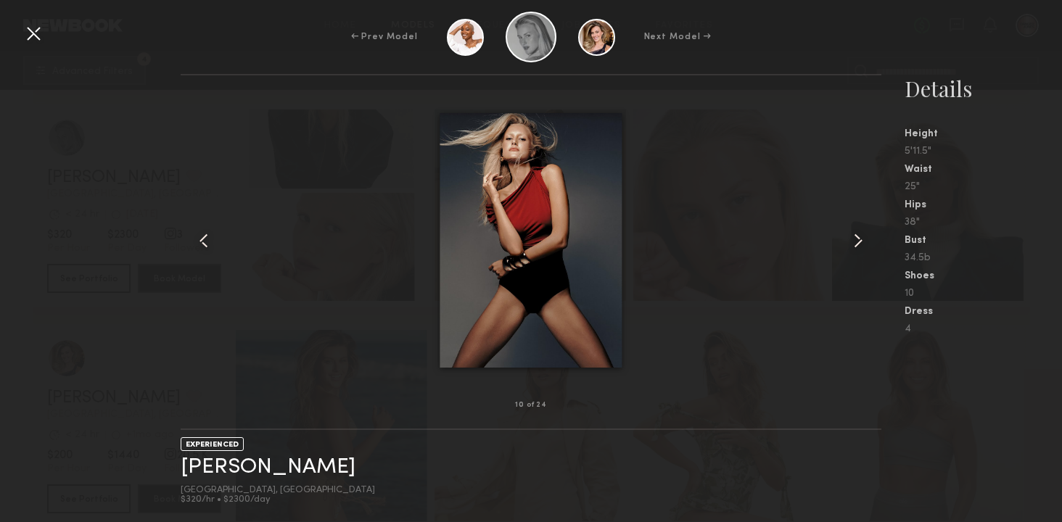
click at [865, 231] on common-icon at bounding box center [857, 240] width 23 height 23
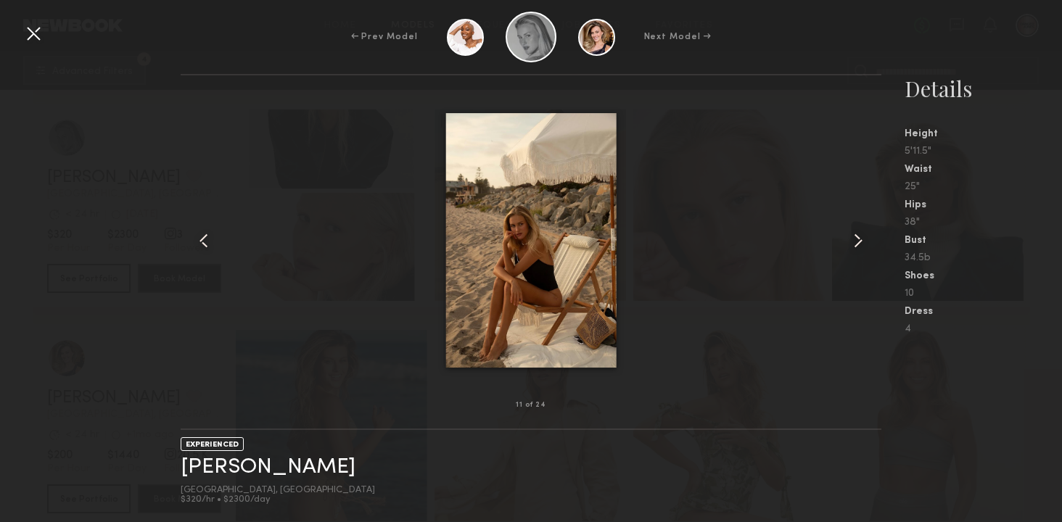
click at [865, 231] on common-icon at bounding box center [857, 240] width 23 height 23
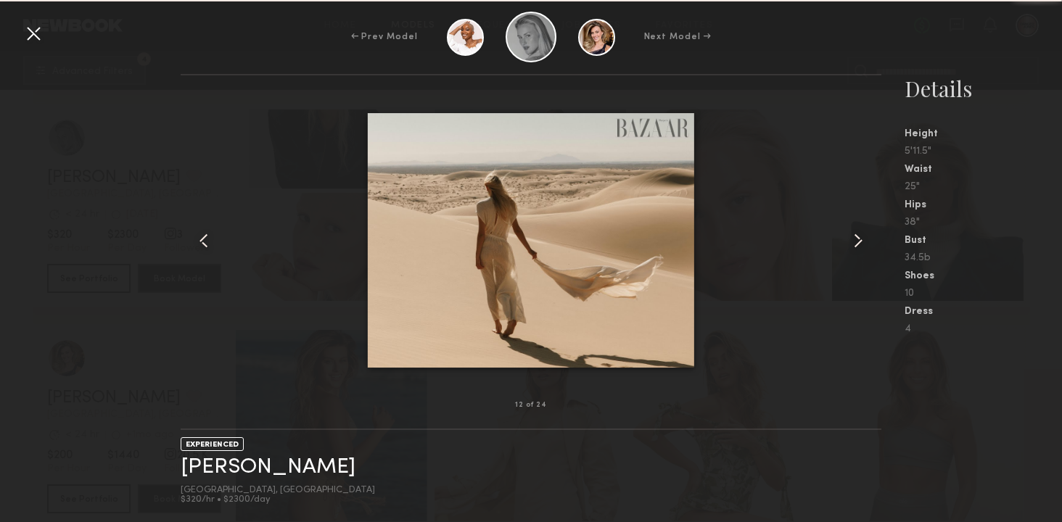
click at [865, 231] on common-icon at bounding box center [857, 240] width 23 height 23
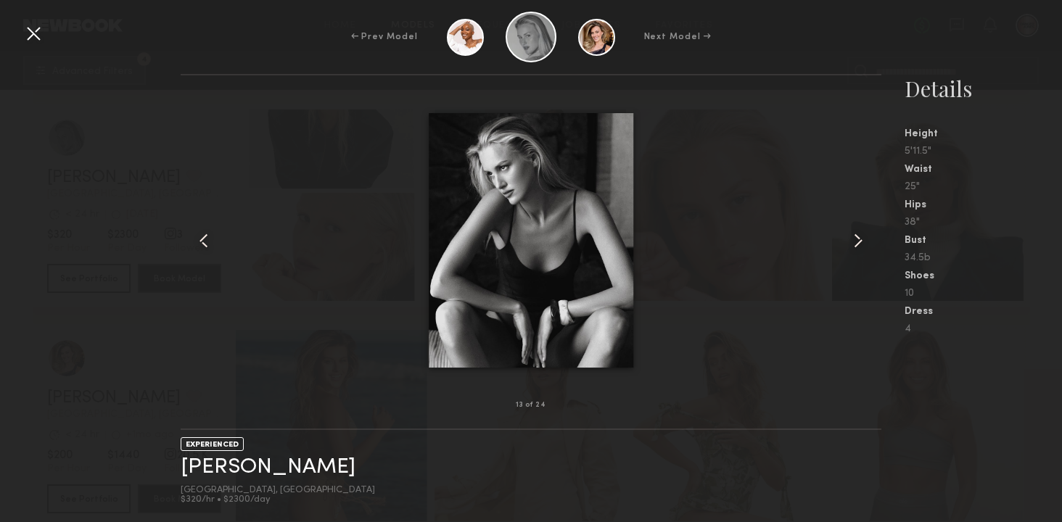
click at [865, 231] on common-icon at bounding box center [857, 240] width 23 height 23
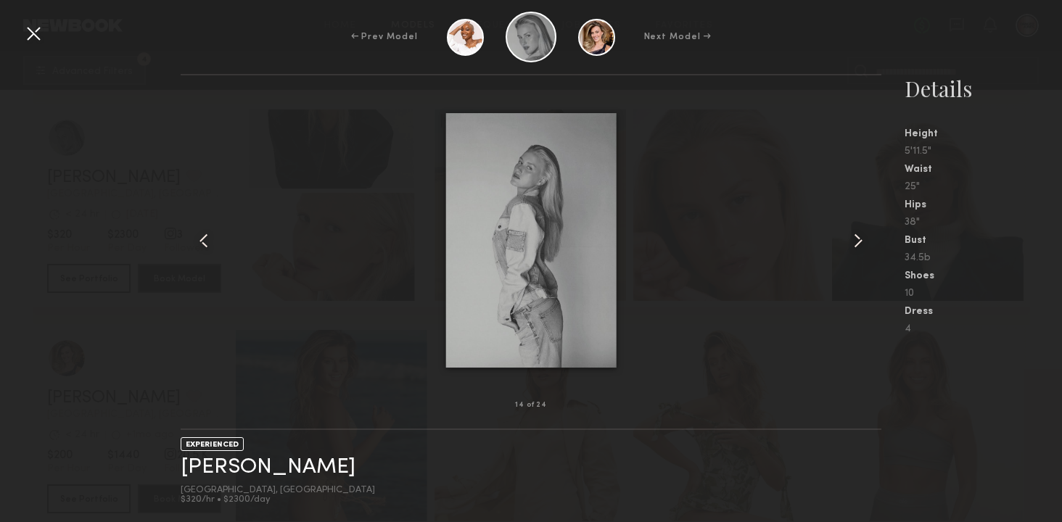
click at [865, 231] on common-icon at bounding box center [857, 240] width 23 height 23
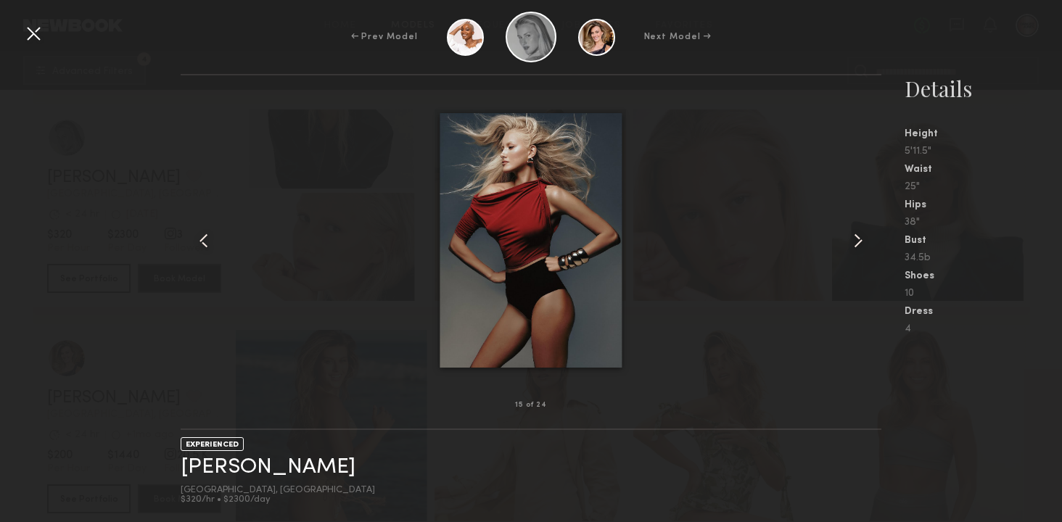
click at [865, 231] on common-icon at bounding box center [857, 240] width 23 height 23
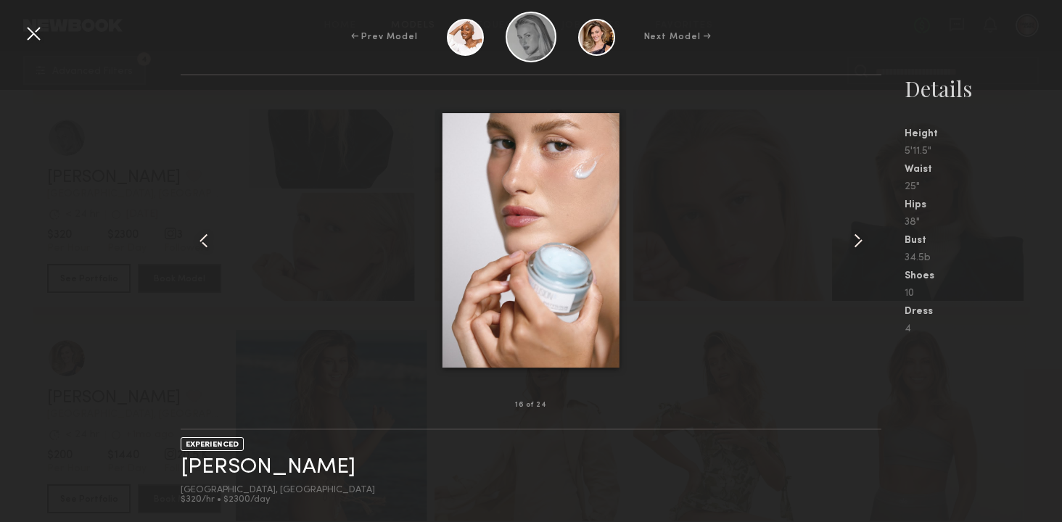
click at [865, 231] on common-icon at bounding box center [857, 240] width 23 height 23
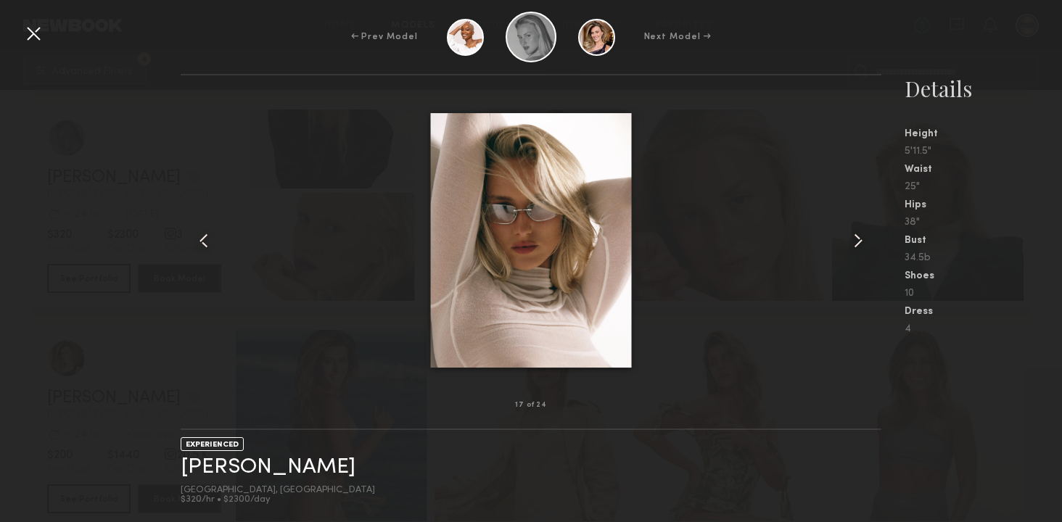
click at [865, 231] on common-icon at bounding box center [857, 240] width 23 height 23
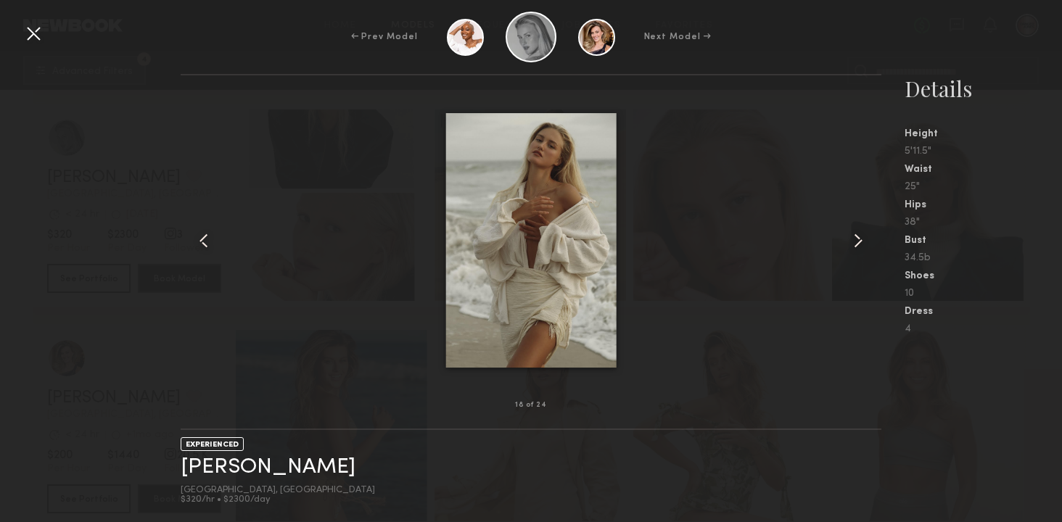
click at [36, 35] on div at bounding box center [33, 33] width 23 height 23
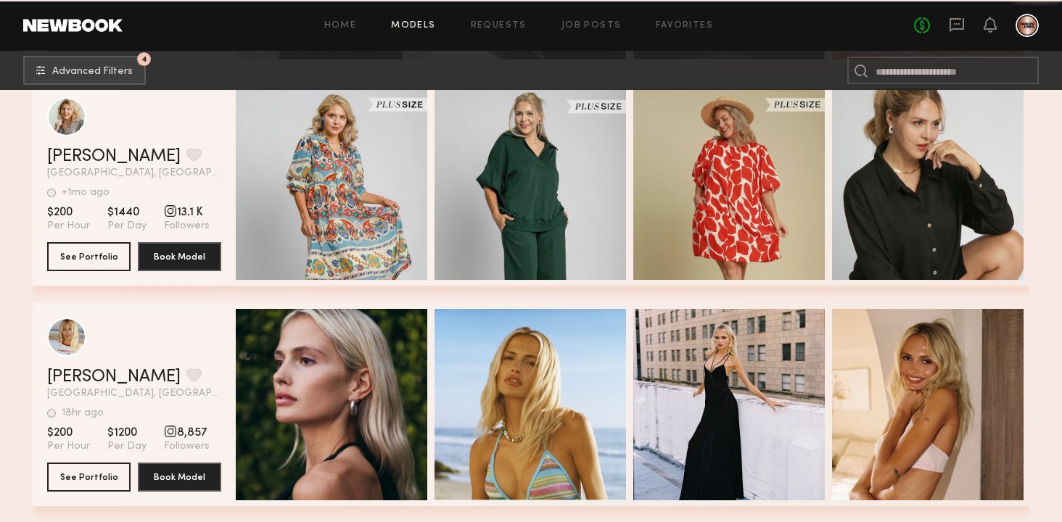
scroll to position [26252, 0]
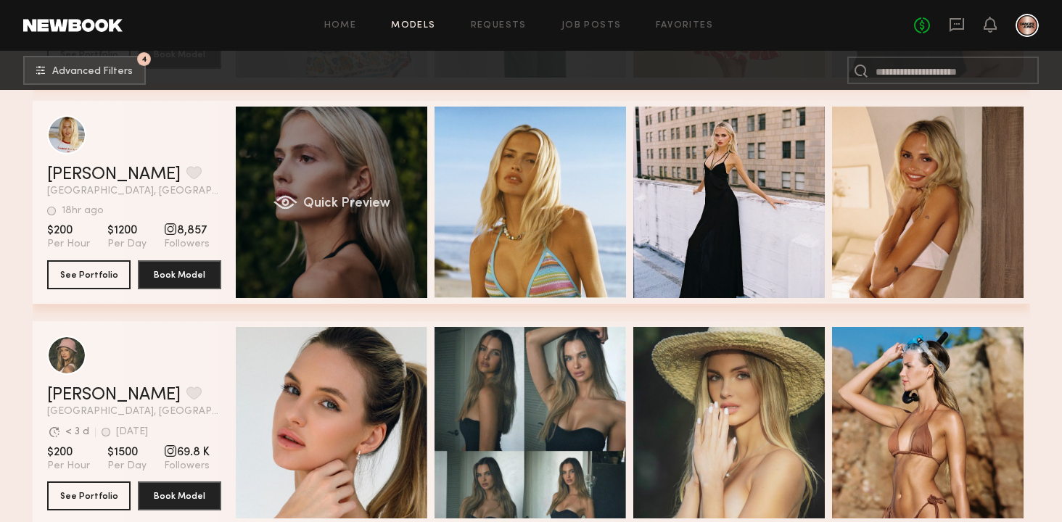
click at [344, 235] on div "Quick Preview" at bounding box center [331, 202] width 191 height 191
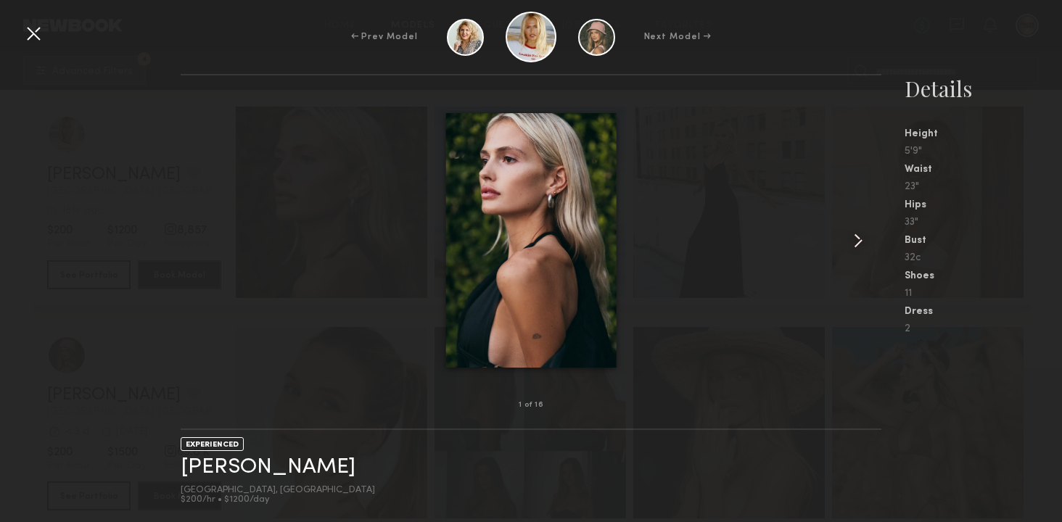
click at [858, 237] on common-icon at bounding box center [857, 240] width 23 height 23
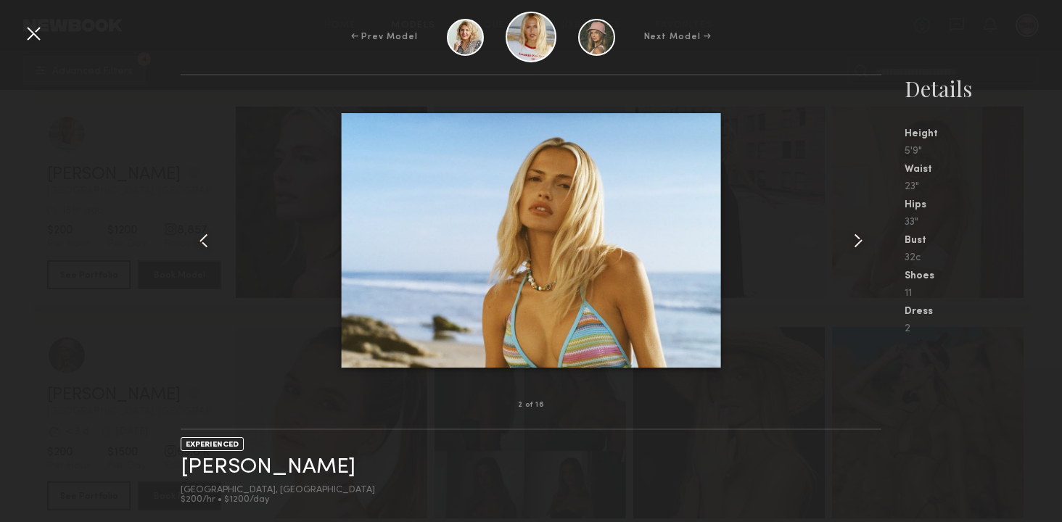
click at [858, 237] on common-icon at bounding box center [857, 240] width 23 height 23
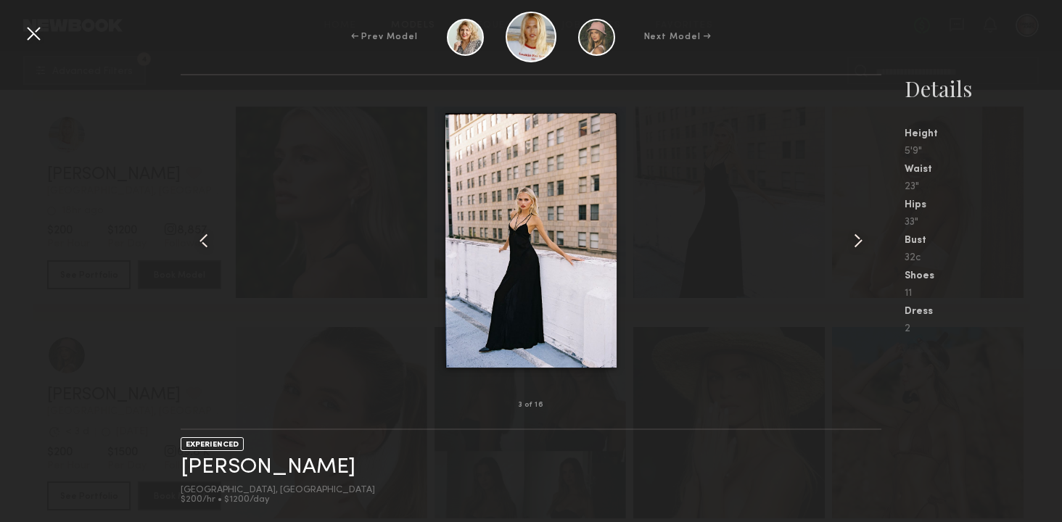
click at [858, 237] on common-icon at bounding box center [857, 240] width 23 height 23
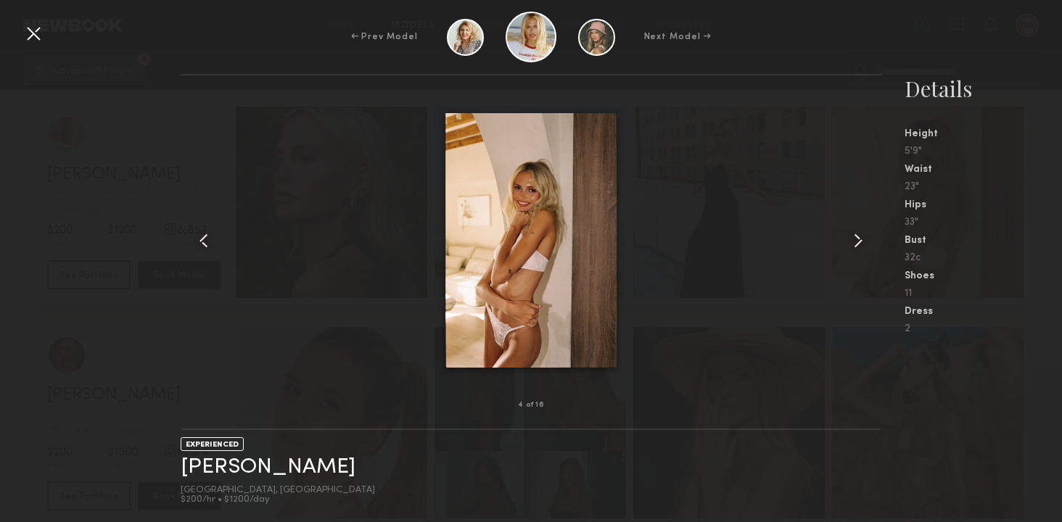
click at [858, 237] on common-icon at bounding box center [857, 240] width 23 height 23
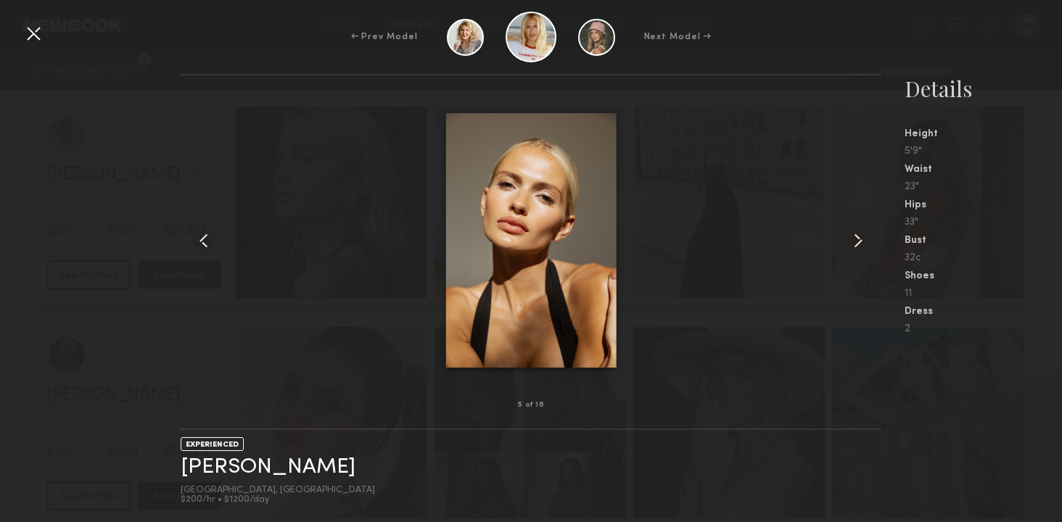
click at [858, 237] on common-icon at bounding box center [857, 240] width 23 height 23
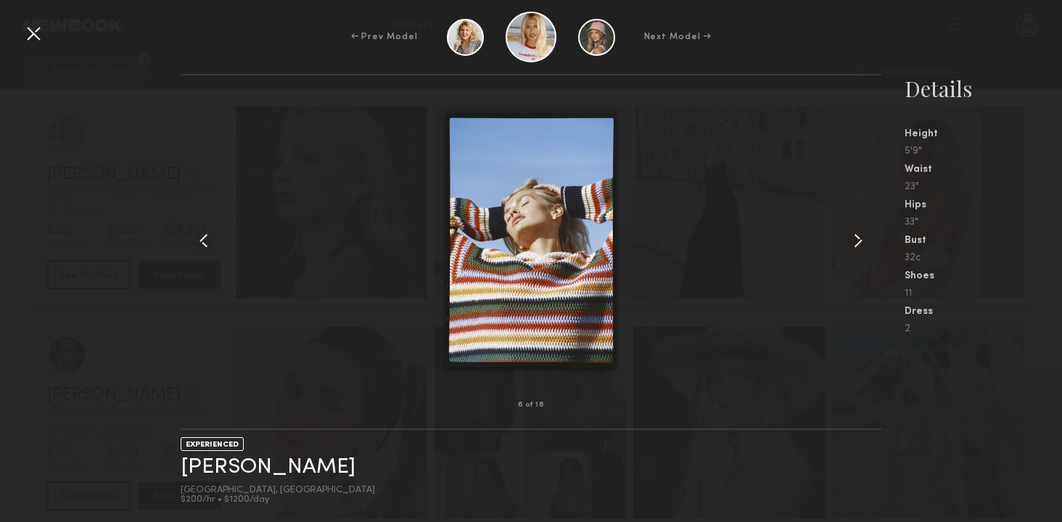
click at [858, 237] on common-icon at bounding box center [857, 240] width 23 height 23
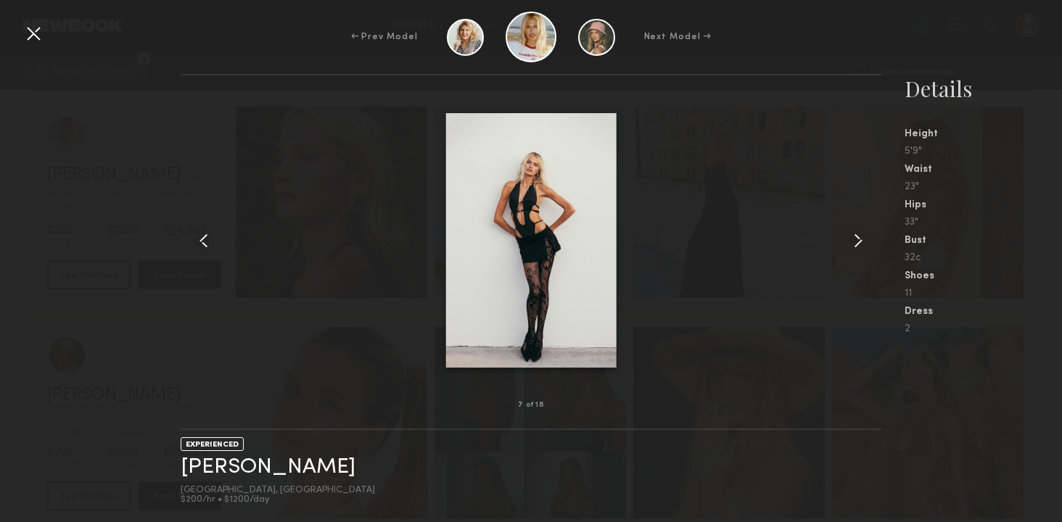
click at [858, 237] on common-icon at bounding box center [857, 240] width 23 height 23
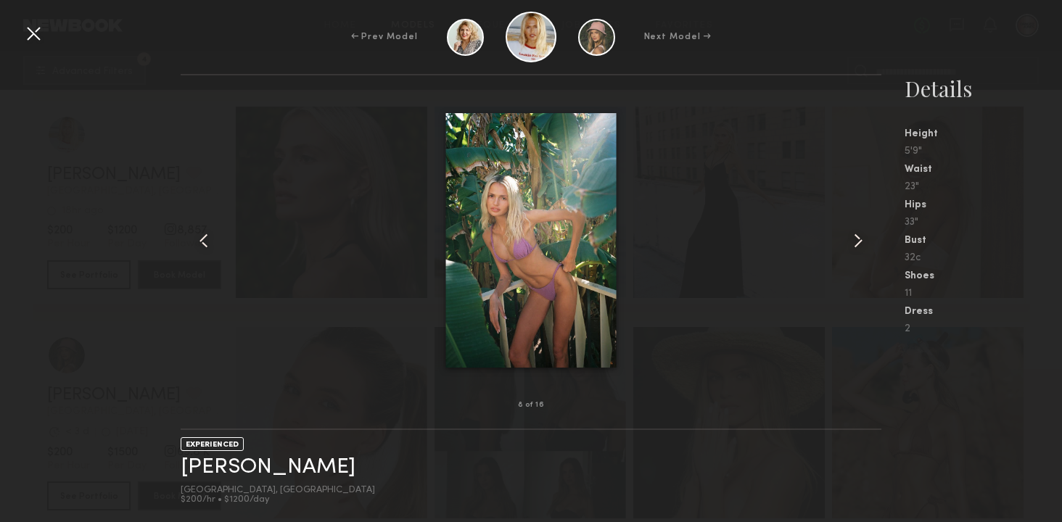
click at [858, 237] on common-icon at bounding box center [857, 240] width 23 height 23
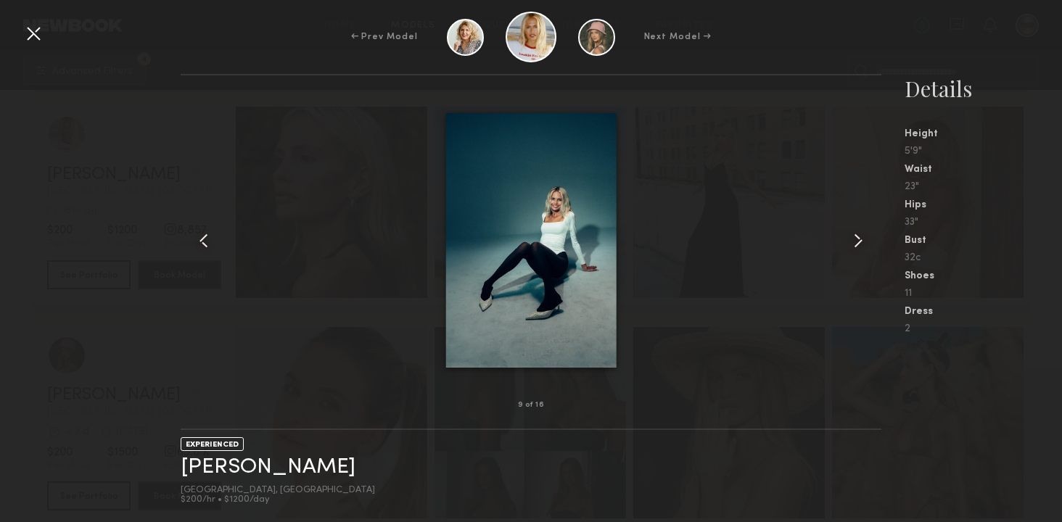
click at [858, 237] on common-icon at bounding box center [857, 240] width 23 height 23
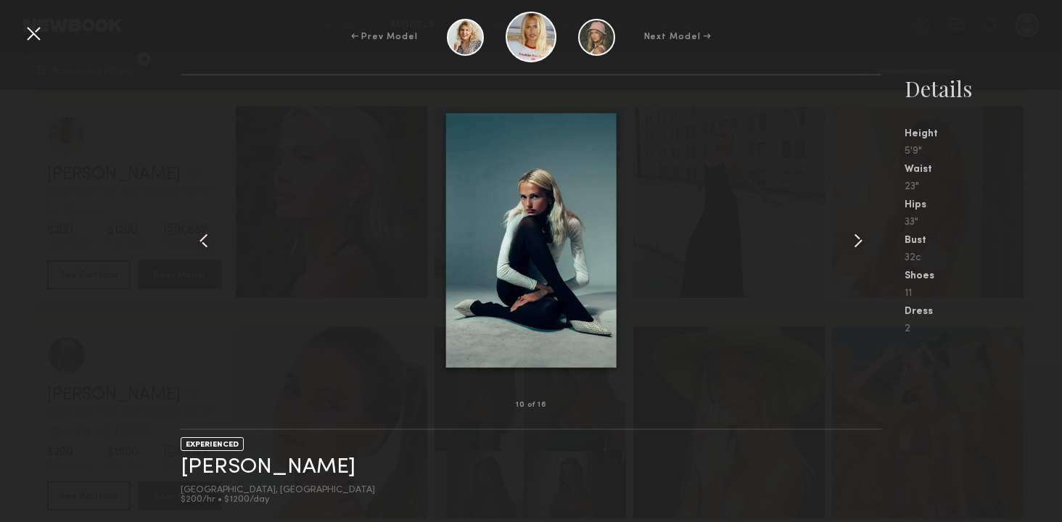
click at [858, 237] on common-icon at bounding box center [857, 240] width 23 height 23
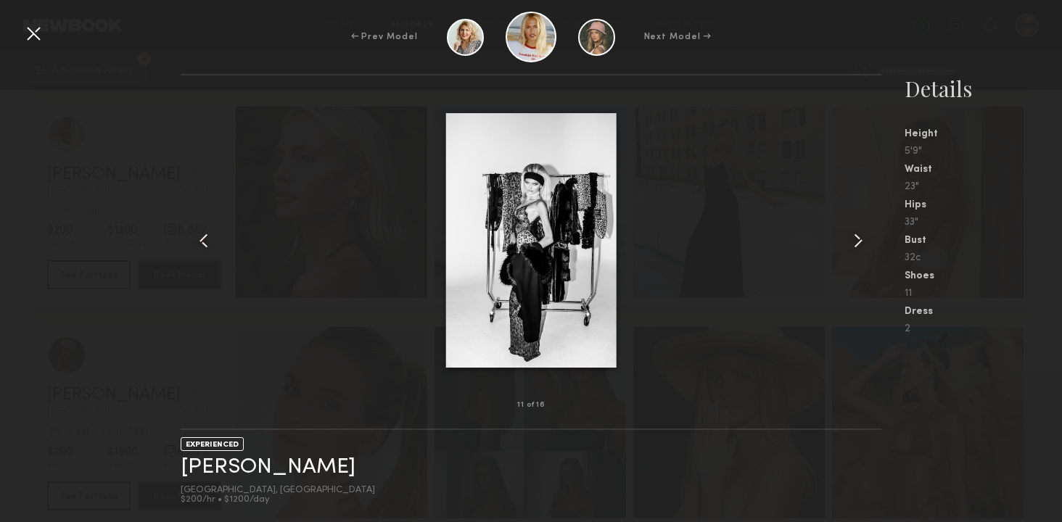
click at [858, 237] on common-icon at bounding box center [857, 240] width 23 height 23
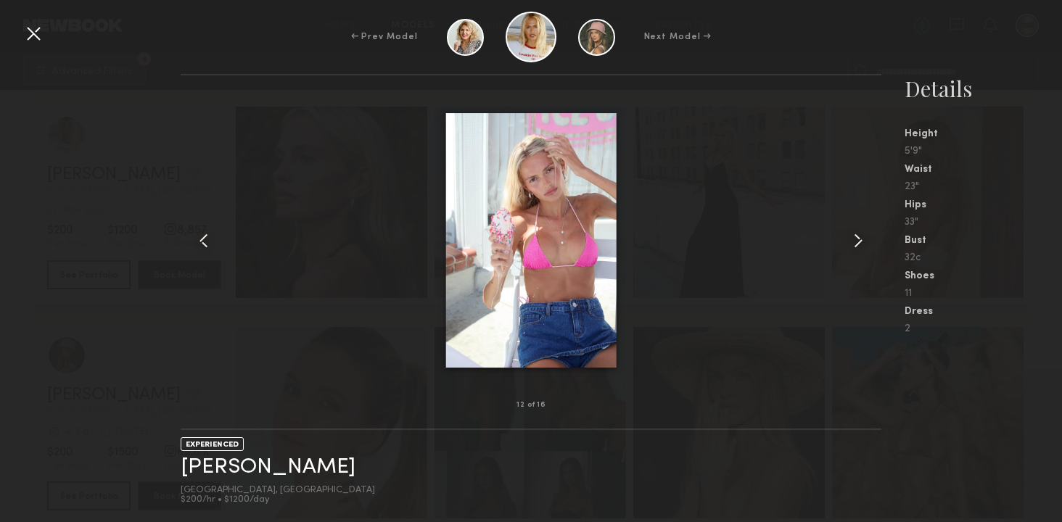
click at [858, 237] on common-icon at bounding box center [857, 240] width 23 height 23
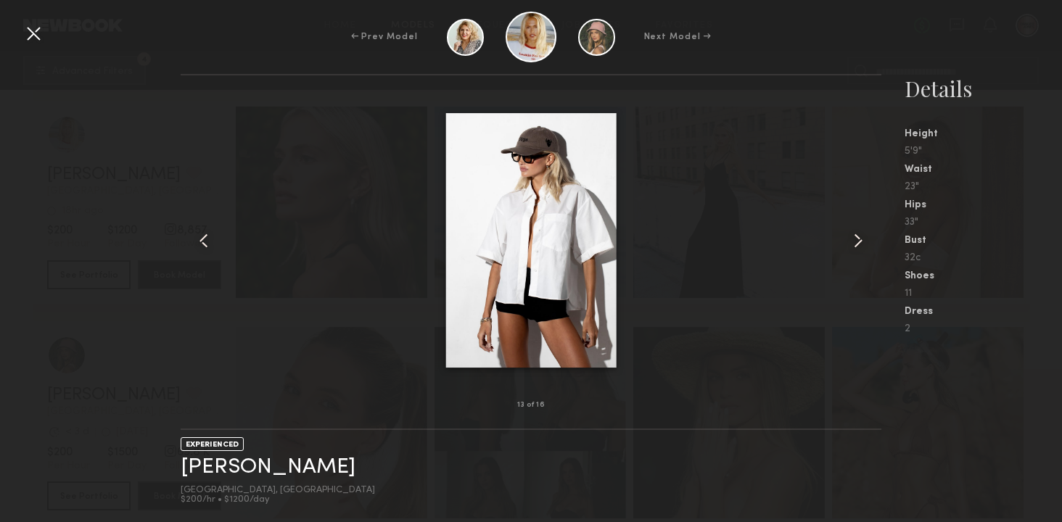
click at [858, 237] on common-icon at bounding box center [857, 240] width 23 height 23
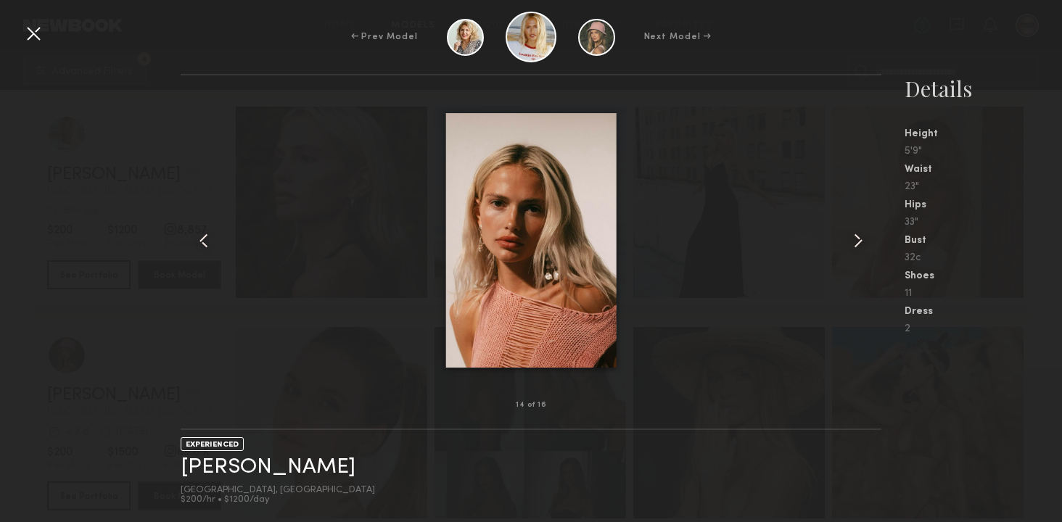
click at [858, 237] on common-icon at bounding box center [857, 240] width 23 height 23
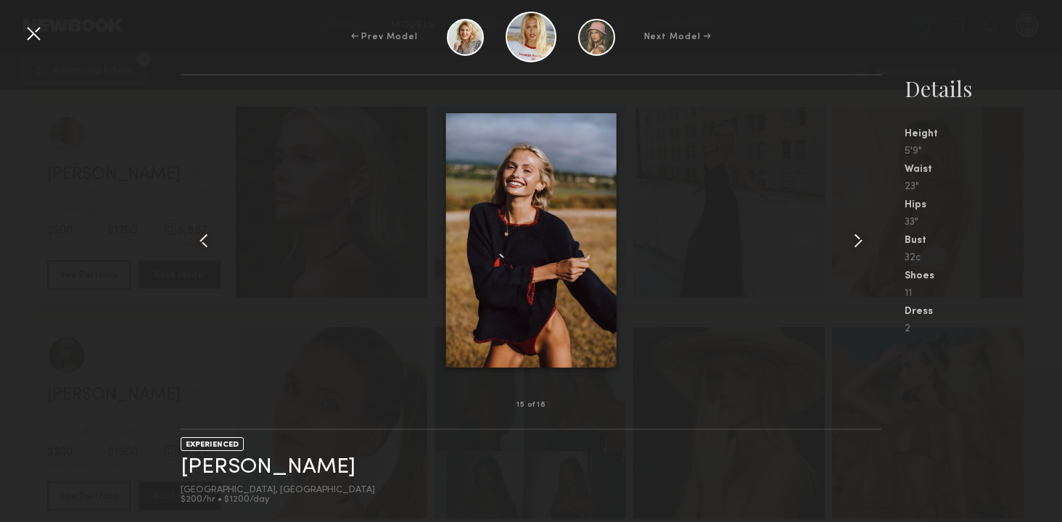
click at [858, 237] on common-icon at bounding box center [857, 240] width 23 height 23
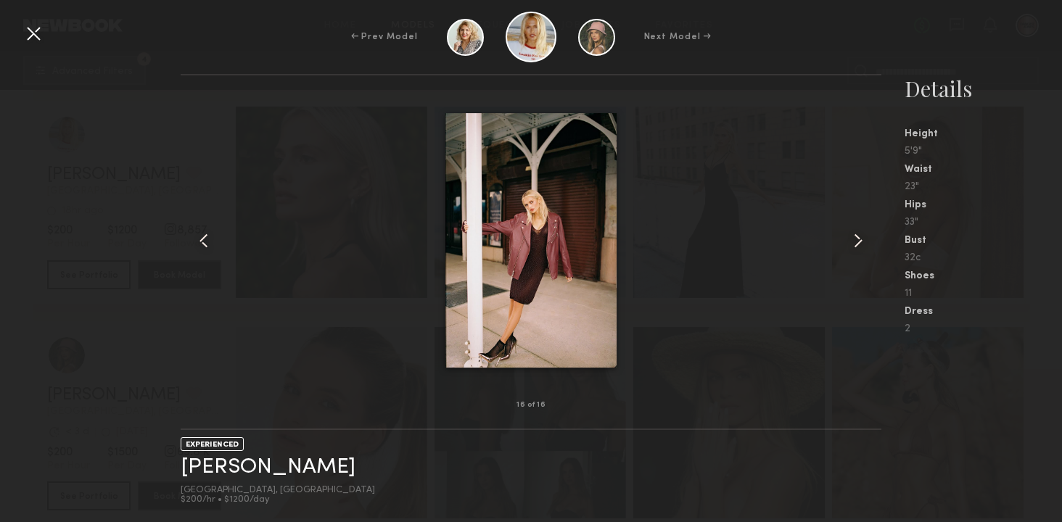
click at [858, 237] on common-icon at bounding box center [857, 240] width 23 height 23
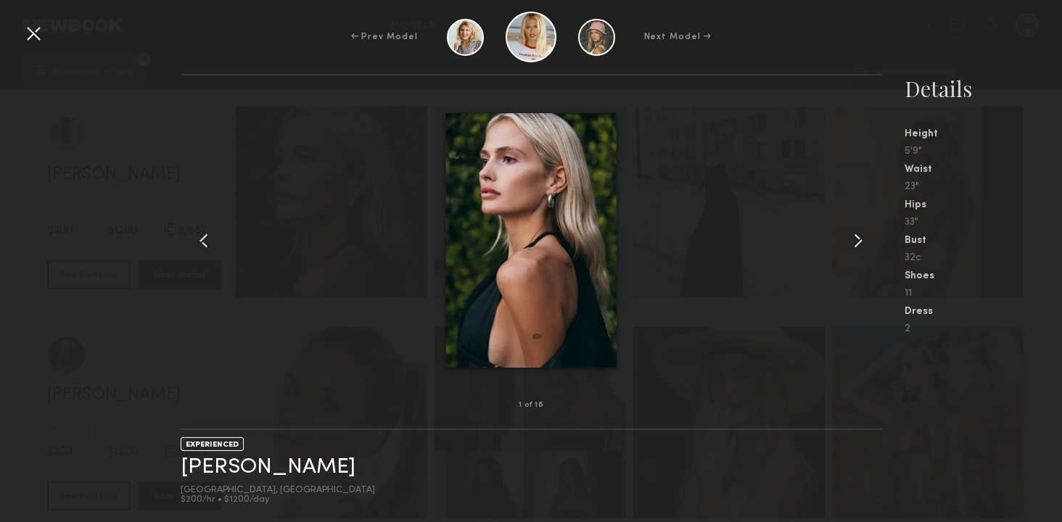
click at [36, 34] on div at bounding box center [33, 33] width 23 height 23
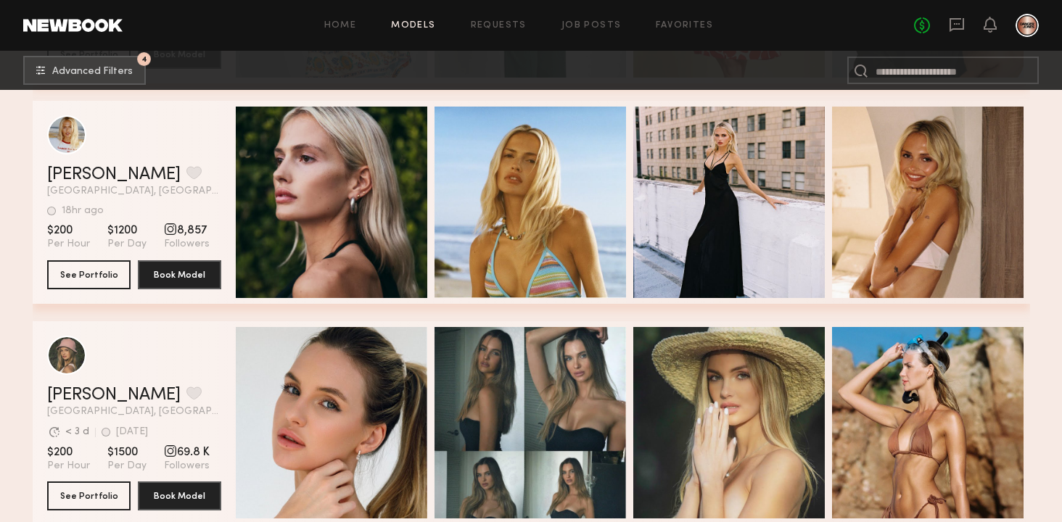
click at [156, 142] on div "grid" at bounding box center [134, 134] width 174 height 39
click at [81, 173] on link "[PERSON_NAME]" at bounding box center [113, 174] width 133 height 17
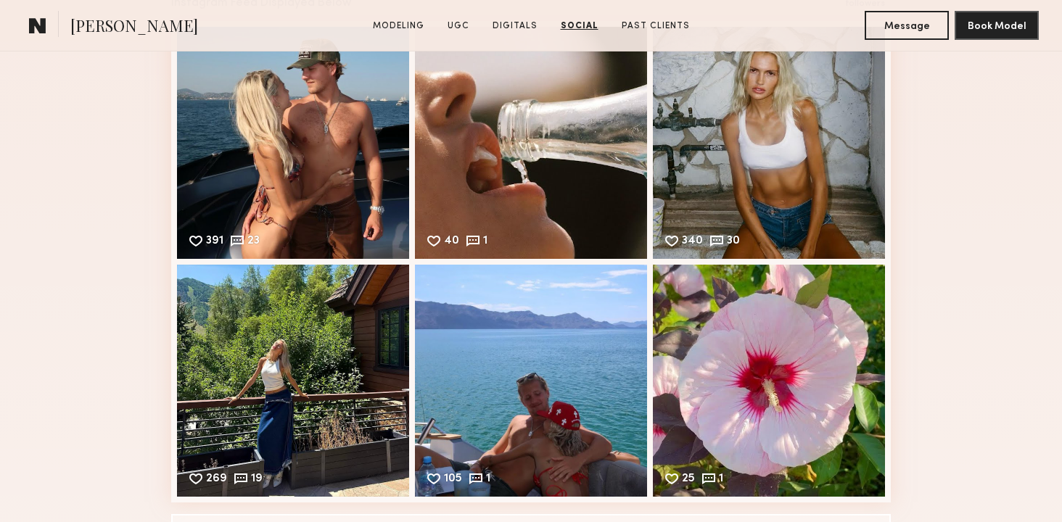
scroll to position [2495, 0]
